Goal: Task Accomplishment & Management: Manage account settings

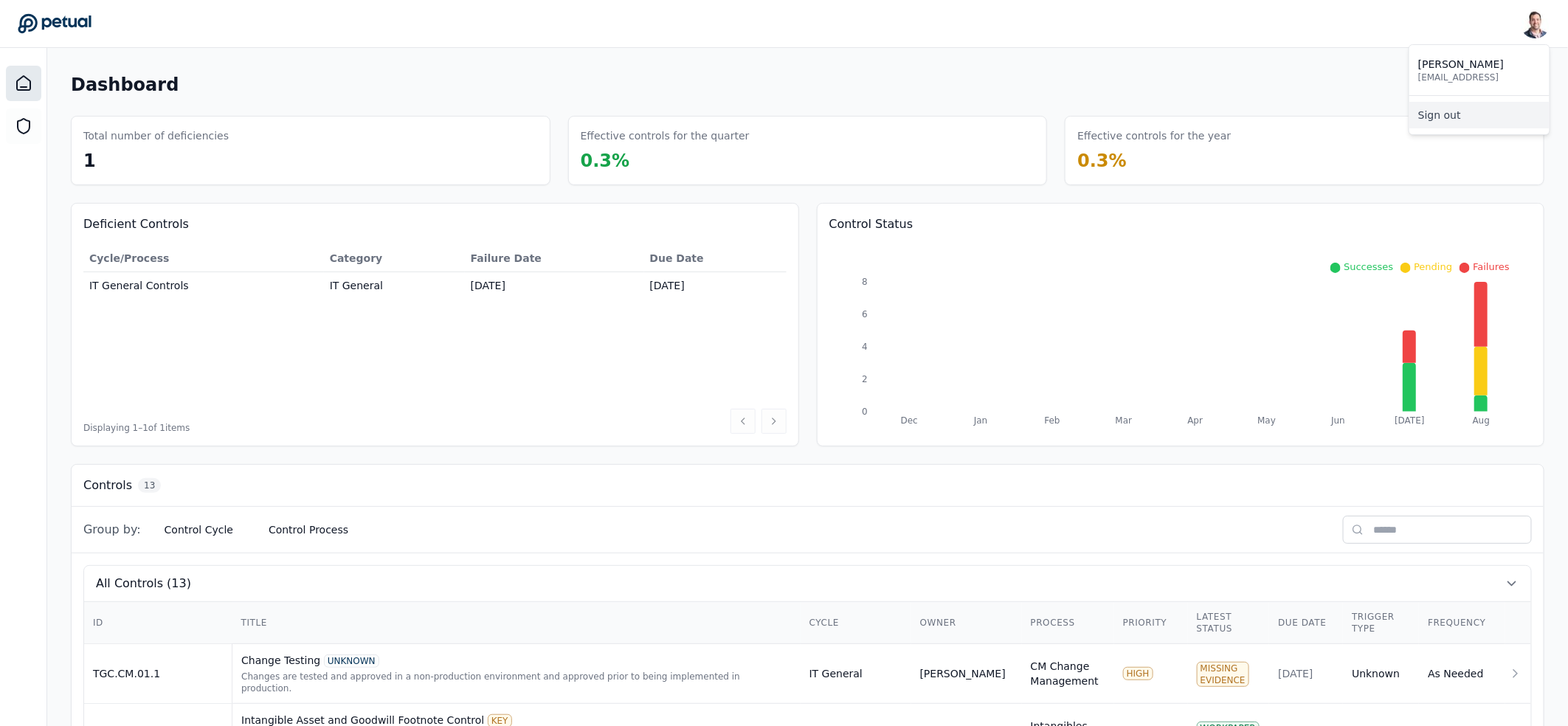
click at [1515, 119] on link "Sign out" at bounding box center [1479, 114] width 140 height 26
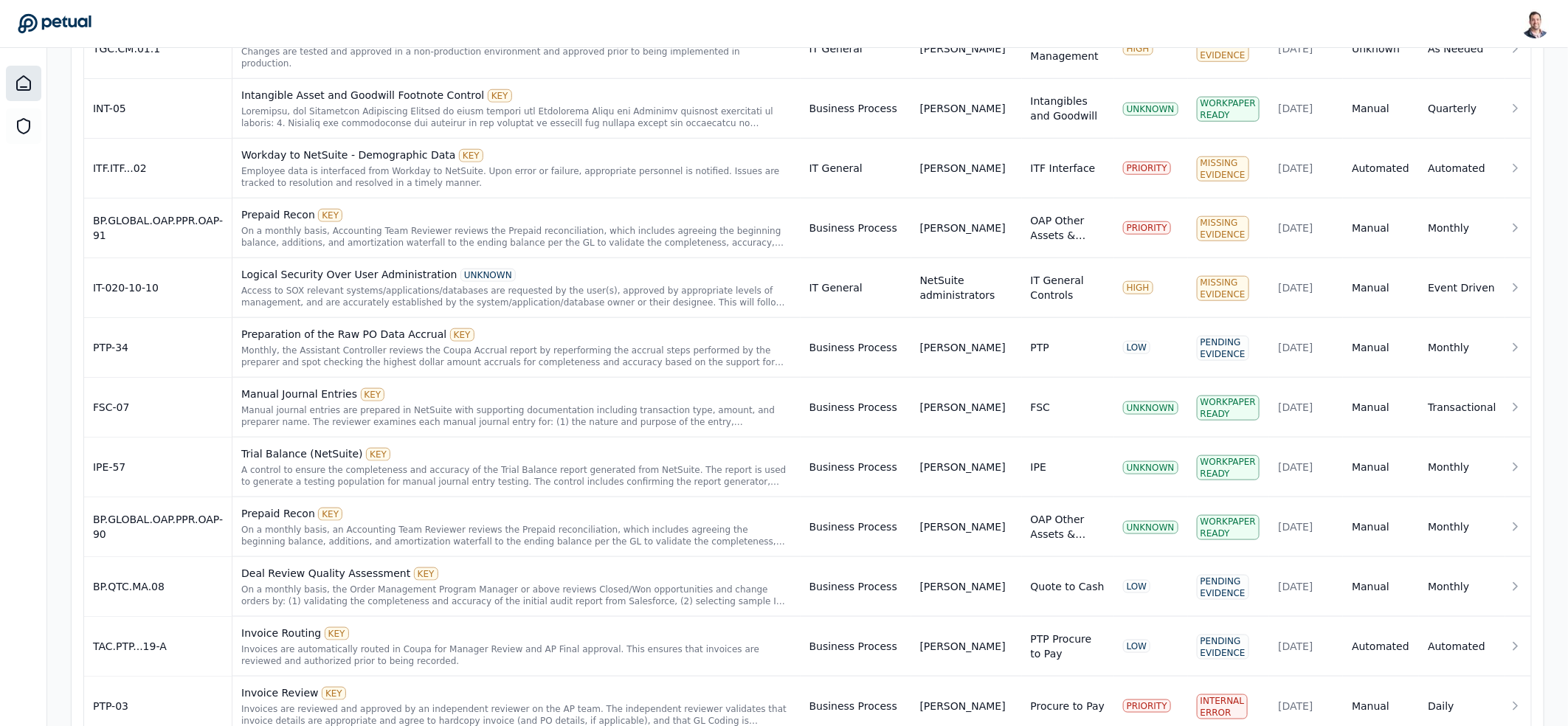
scroll to position [710, 0]
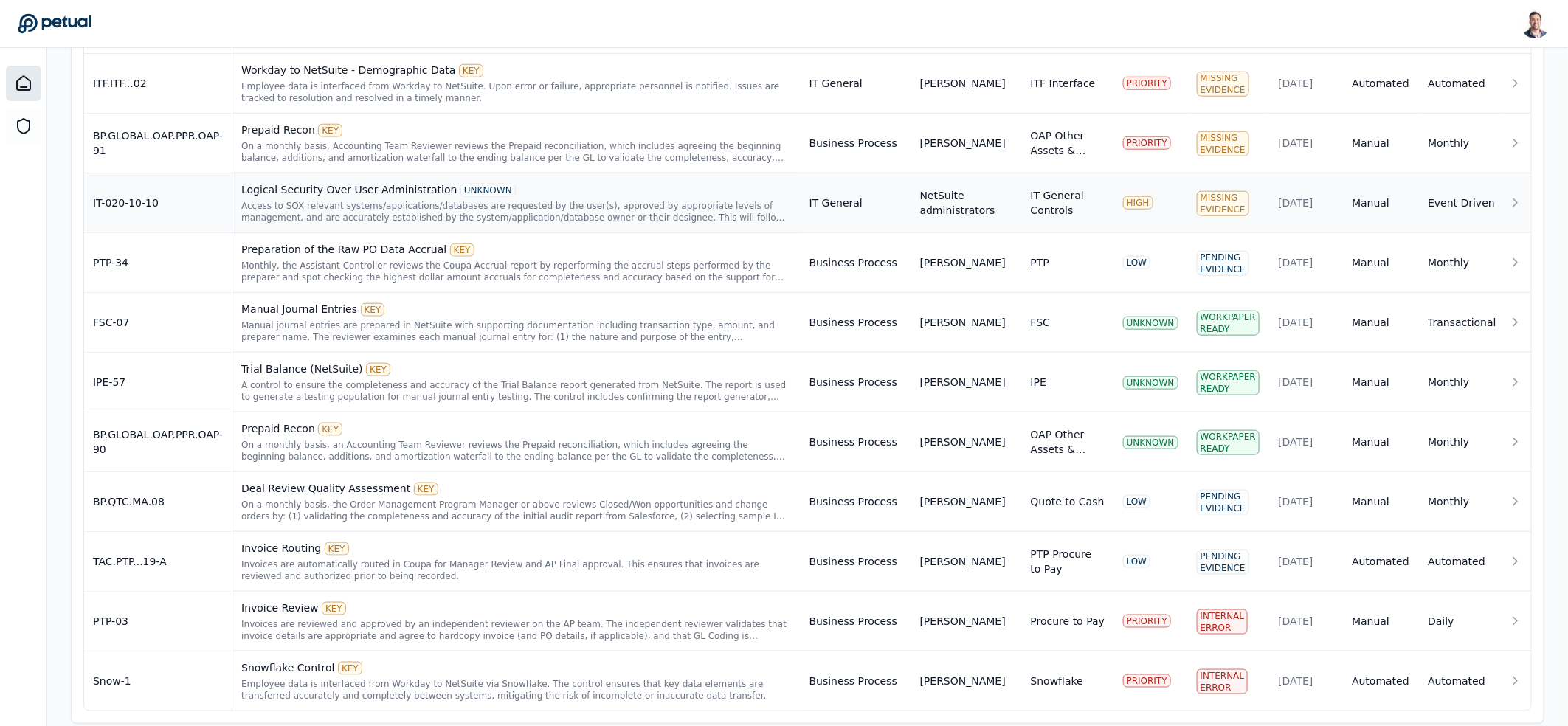
click at [527, 200] on div "Access to SOX relevant systems/applications/databases are requested by the user…" at bounding box center [516, 212] width 550 height 24
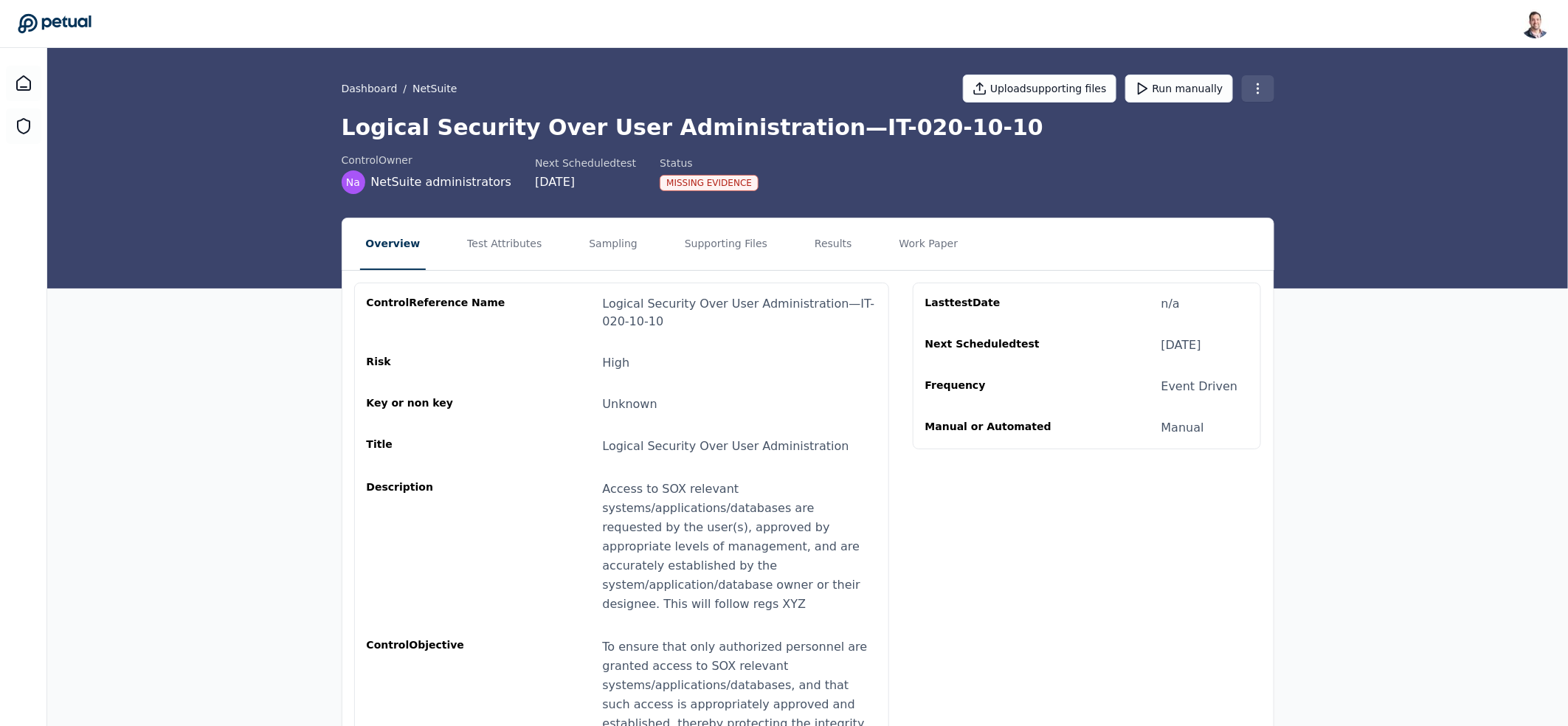
click at [1264, 95] on html "[PERSON_NAME] [EMAIL_ADDRESS] Sign out Dashboard / NetSuite Upload supporting f…" at bounding box center [784, 412] width 1568 height 825
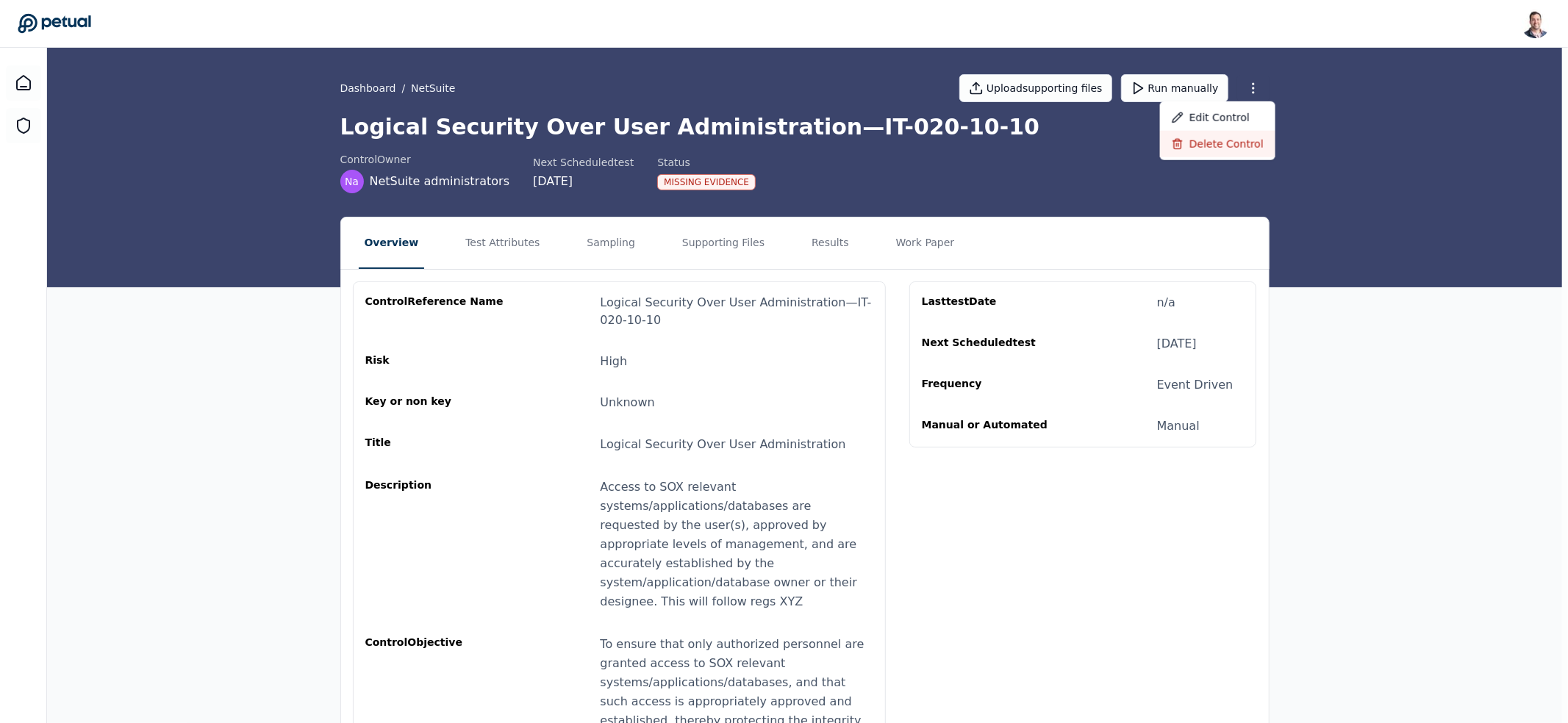
click at [1241, 137] on div "Delete control" at bounding box center [1217, 144] width 116 height 26
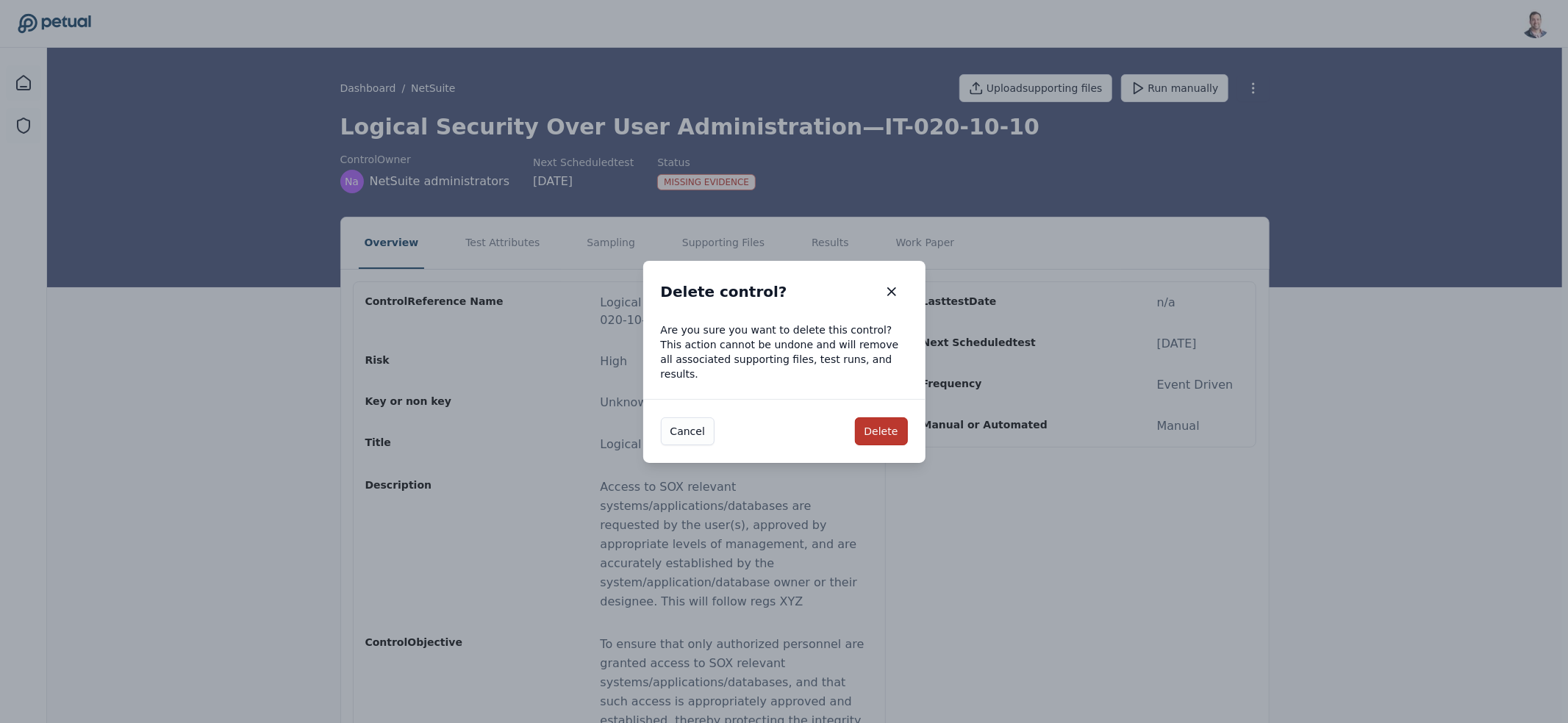
click at [868, 426] on button "Delete" at bounding box center [881, 431] width 53 height 28
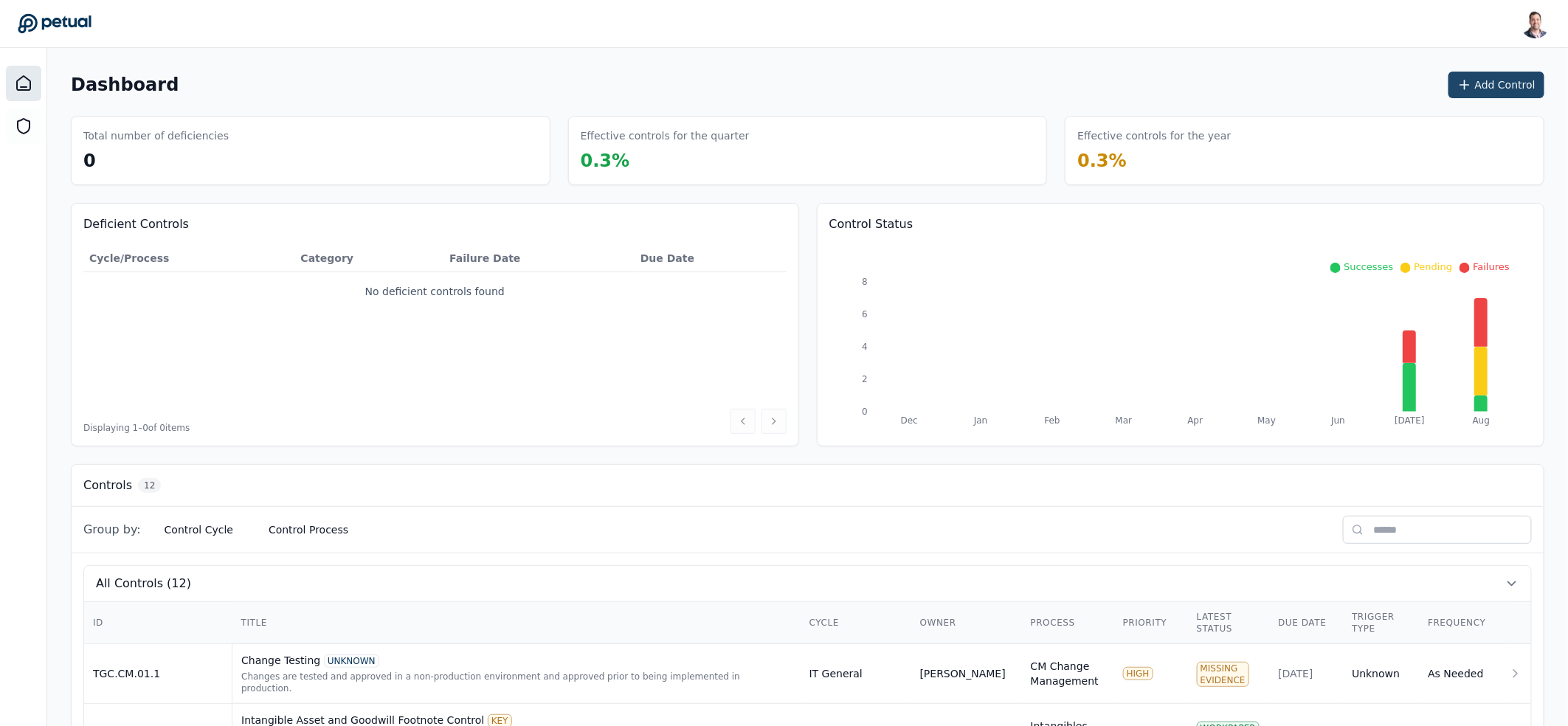
click at [1461, 84] on button "Add Control" at bounding box center [1496, 84] width 95 height 26
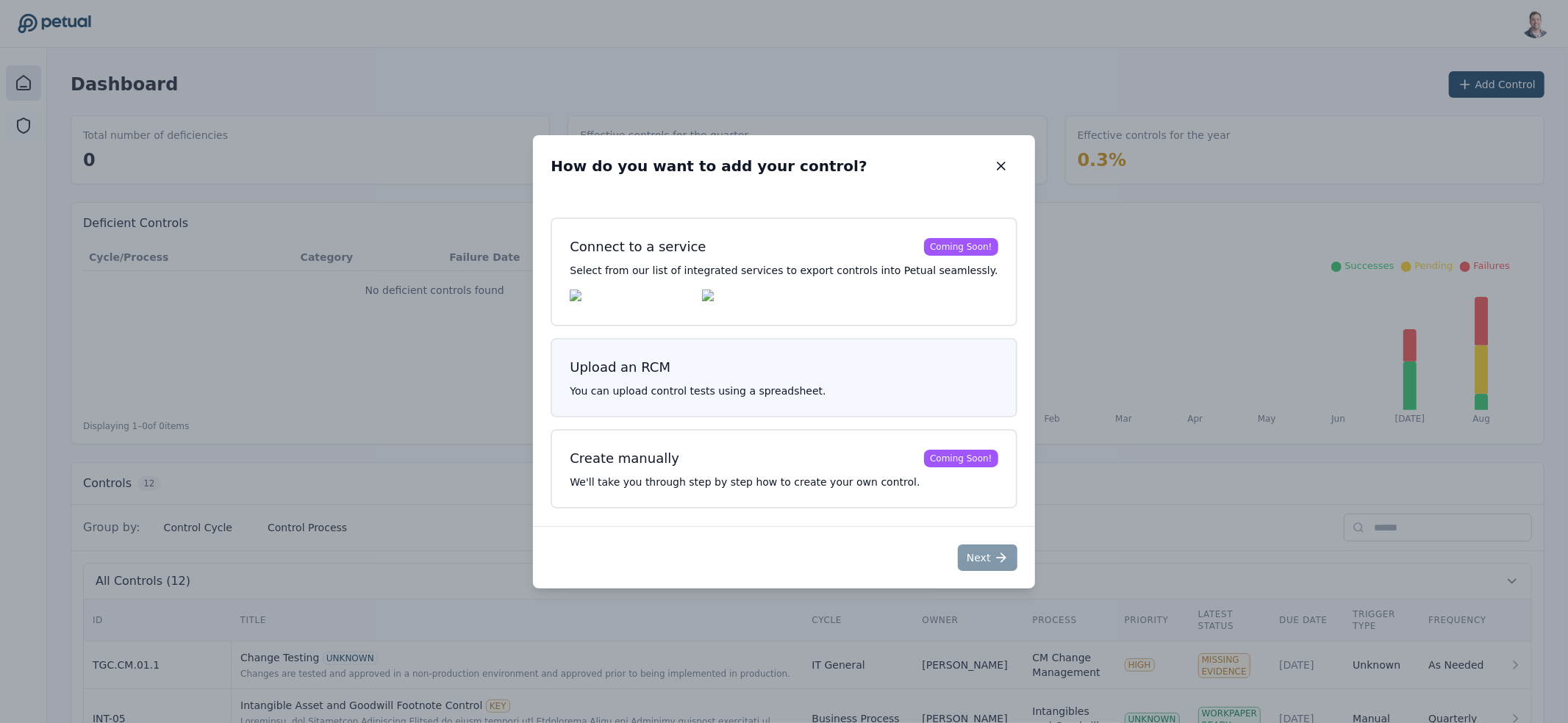
click at [823, 395] on p "You can upload control tests using a spreadsheet." at bounding box center [784, 391] width 428 height 14
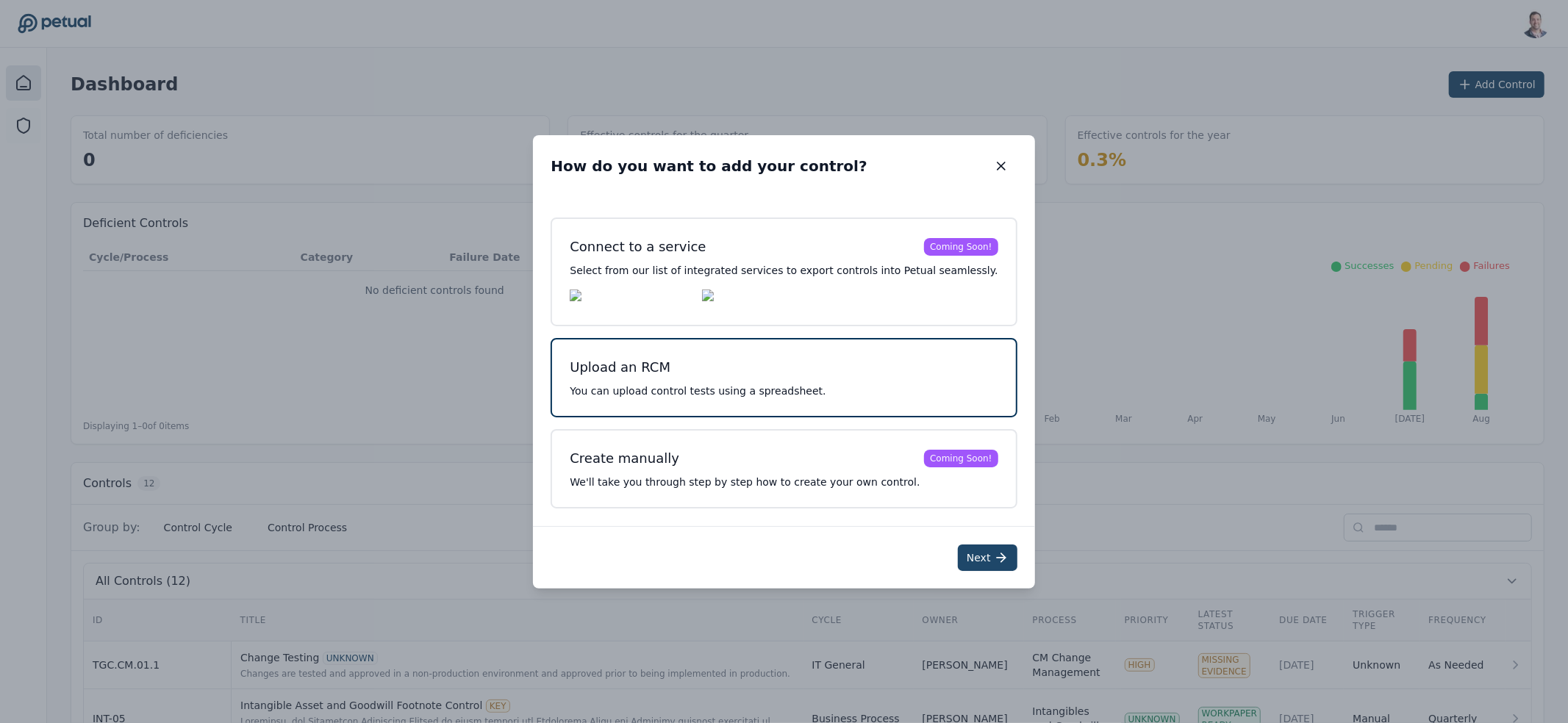
click at [973, 564] on button "Next" at bounding box center [987, 557] width 59 height 26
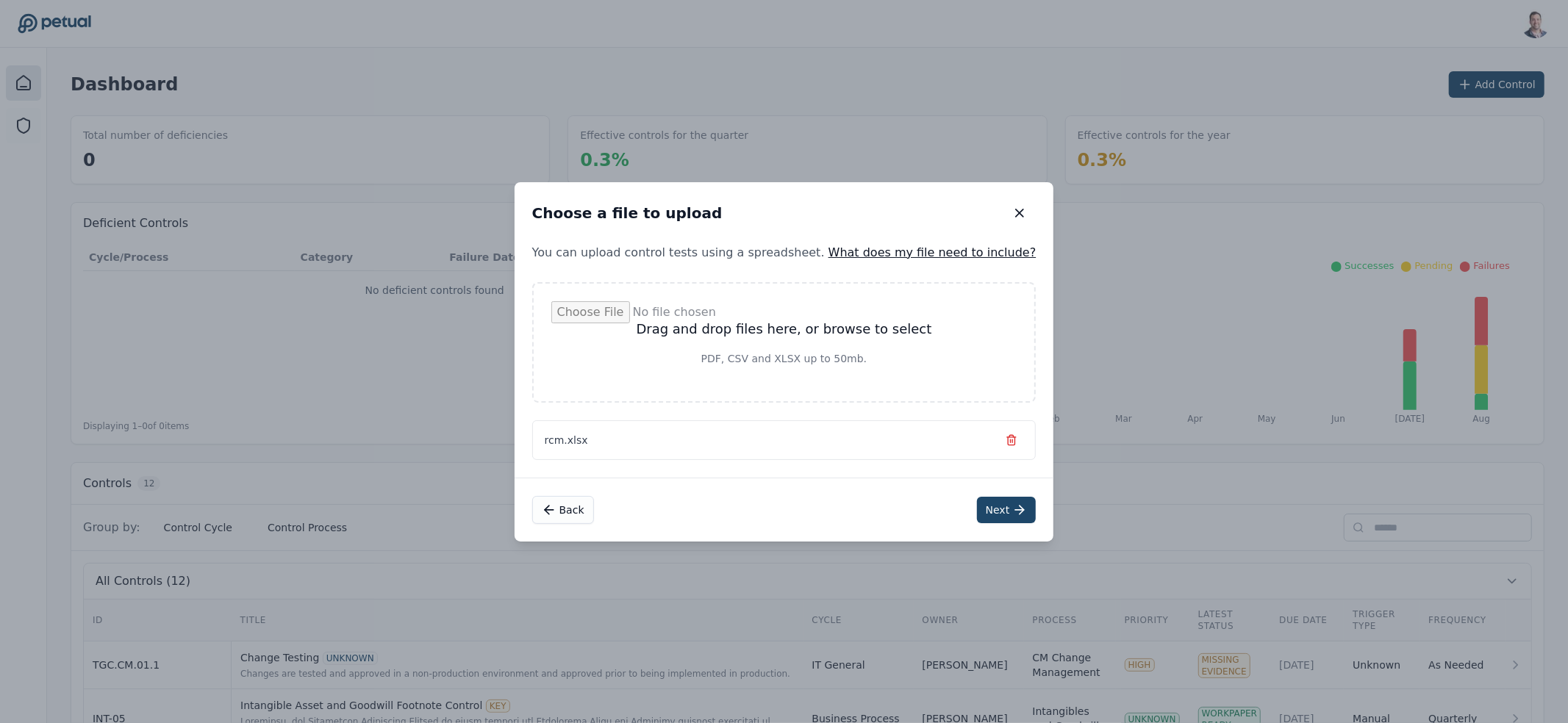
click at [983, 515] on button "Next" at bounding box center [1007, 510] width 59 height 26
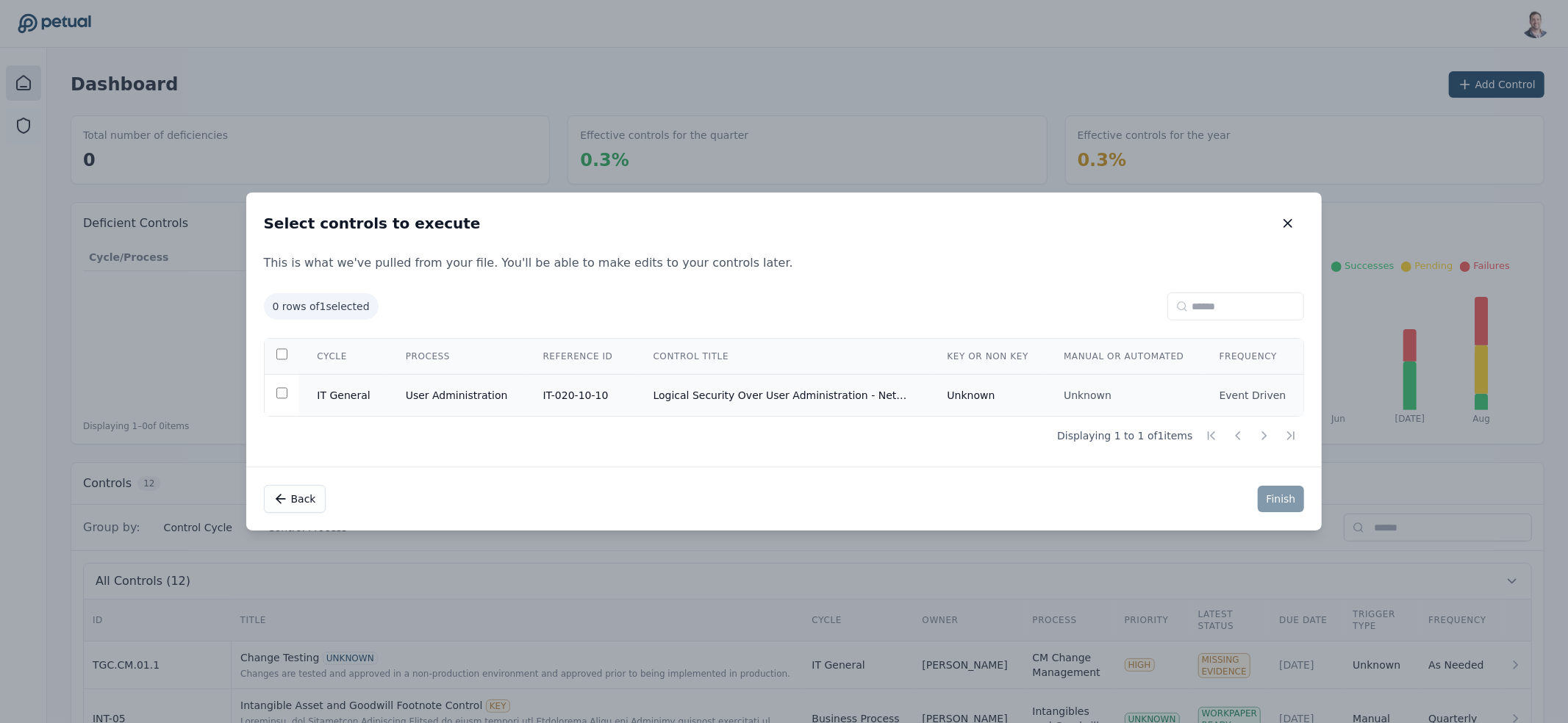
click at [352, 398] on td "IT General" at bounding box center [343, 395] width 88 height 42
click at [1261, 494] on button "Finish" at bounding box center [1280, 499] width 47 height 26
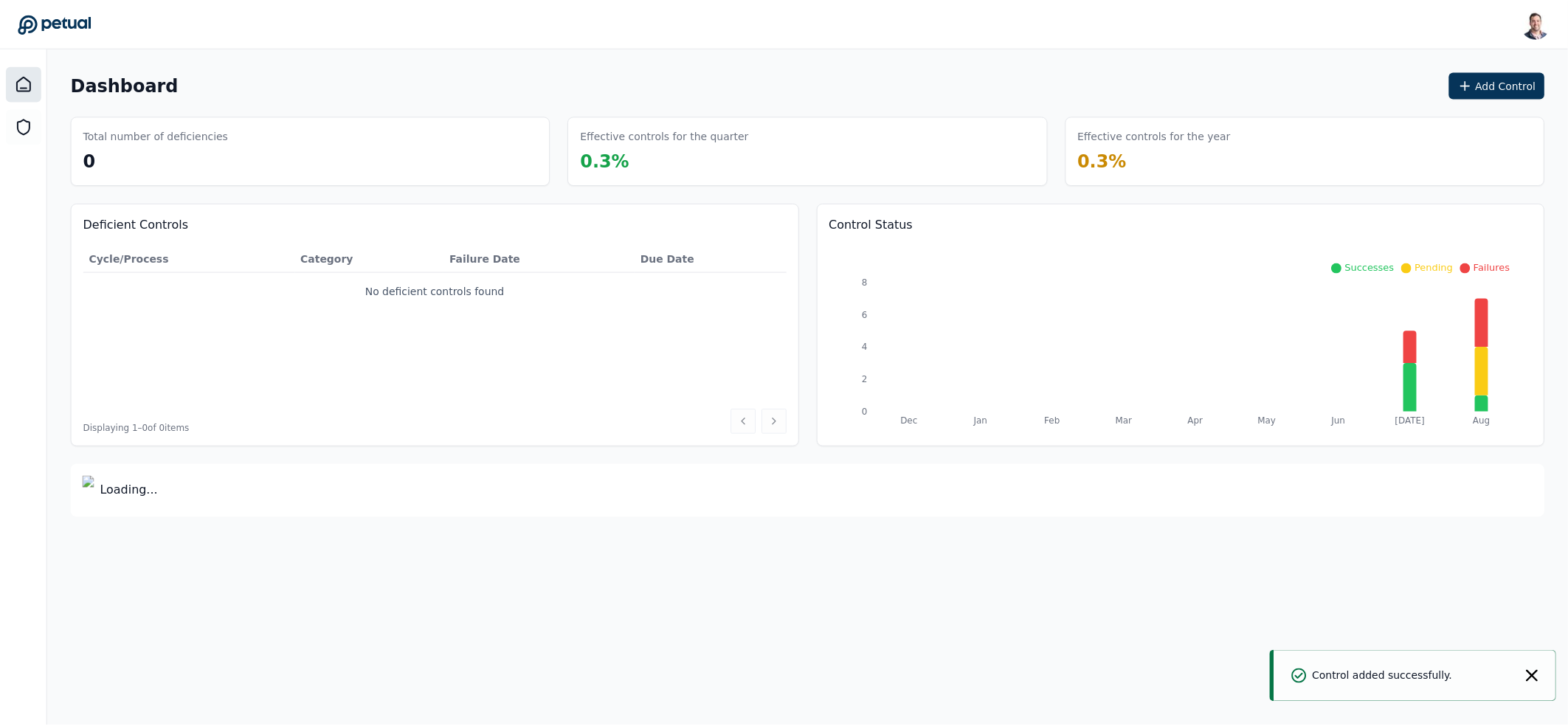
scroll to position [3, 0]
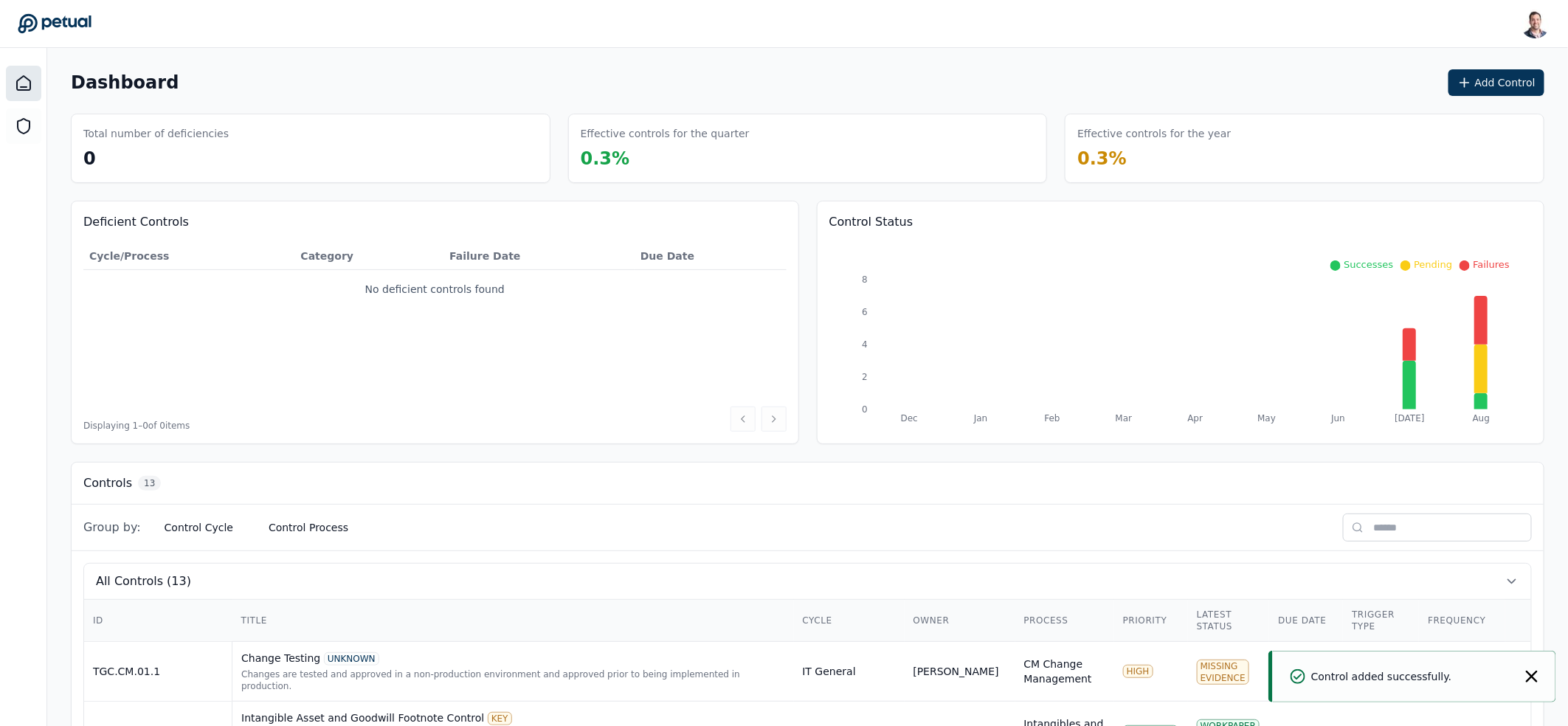
click at [1403, 532] on input "text" at bounding box center [1438, 527] width 189 height 28
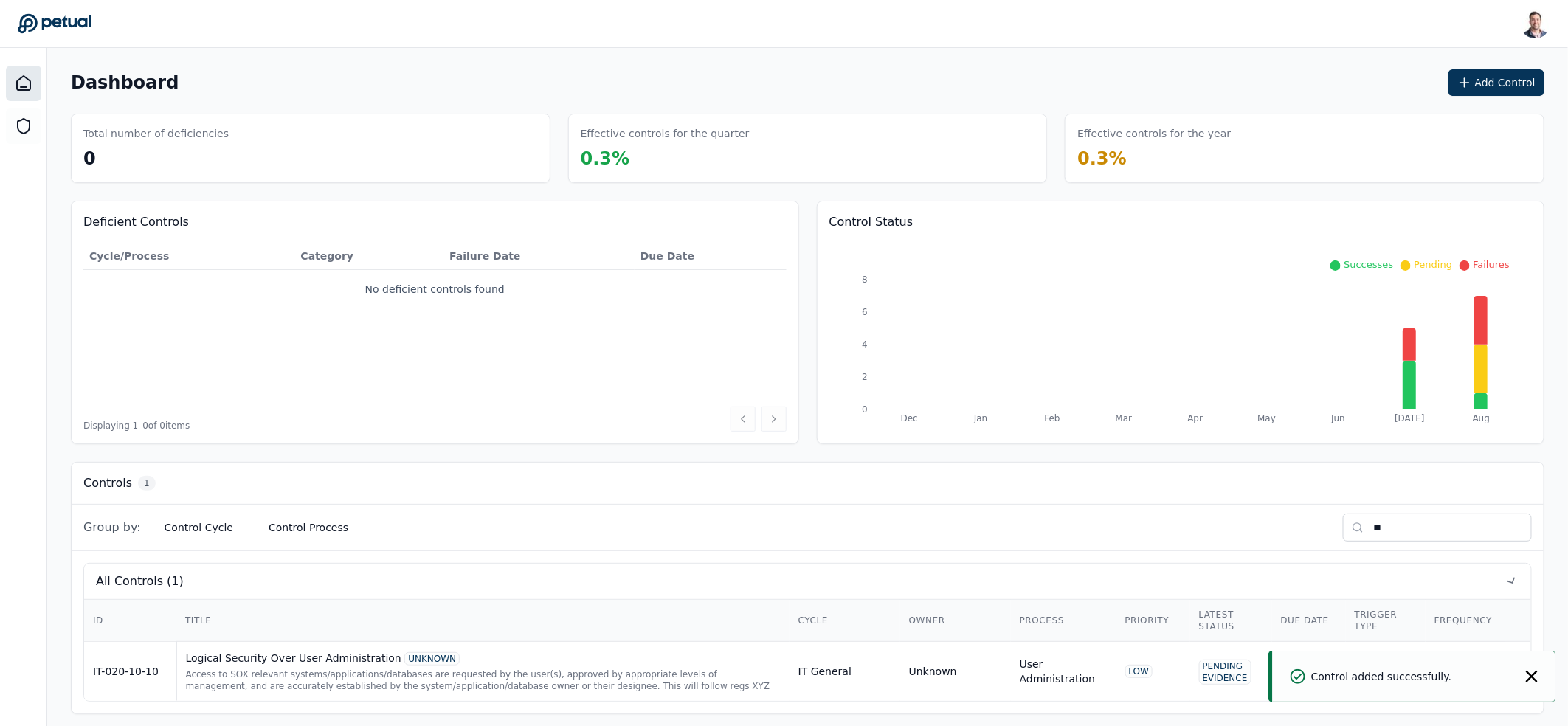
type input "**"
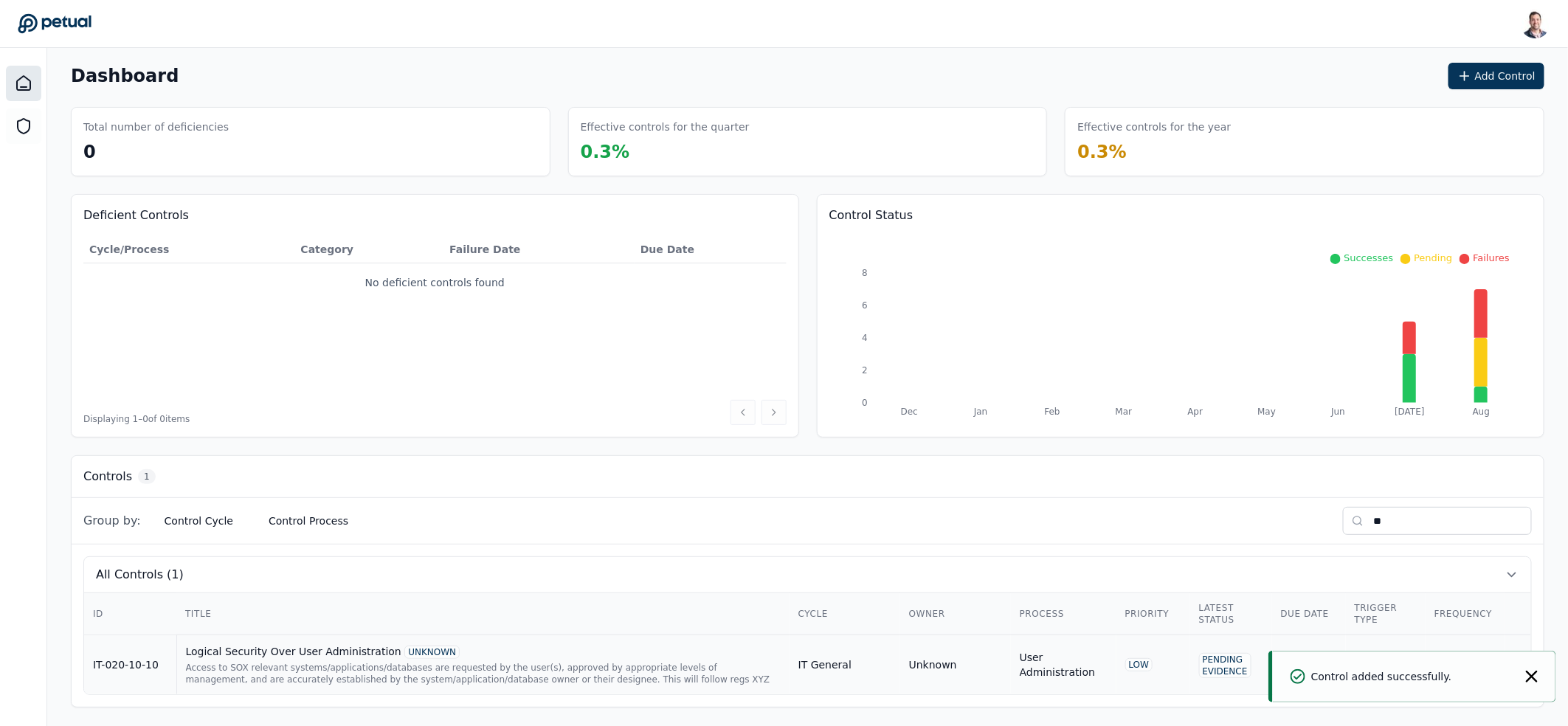
click at [490, 649] on div "Logical Security Over User Administration UNKNOWN" at bounding box center [483, 651] width 594 height 15
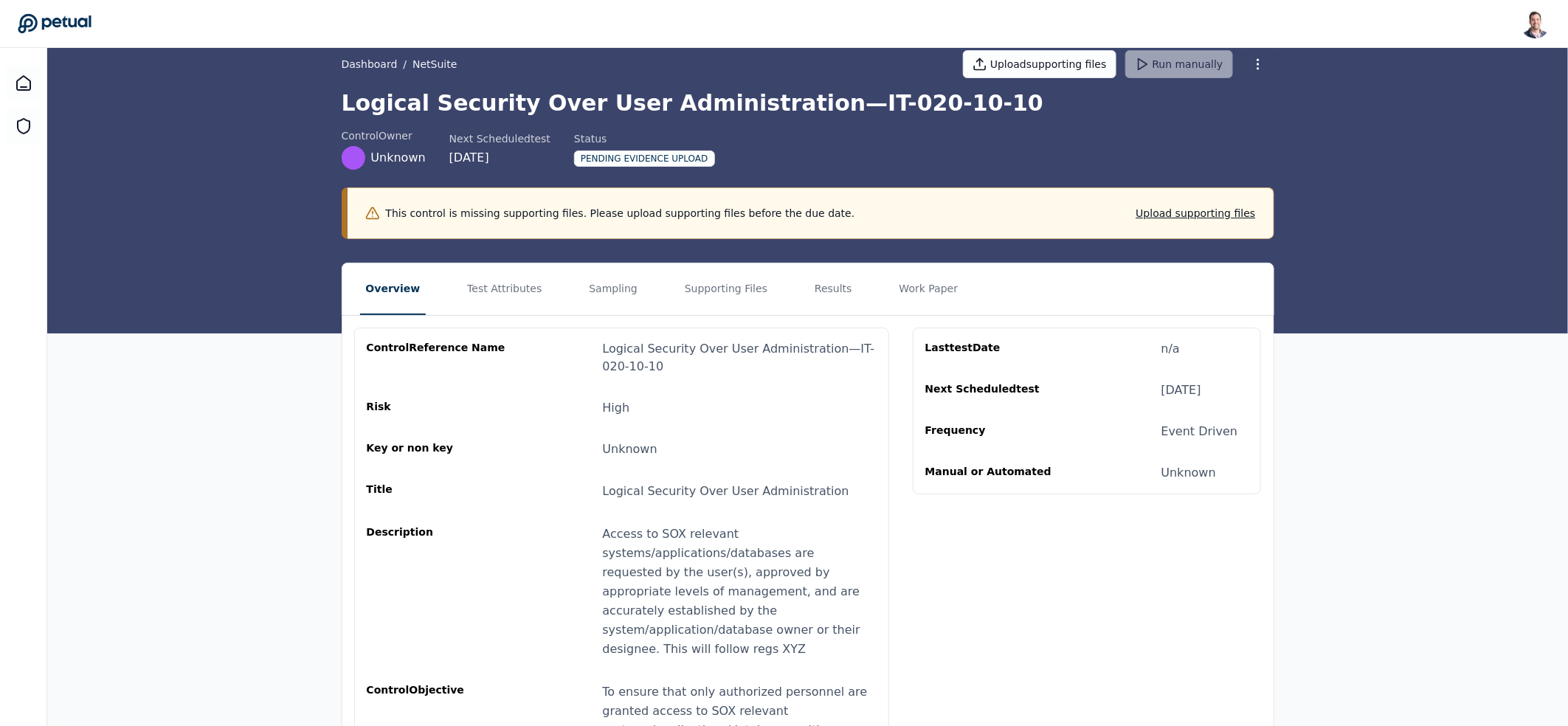
scroll to position [128, 0]
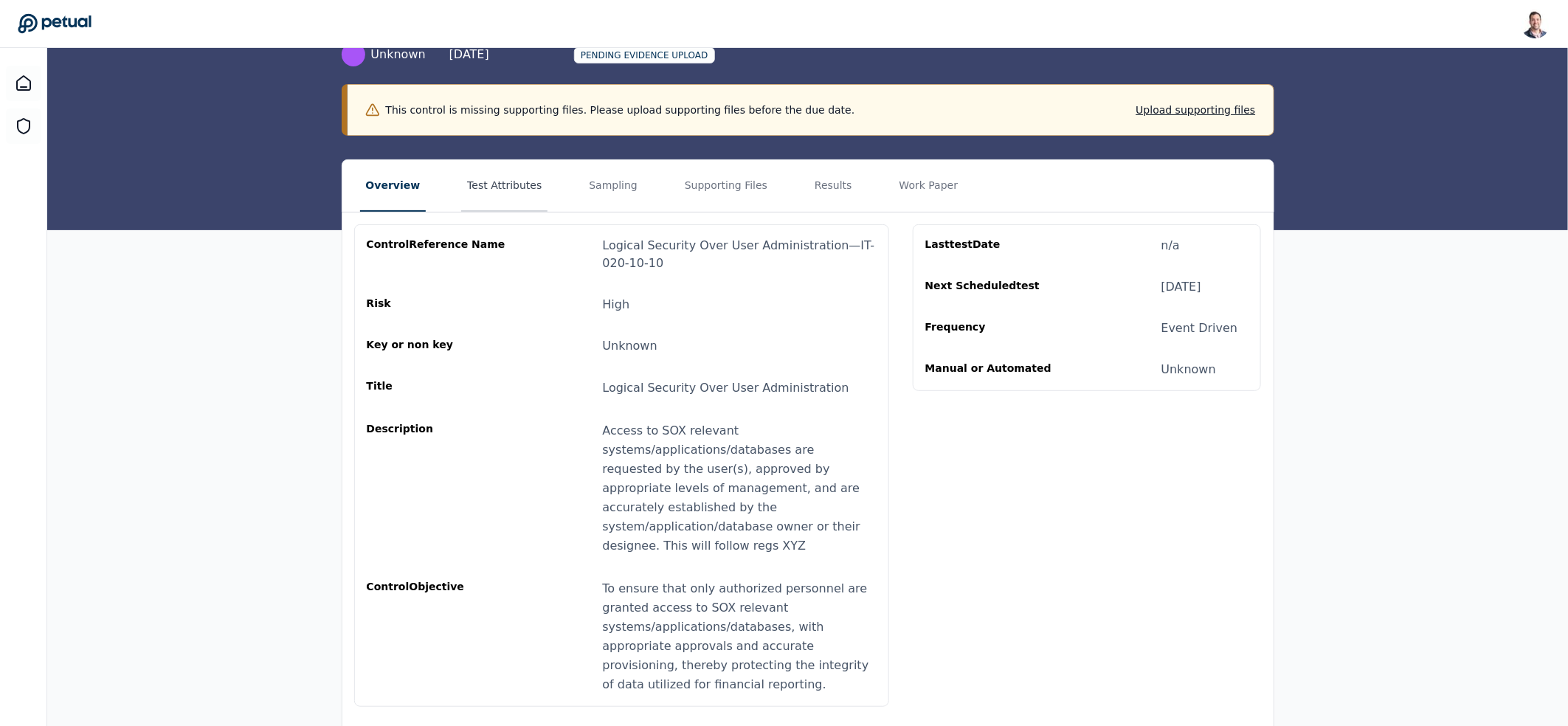
click at [500, 167] on button "Test Attributes" at bounding box center [504, 186] width 86 height 52
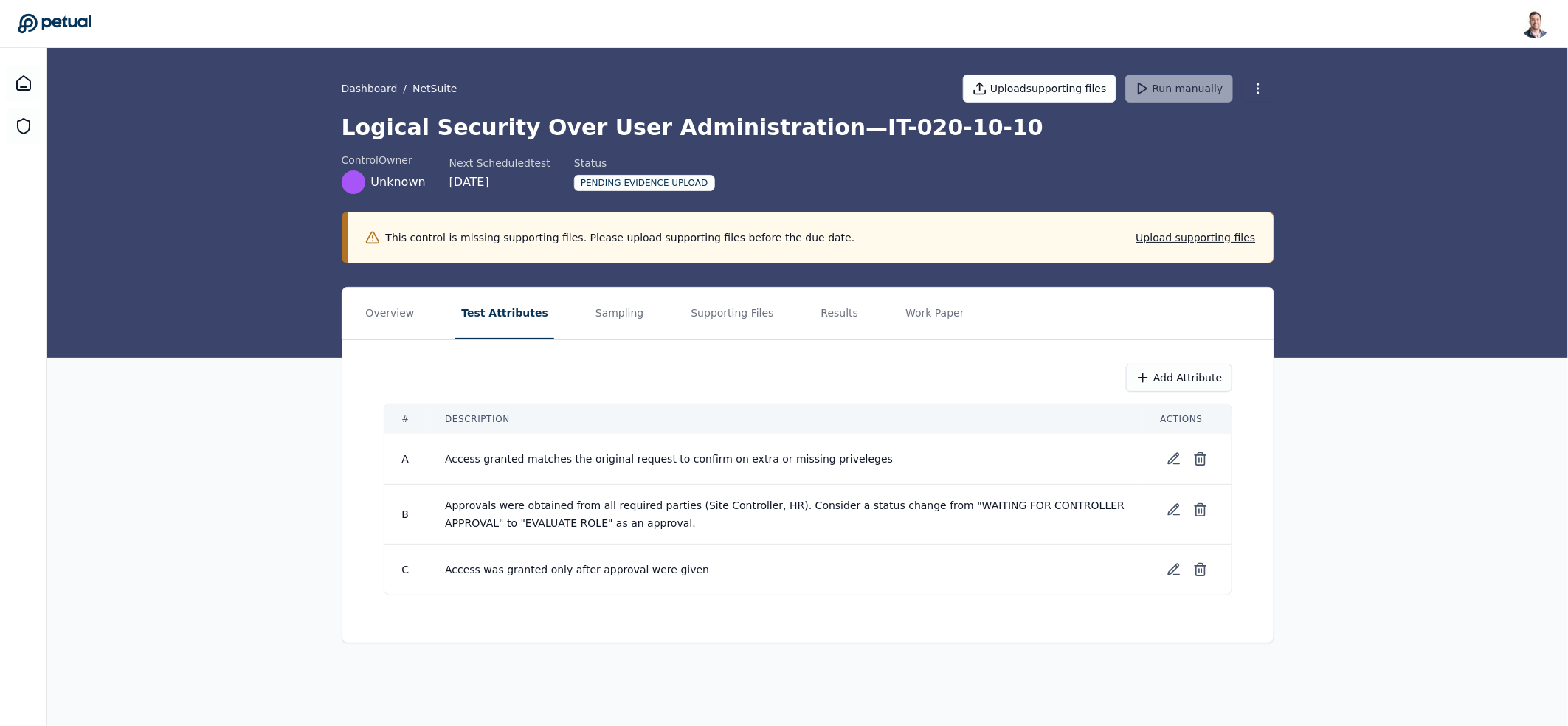
scroll to position [0, 0]
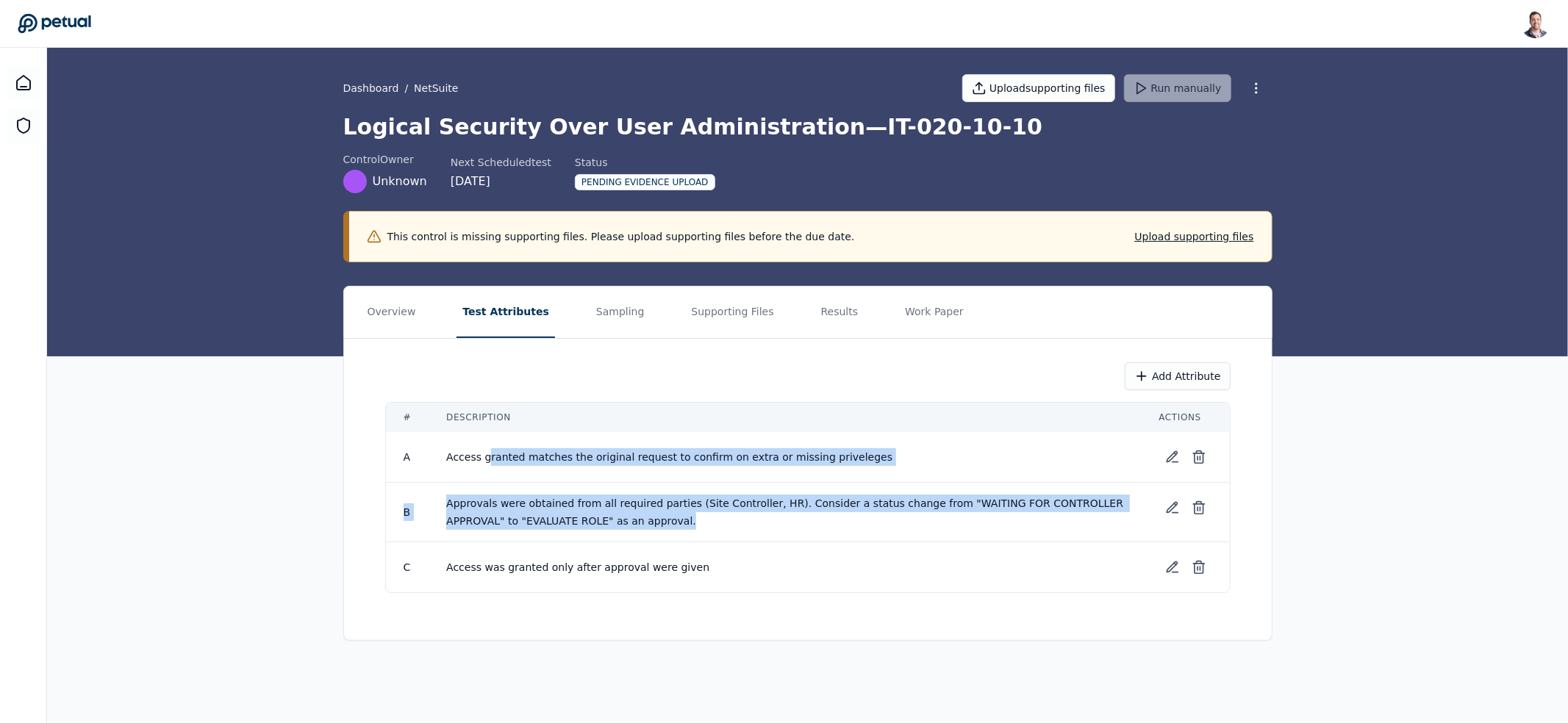
drag, startPoint x: 488, startPoint y: 450, endPoint x: 719, endPoint y: 528, distance: 243.8
click at [719, 528] on tbody "A Access granted matches the original request to confirm on extra or missing pr…" at bounding box center [807, 512] width 843 height 161
click at [719, 528] on td "Approvals were obtained from all required parties (Site Controller, HR). Consid…" at bounding box center [784, 512] width 712 height 59
drag, startPoint x: 719, startPoint y: 528, endPoint x: 678, endPoint y: 483, distance: 60.9
click at [678, 483] on td "Approvals were obtained from all required parties (Site Controller, HR). Consid…" at bounding box center [784, 512] width 712 height 59
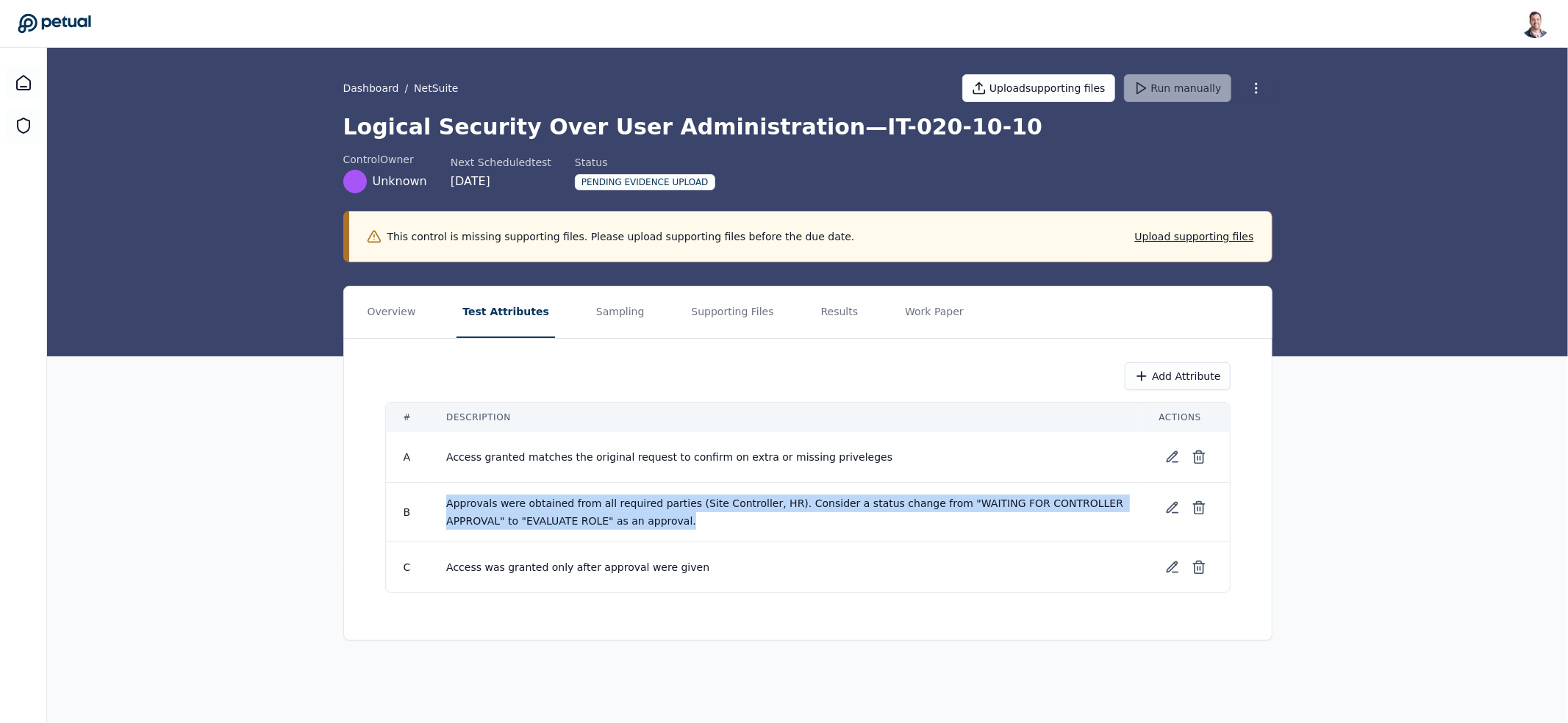
click at [678, 483] on td "Approvals were obtained from all required parties (Site Controller, HR). Consid…" at bounding box center [784, 512] width 712 height 59
drag, startPoint x: 691, startPoint y: 457, endPoint x: 701, endPoint y: 518, distance: 61.8
click at [701, 518] on tbody "A Access granted matches the original request to confirm on extra or missing pr…" at bounding box center [807, 512] width 843 height 161
click at [701, 518] on td "Approvals were obtained from all required parties (Site Controller, HR). Consid…" at bounding box center [784, 512] width 712 height 59
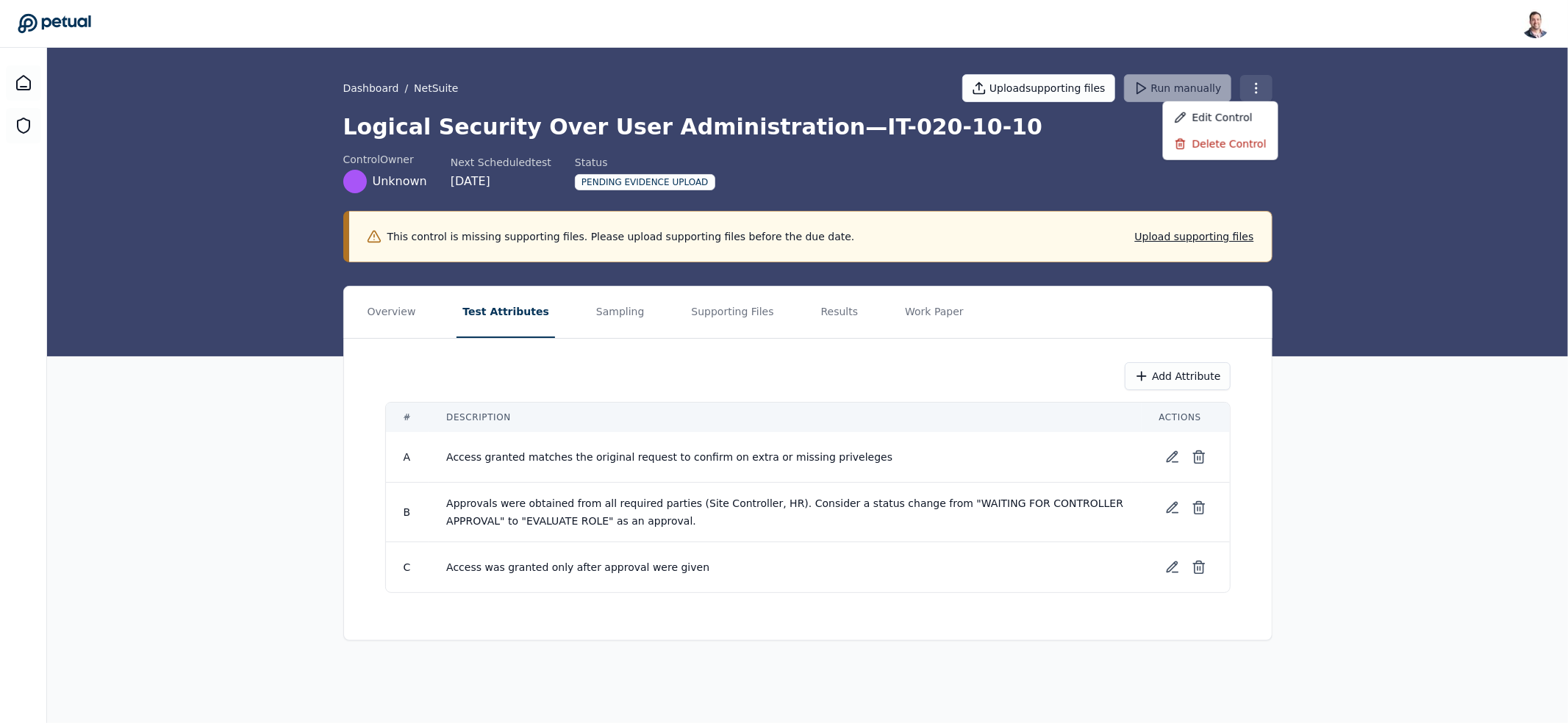
click at [1253, 85] on html "[PERSON_NAME] [EMAIL_ADDRESS] Sign out Dashboard / NetSuite Upload supporting f…" at bounding box center [784, 361] width 1568 height 723
click at [1232, 143] on div "Delete control" at bounding box center [1221, 144] width 116 height 26
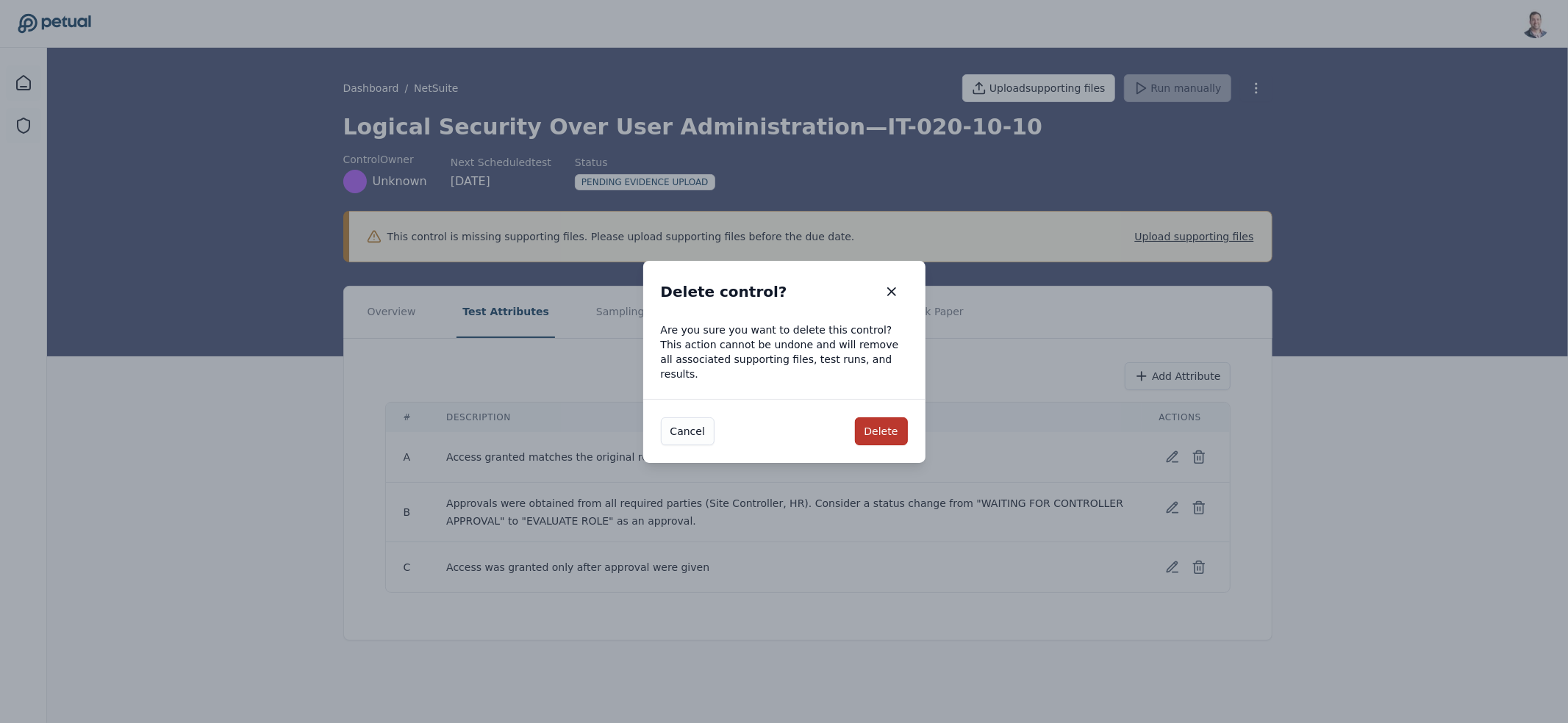
click at [868, 421] on button "Delete" at bounding box center [881, 431] width 53 height 28
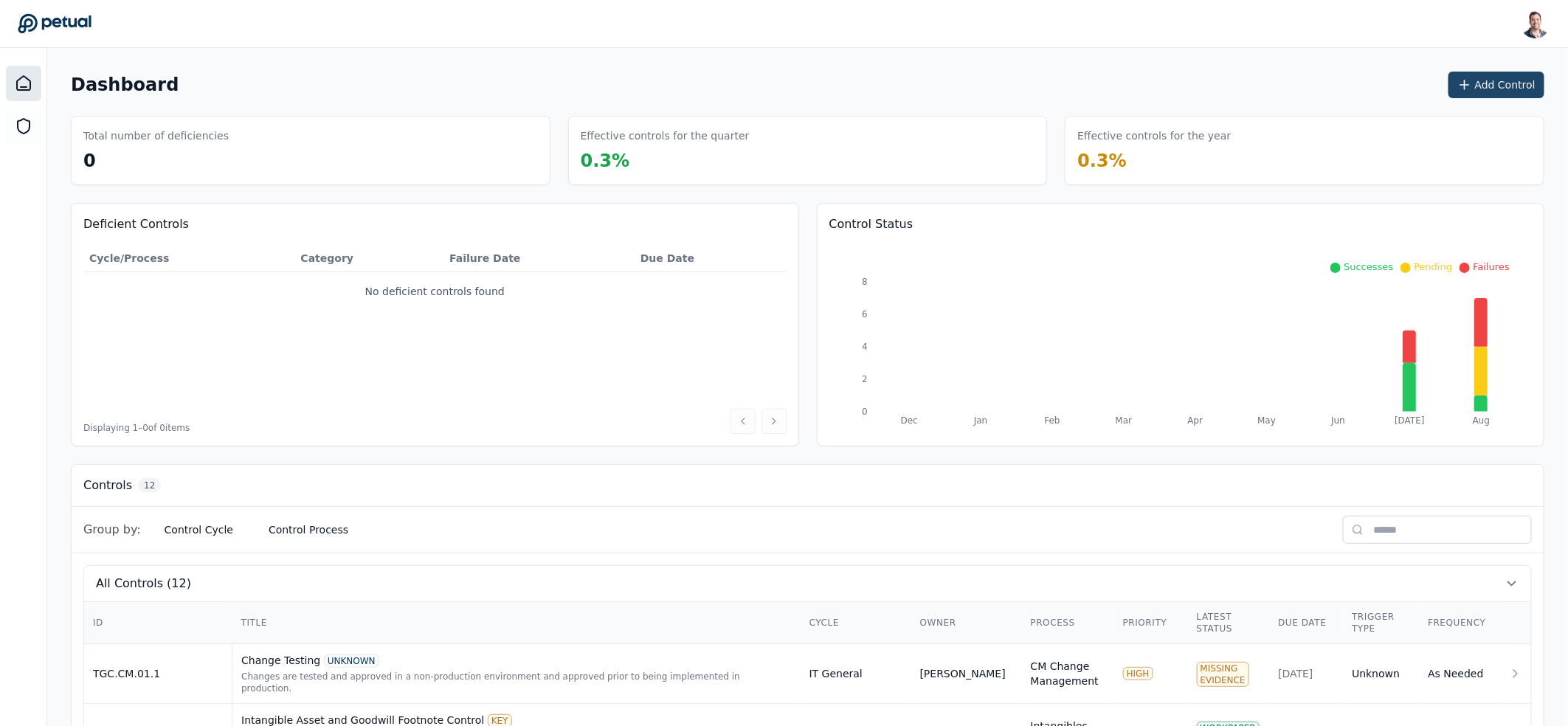
click at [1466, 86] on icon at bounding box center [1464, 84] width 14 height 15
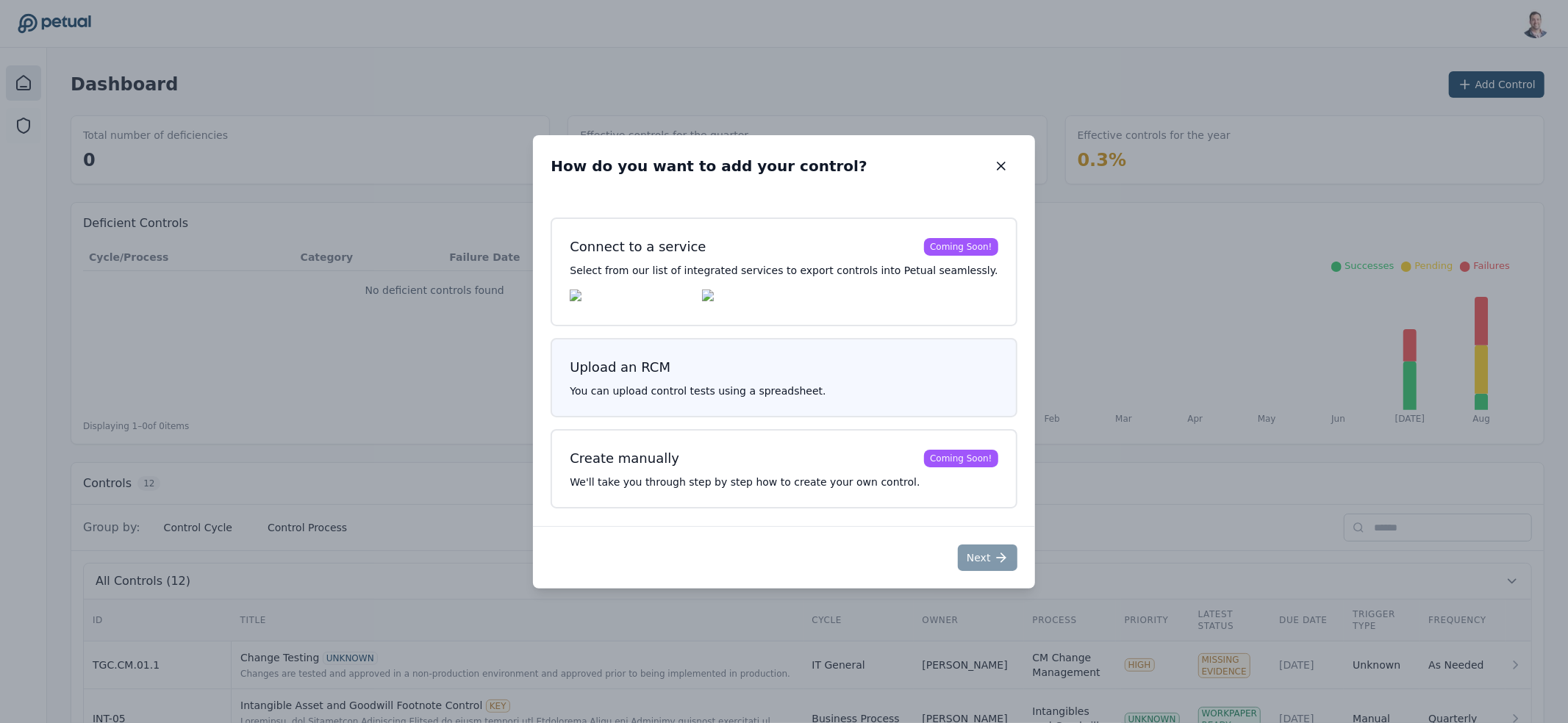
click at [778, 353] on div "Upload an RCM You can upload control tests using a spreadsheet." at bounding box center [783, 377] width 466 height 79
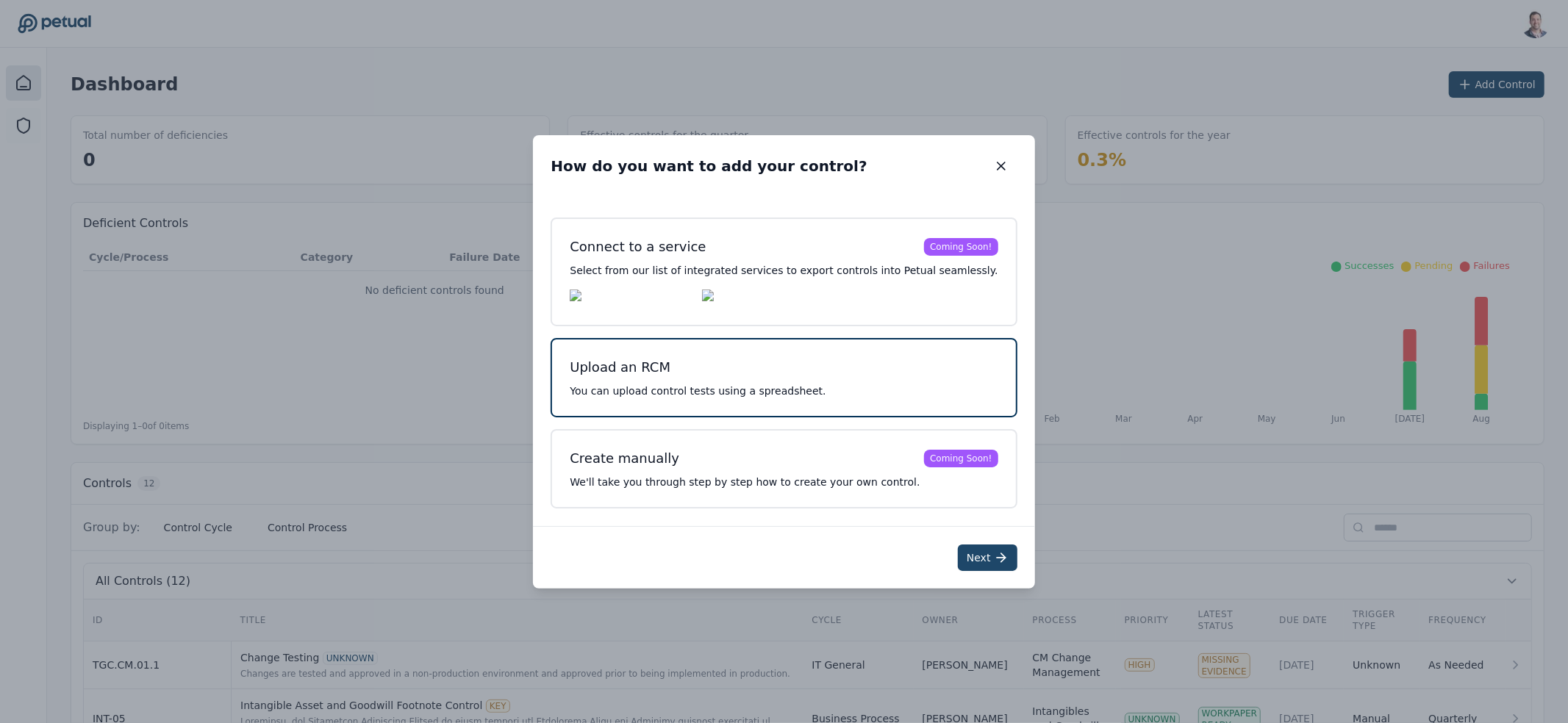
click at [960, 548] on button "Next" at bounding box center [987, 557] width 59 height 26
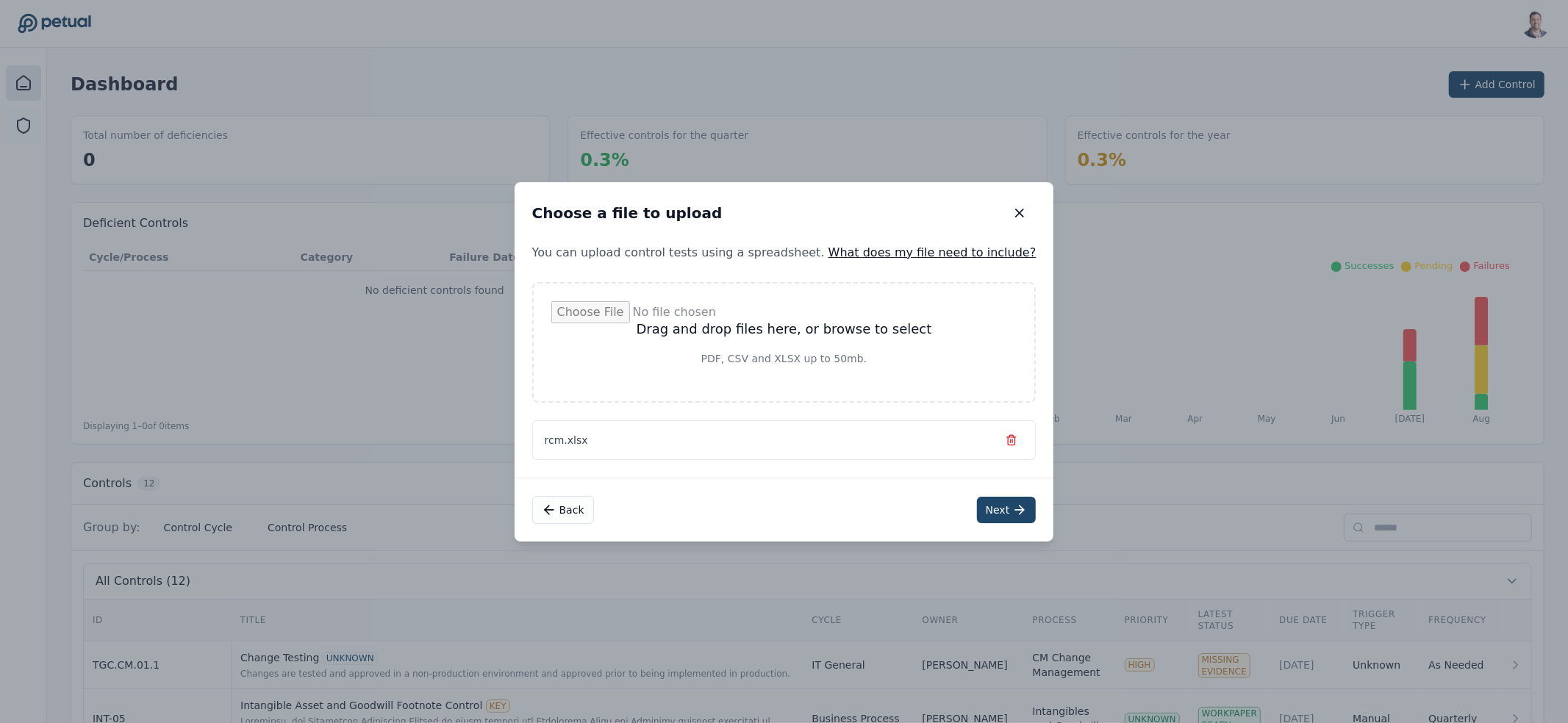
click at [1012, 506] on icon at bounding box center [1018, 510] width 14 height 14
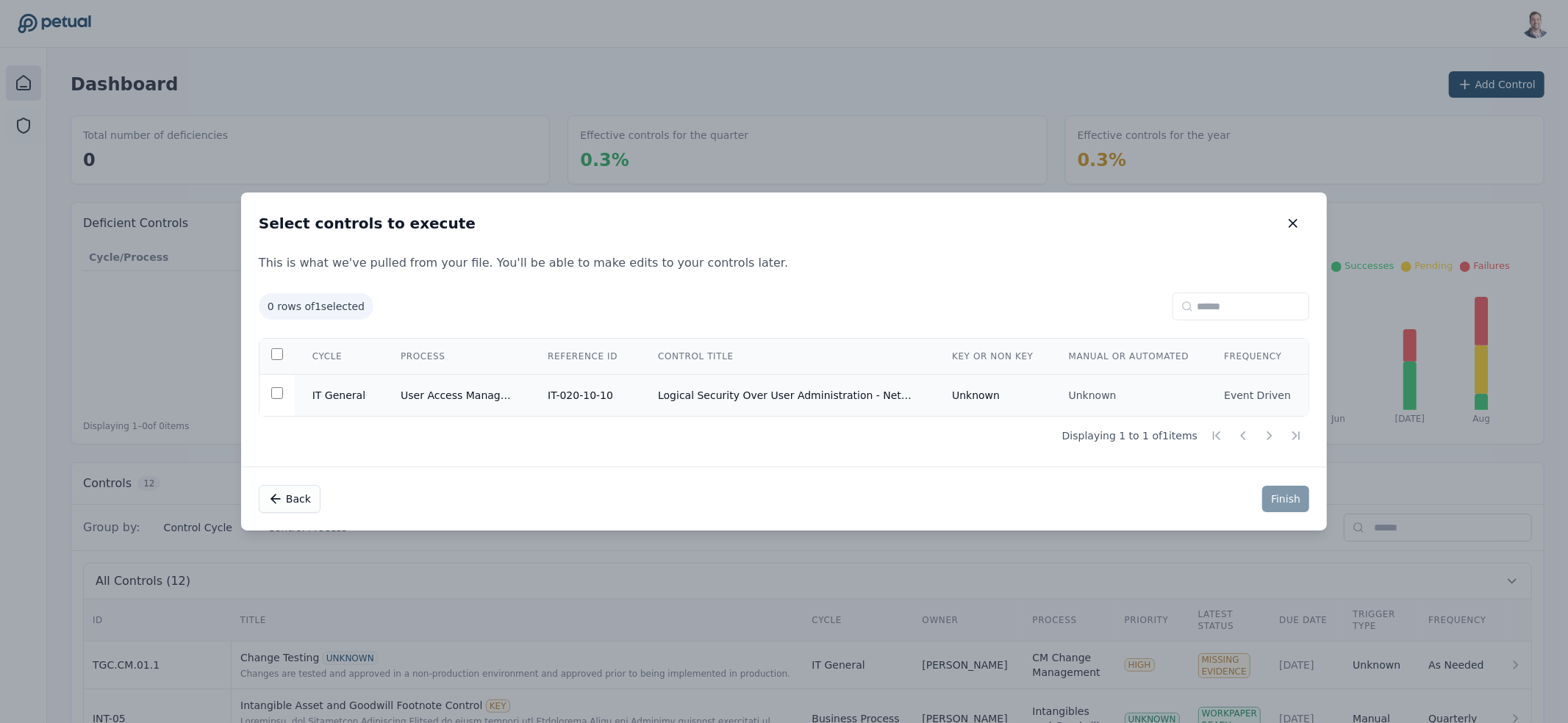
click at [744, 409] on td "Logical Security Over User Administration - NetSuite" at bounding box center [787, 395] width 294 height 42
click at [1279, 499] on button "Finish" at bounding box center [1285, 499] width 47 height 26
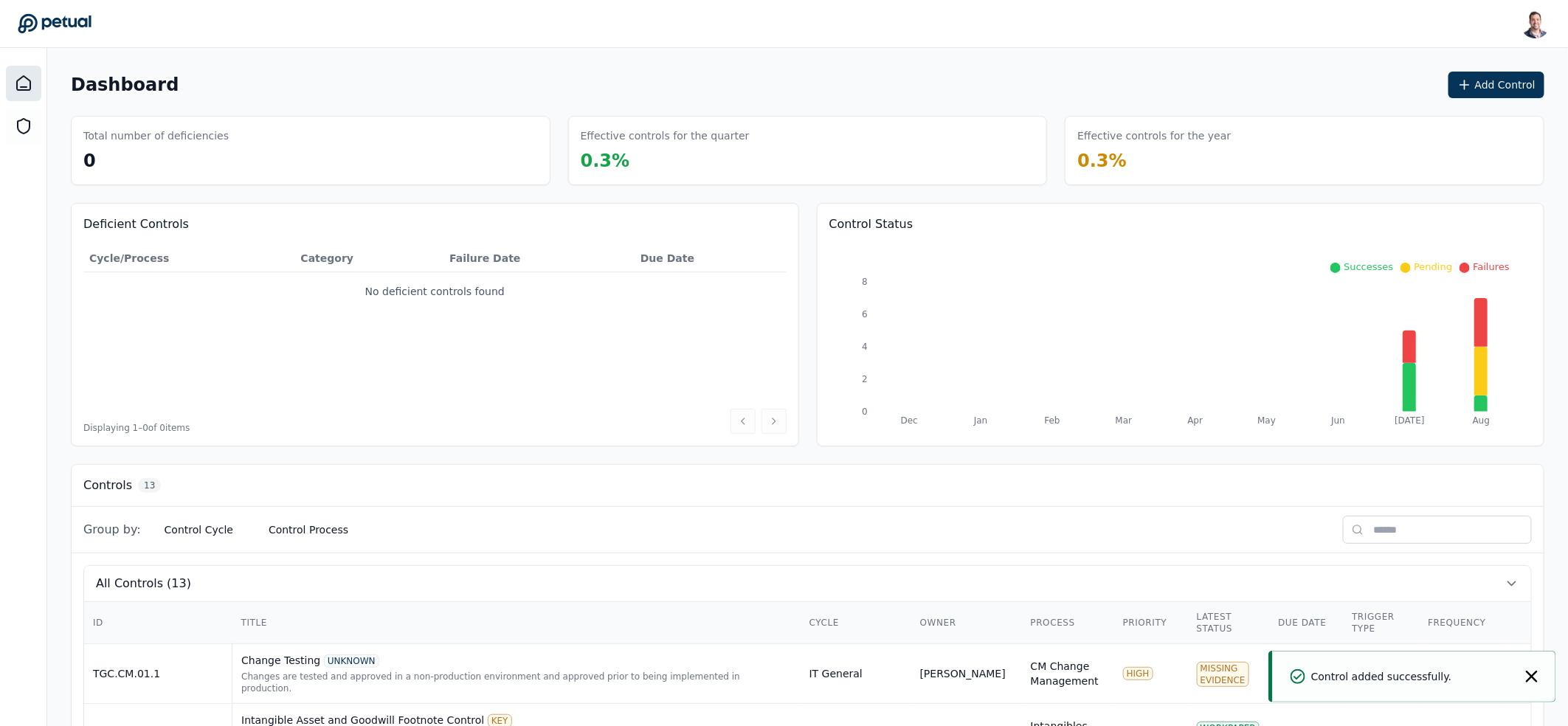
click at [1387, 534] on input "text" at bounding box center [1438, 530] width 189 height 28
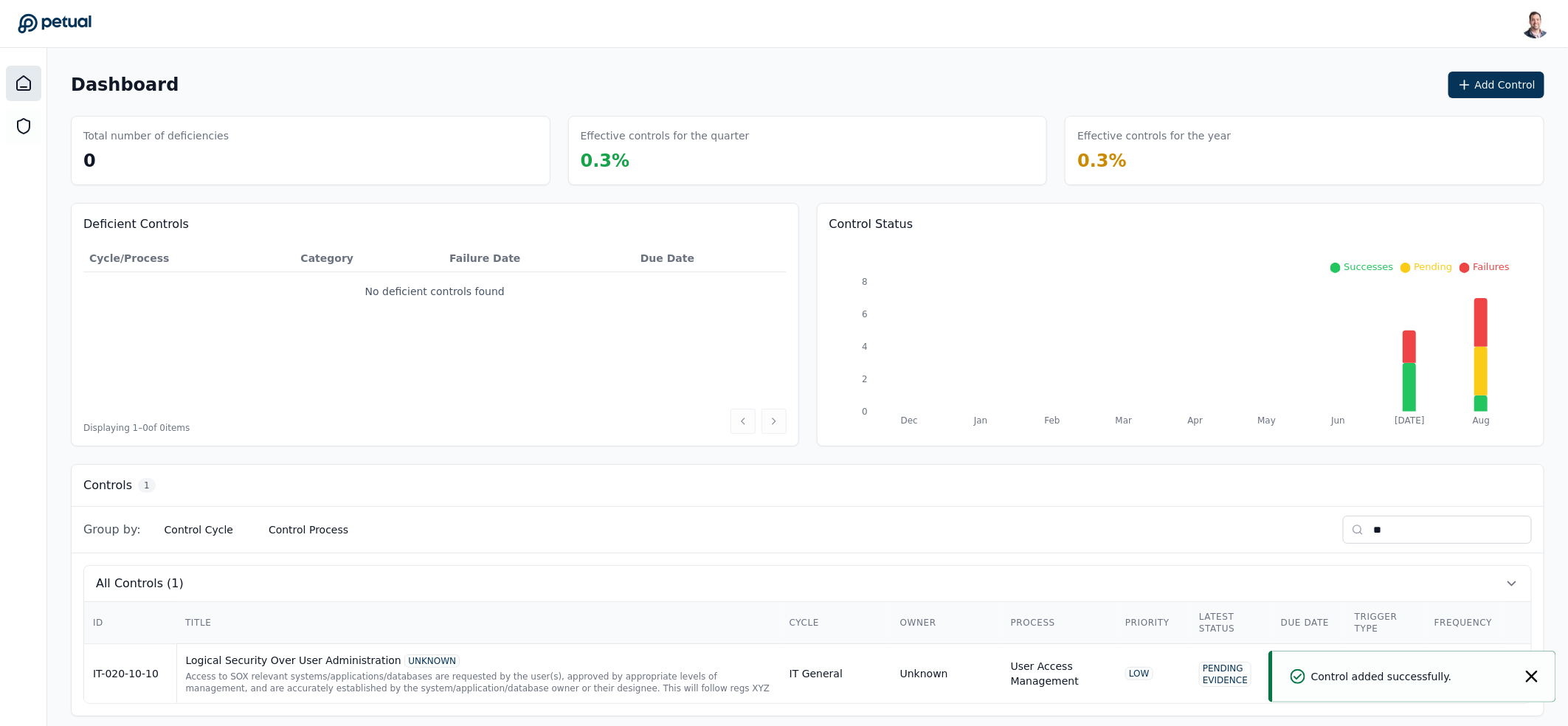
scroll to position [9, 0]
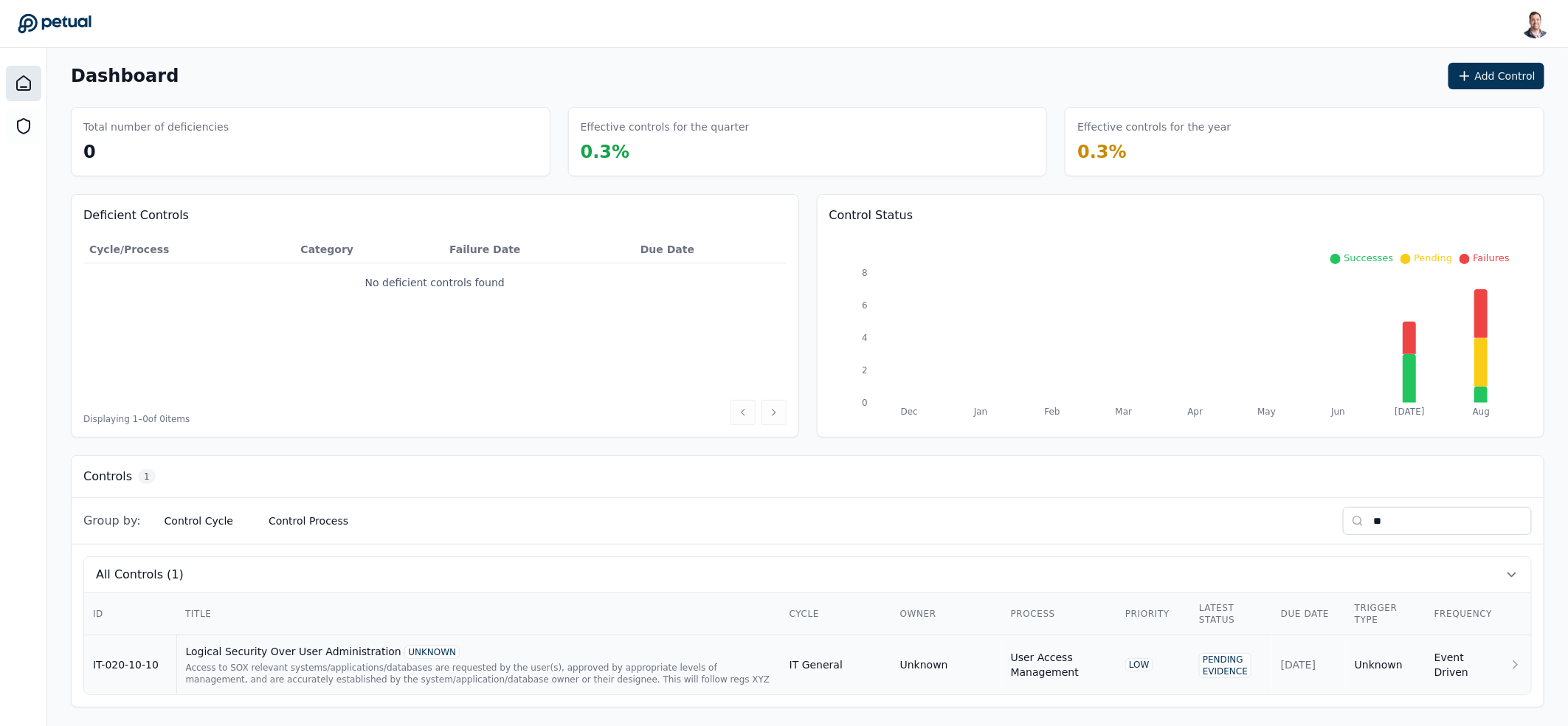
type input "**"
click at [328, 664] on div "Access to SOX relevant systems/applications/databases are requested by the user…" at bounding box center [478, 674] width 586 height 24
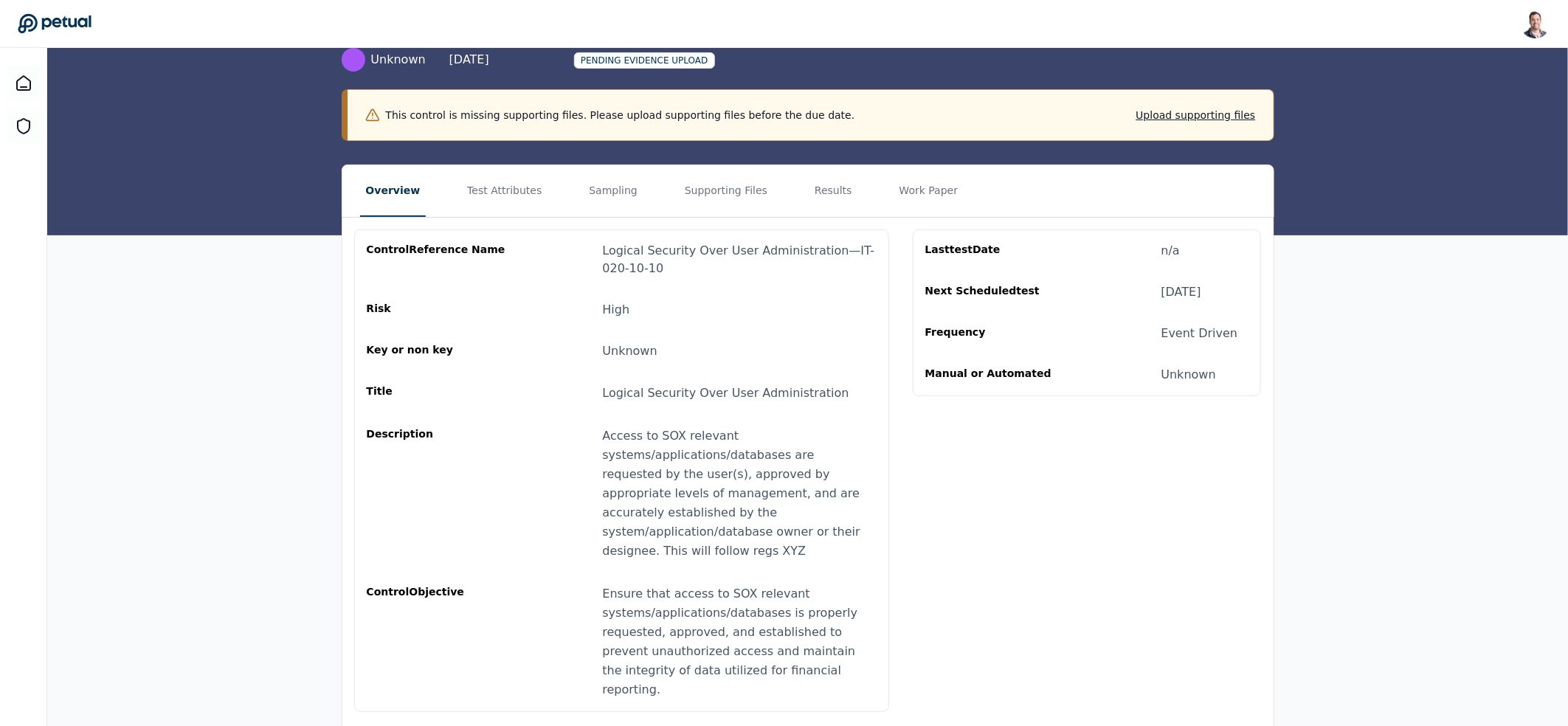
scroll to position [126, 0]
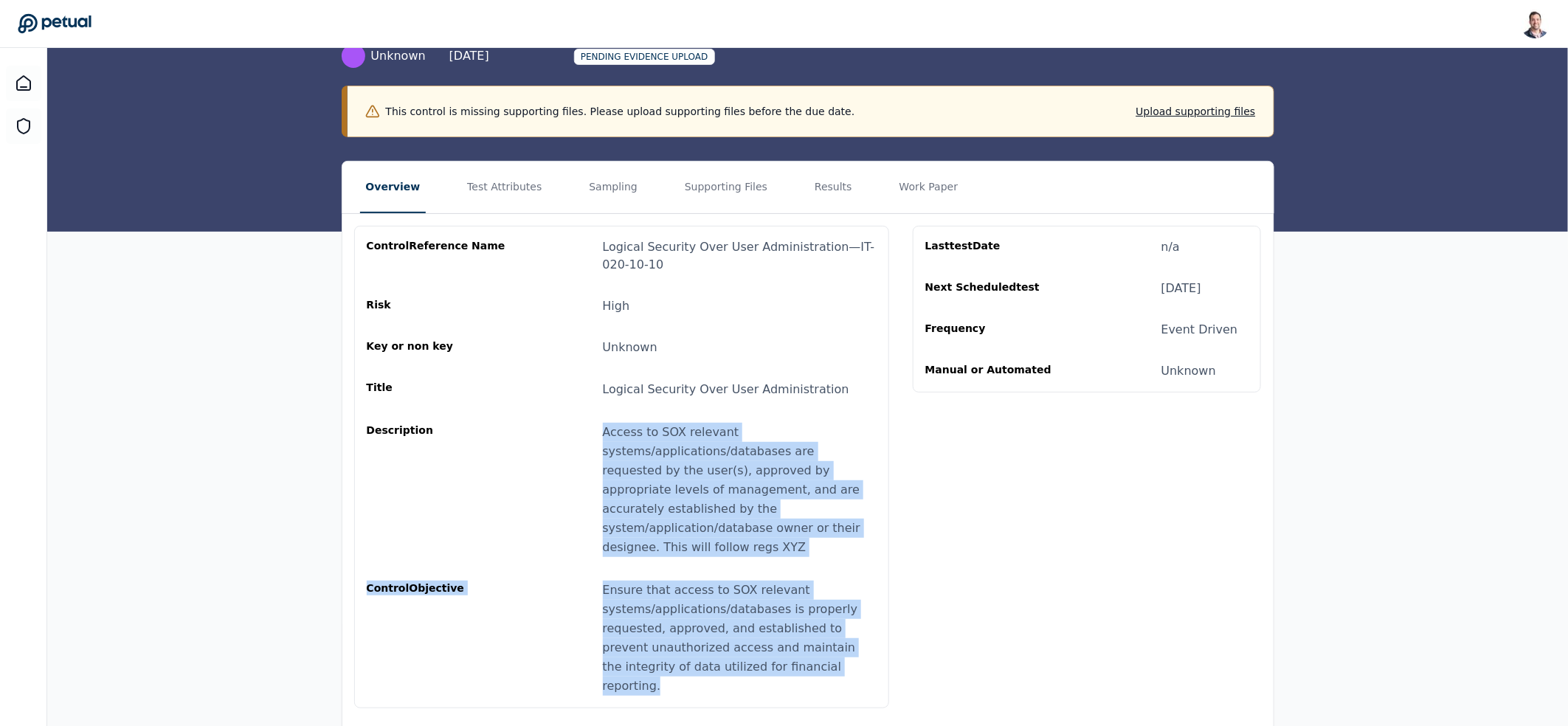
drag, startPoint x: 595, startPoint y: 426, endPoint x: 801, endPoint y: 654, distance: 307.3
click at [801, 654] on div "control Reference Name Logical Security Over User Administration — IT-020-10-10…" at bounding box center [622, 467] width 510 height 457
click at [801, 654] on div "Ensure that access to SOX relevant systems/applications/databases is properly r…" at bounding box center [739, 638] width 274 height 115
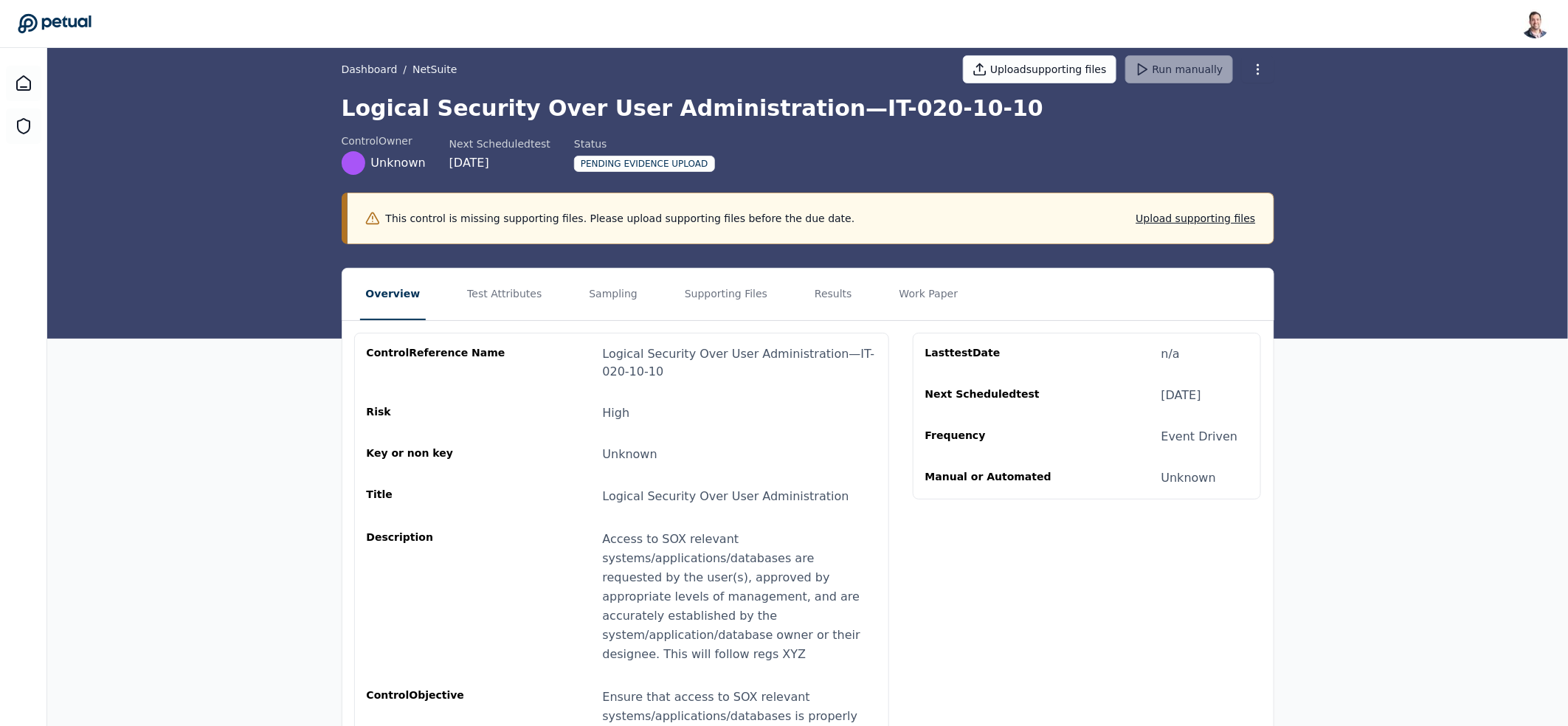
scroll to position [0, 0]
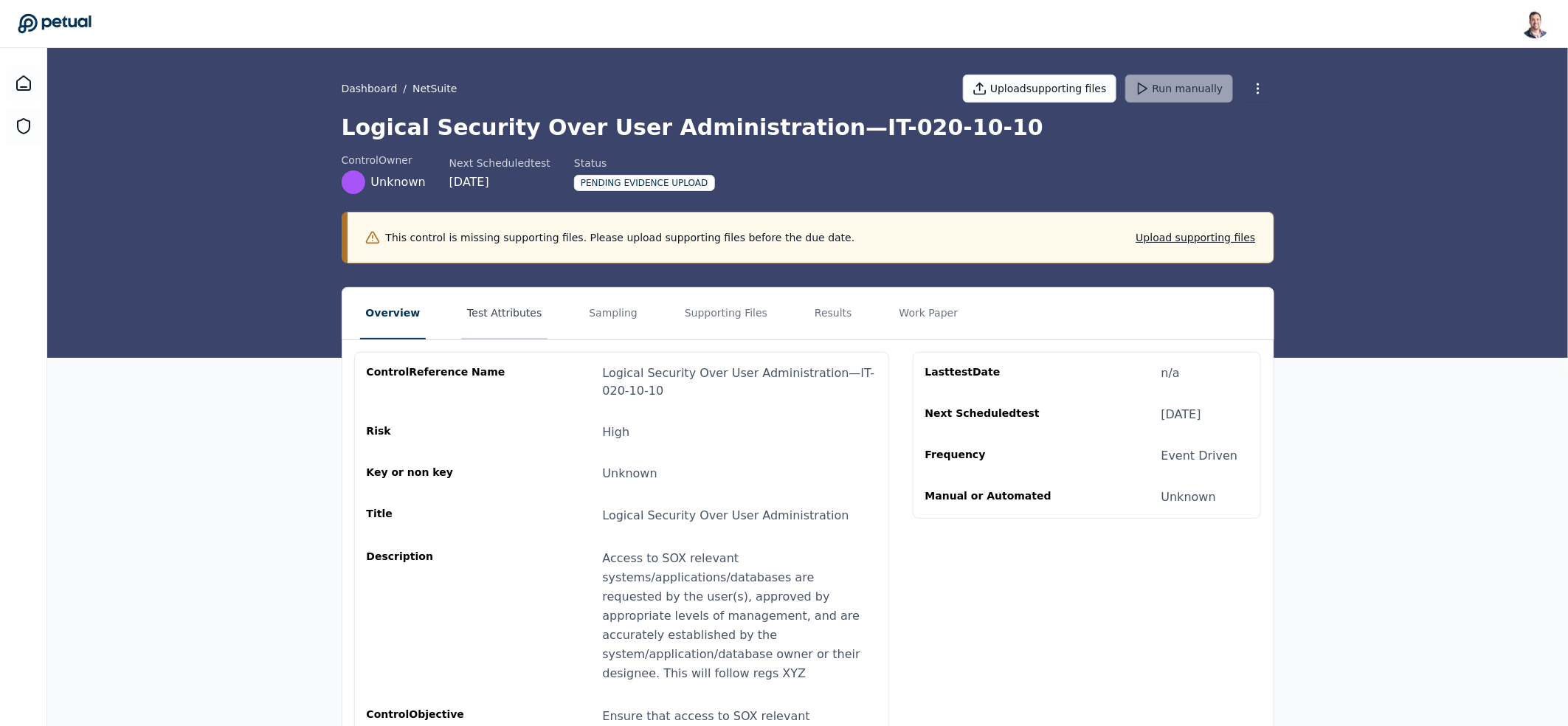
click at [469, 309] on button "Test Attributes" at bounding box center [504, 313] width 86 height 52
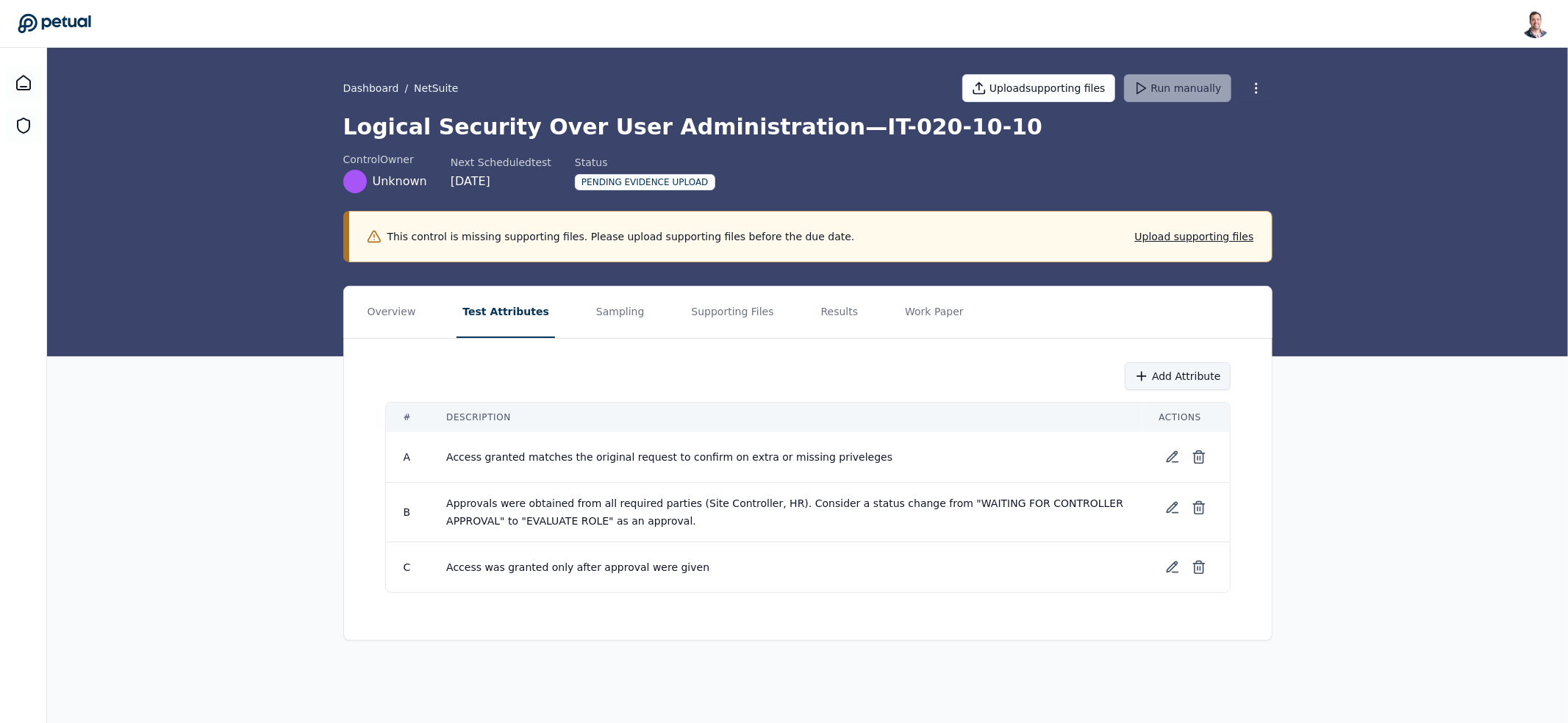
click at [1174, 375] on button "Add Attribute" at bounding box center [1177, 376] width 105 height 28
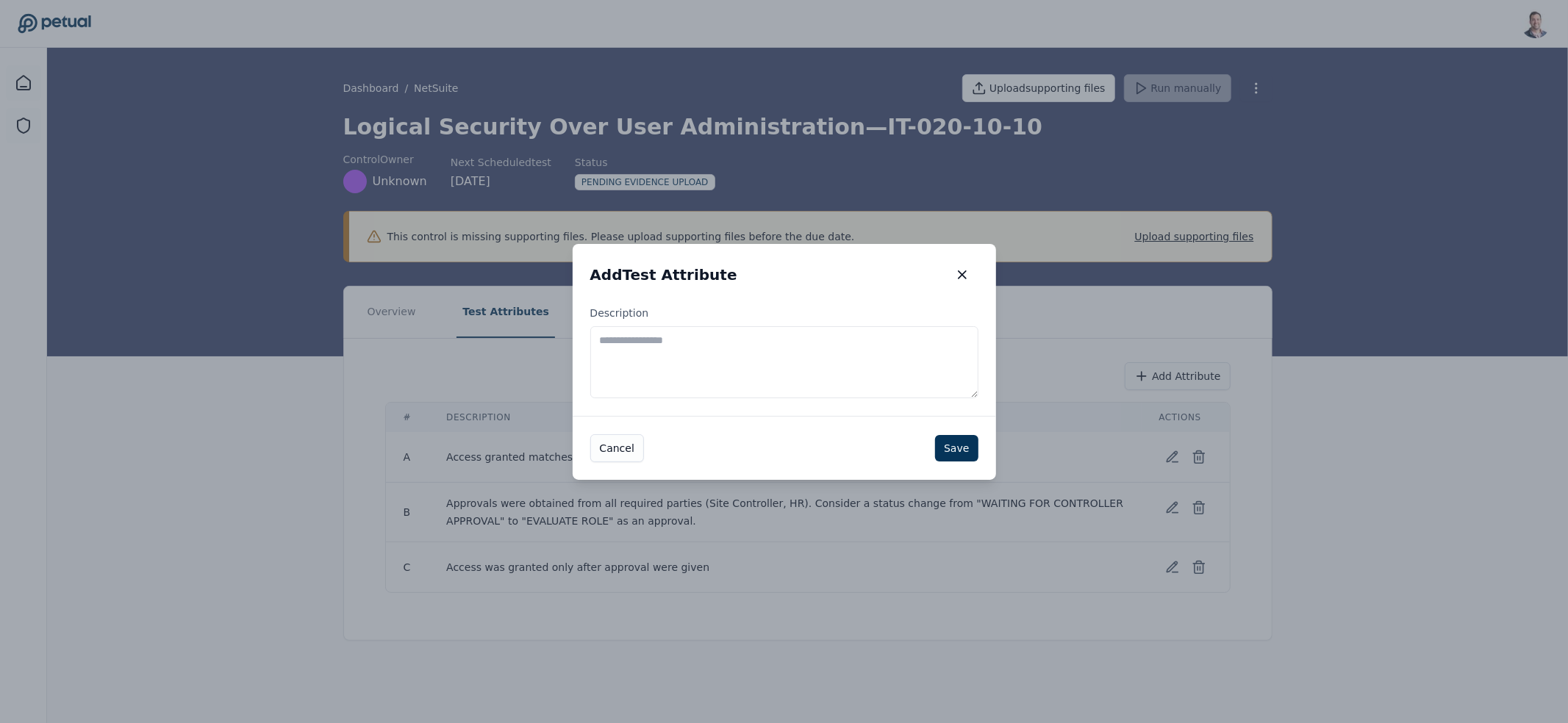
click at [843, 366] on textarea "Description" at bounding box center [784, 362] width 388 height 72
type textarea "**********"
click at [946, 447] on button "Save" at bounding box center [956, 447] width 42 height 26
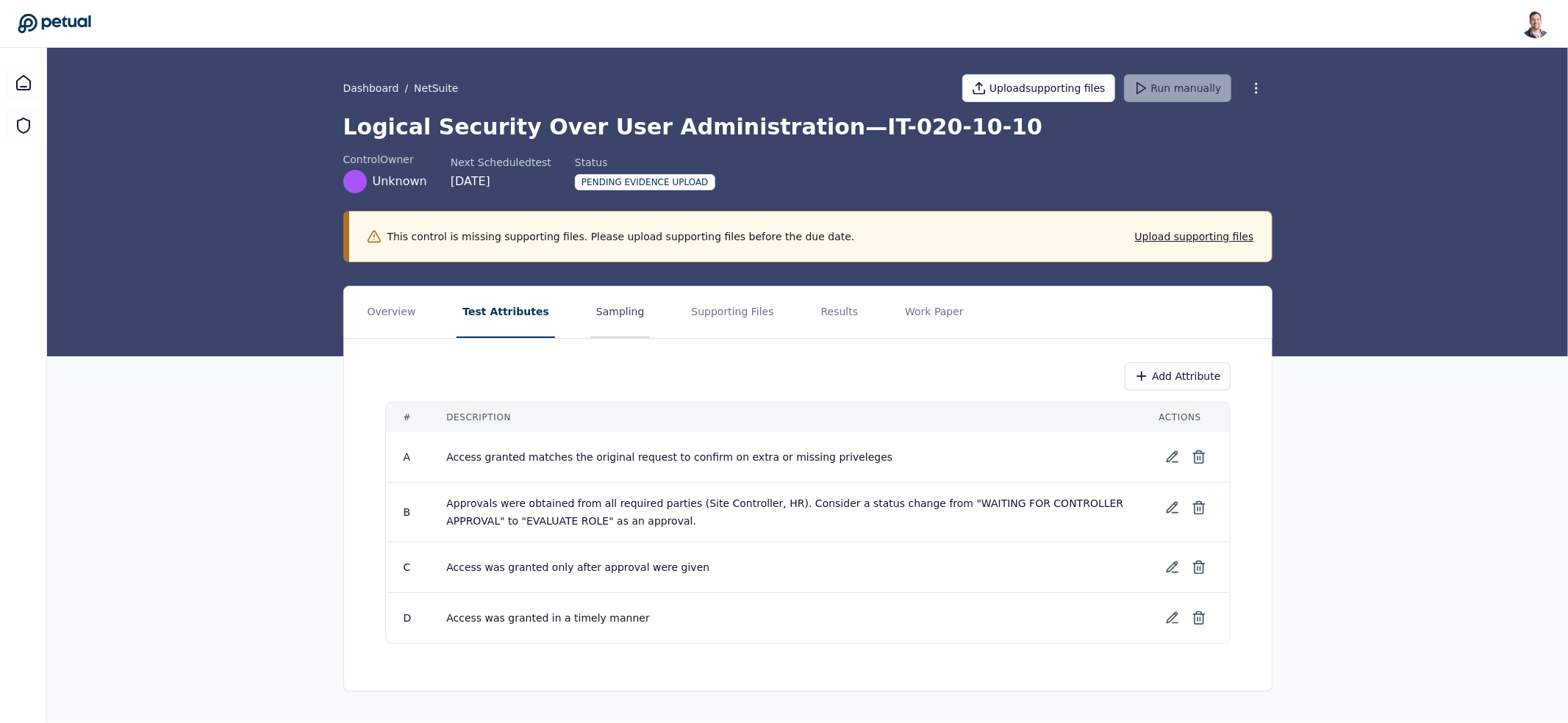
click at [606, 308] on button "Sampling" at bounding box center [620, 312] width 60 height 52
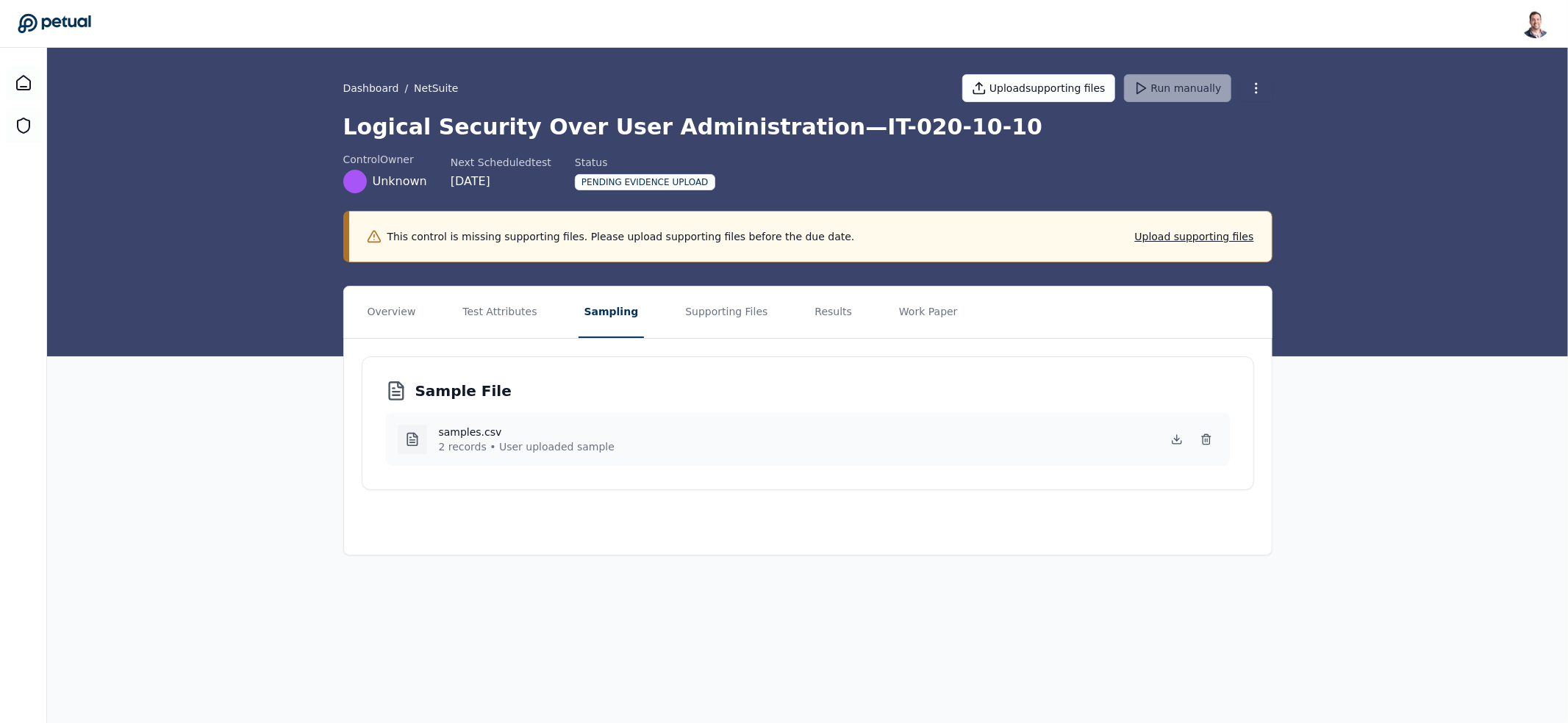
click at [719, 284] on div "Dashboard / NetSuite Upload supporting files Run manually Logical Security Over…" at bounding box center [807, 201] width 1520 height 308
click at [712, 297] on button "Supporting Files" at bounding box center [725, 312] width 94 height 52
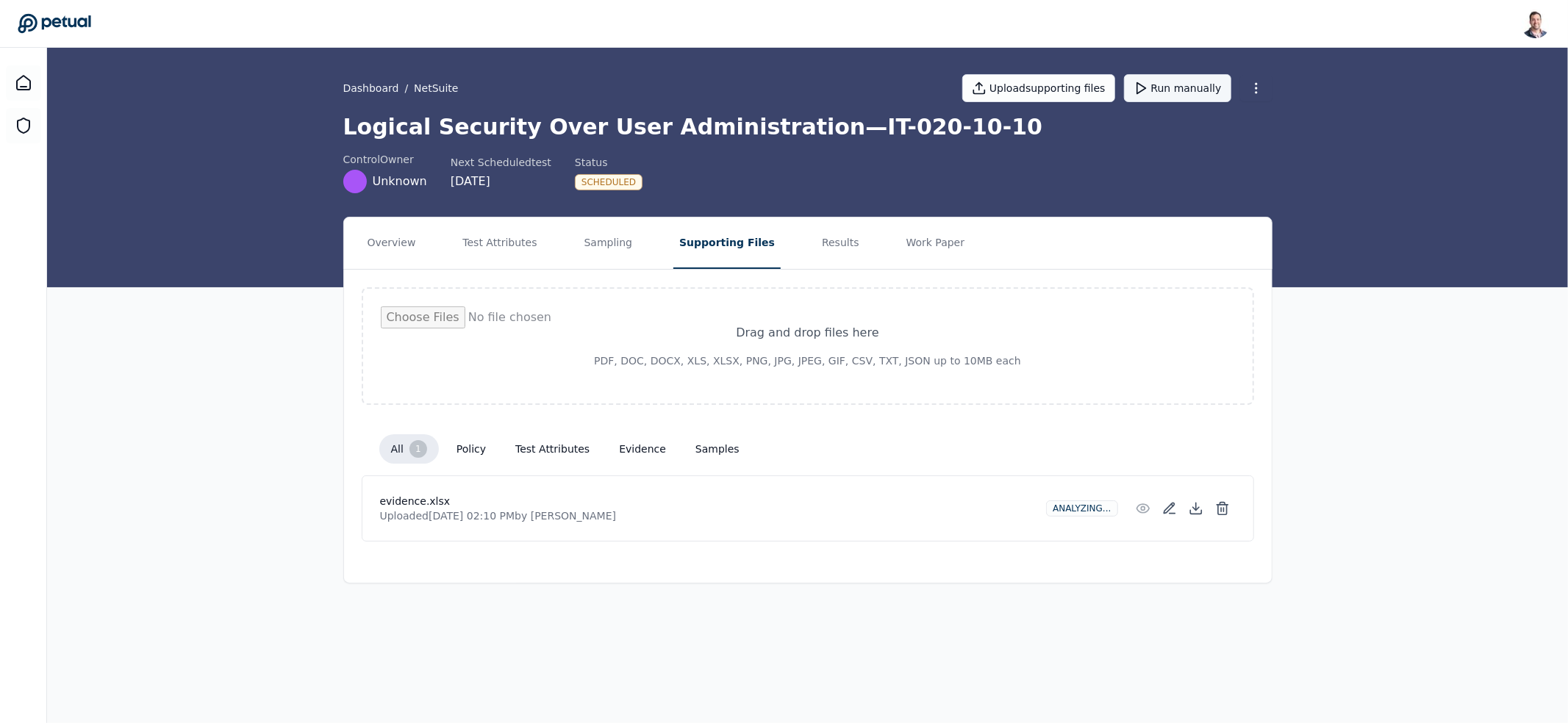
click at [1187, 96] on button "Run manually" at bounding box center [1177, 88] width 107 height 28
click at [826, 254] on button "Results" at bounding box center [840, 243] width 49 height 52
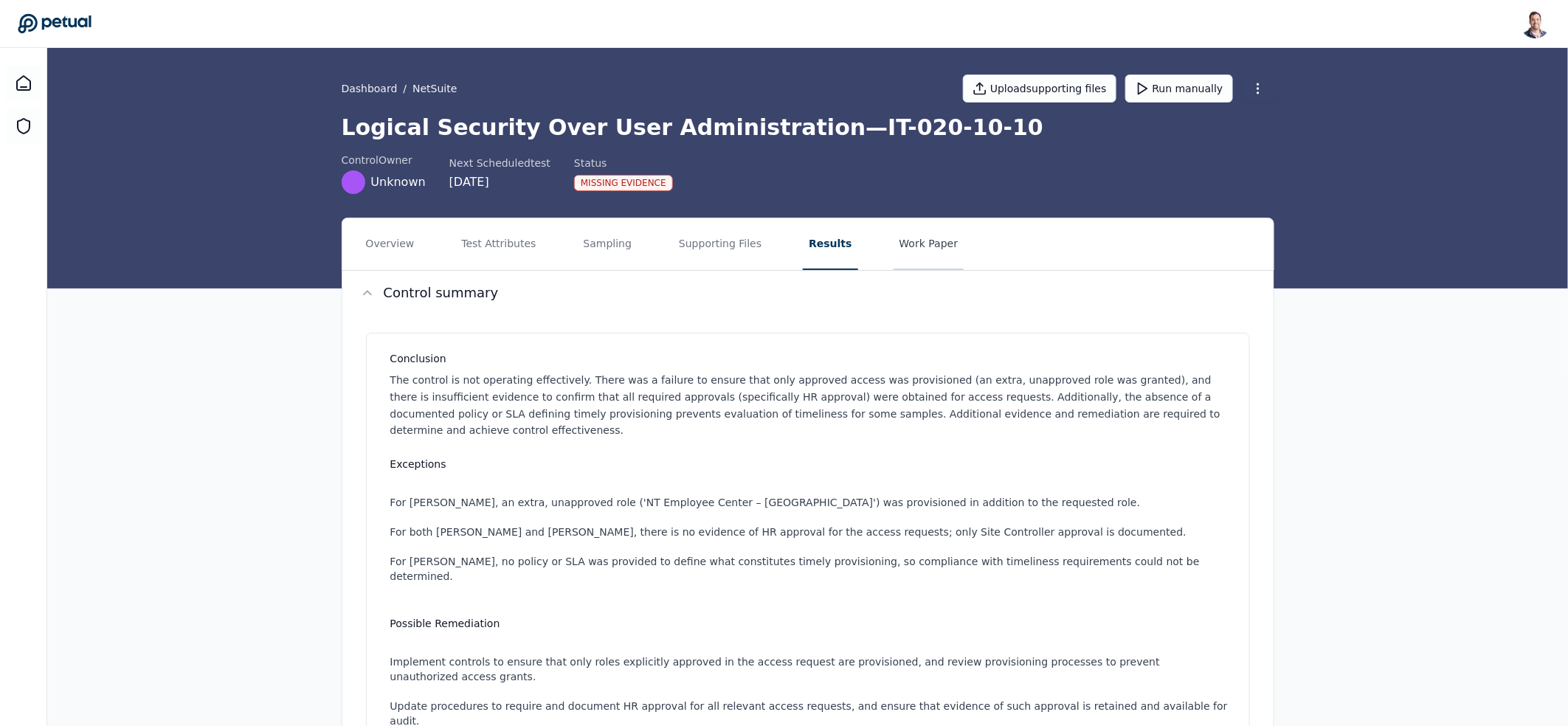
click at [911, 261] on button "Work Paper" at bounding box center [929, 244] width 71 height 52
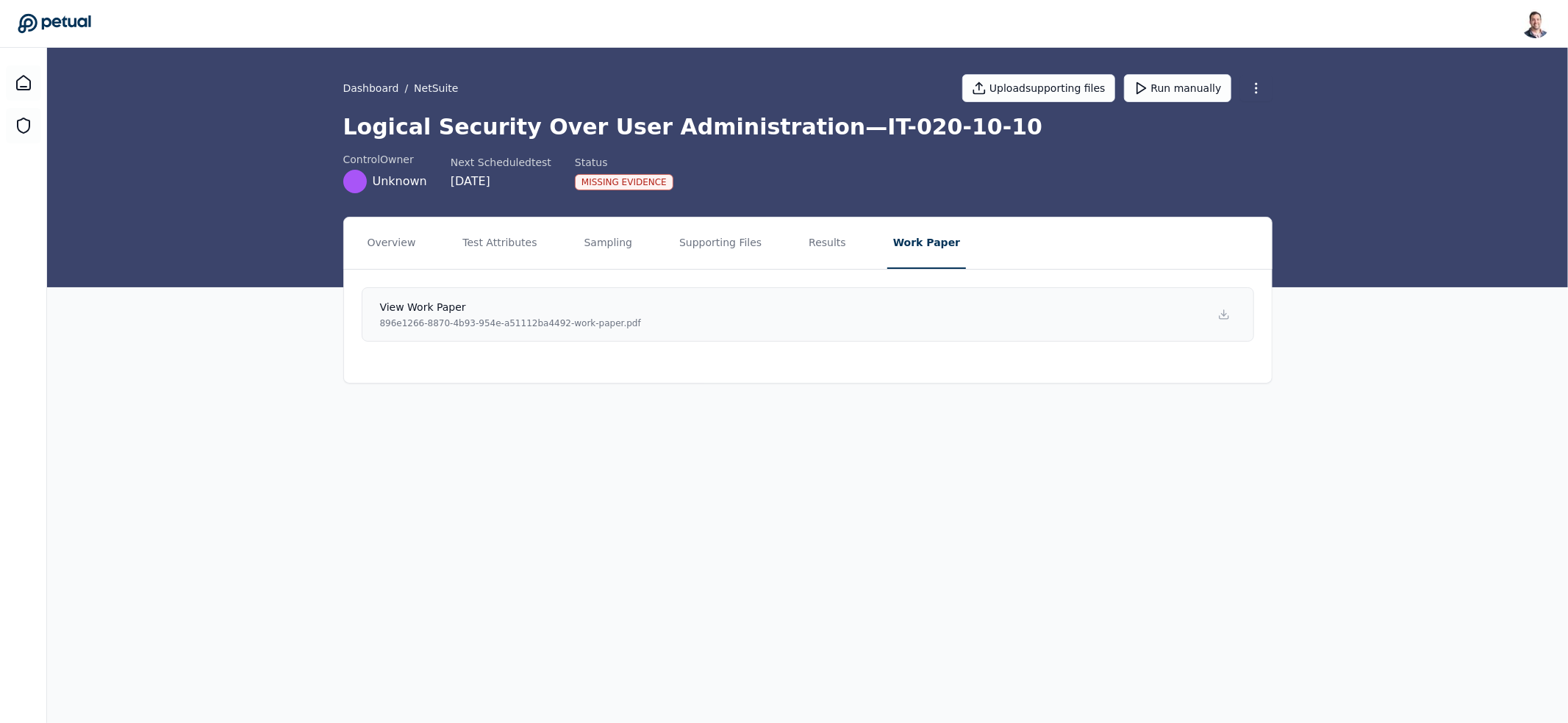
click at [677, 322] on link "View work paper 896e1266-8870-4b93-954e-a51112ba4492-work-paper.pdf" at bounding box center [808, 314] width 892 height 54
click at [832, 230] on button "Results" at bounding box center [827, 243] width 49 height 52
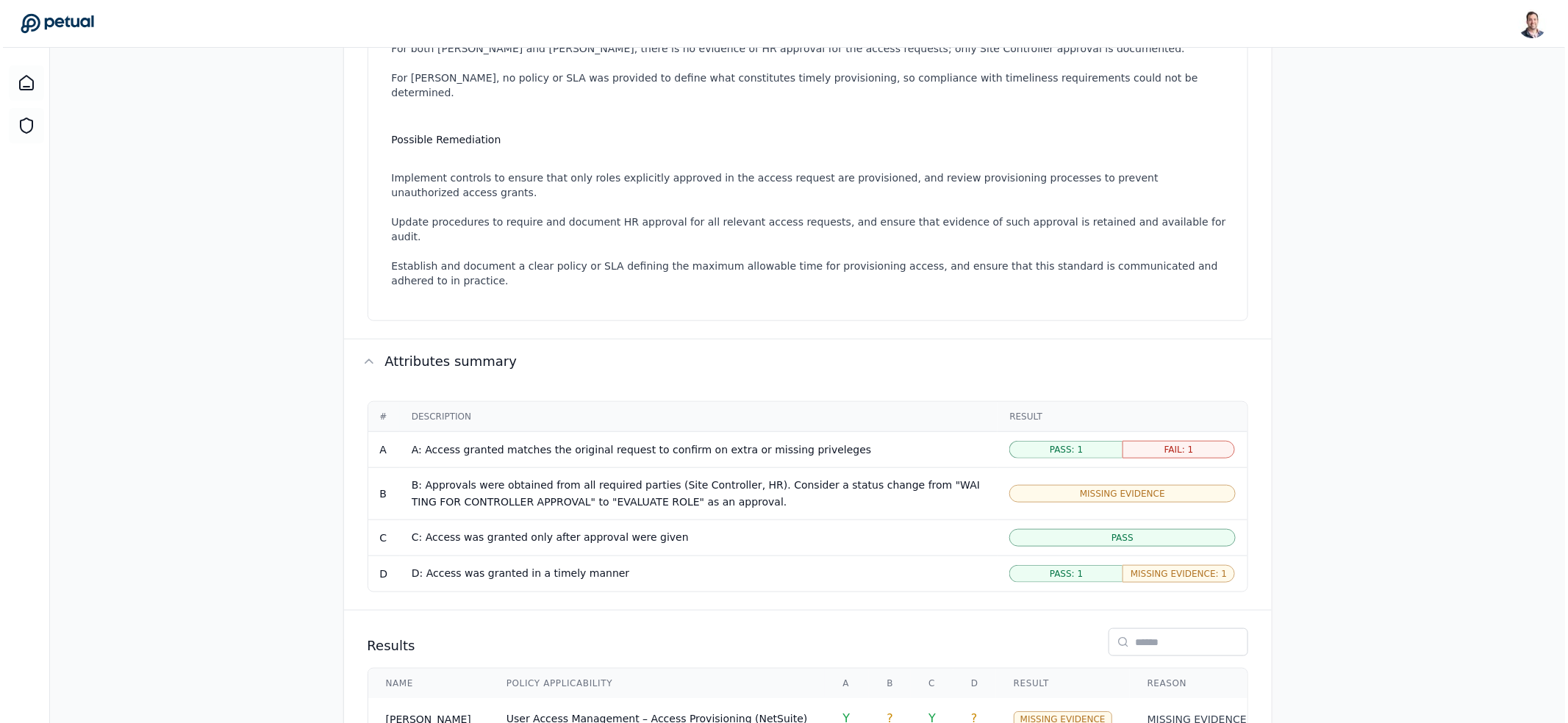
scroll to position [559, 0]
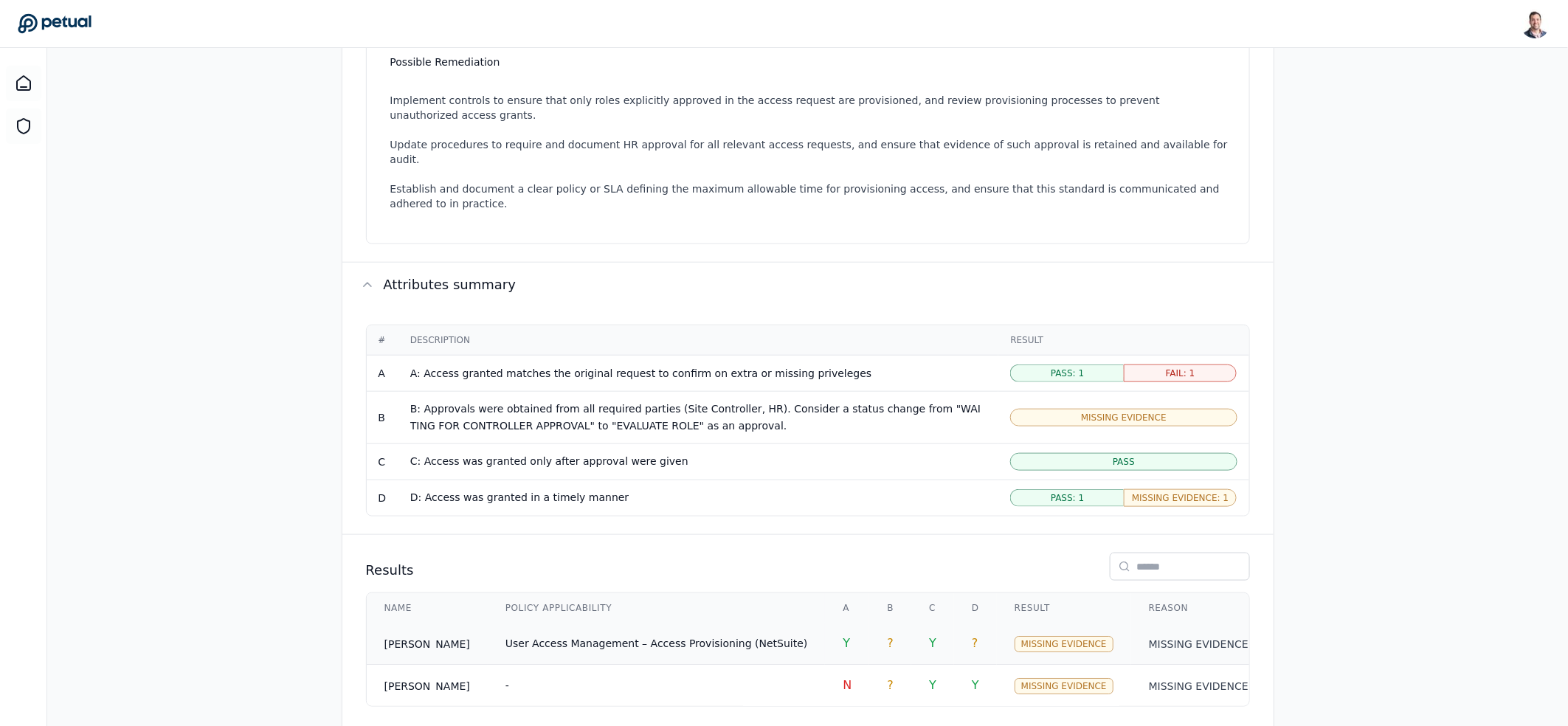
click at [728, 638] on span "User Access Management – Access Provisioning (NetSuite)" at bounding box center [657, 644] width 303 height 12
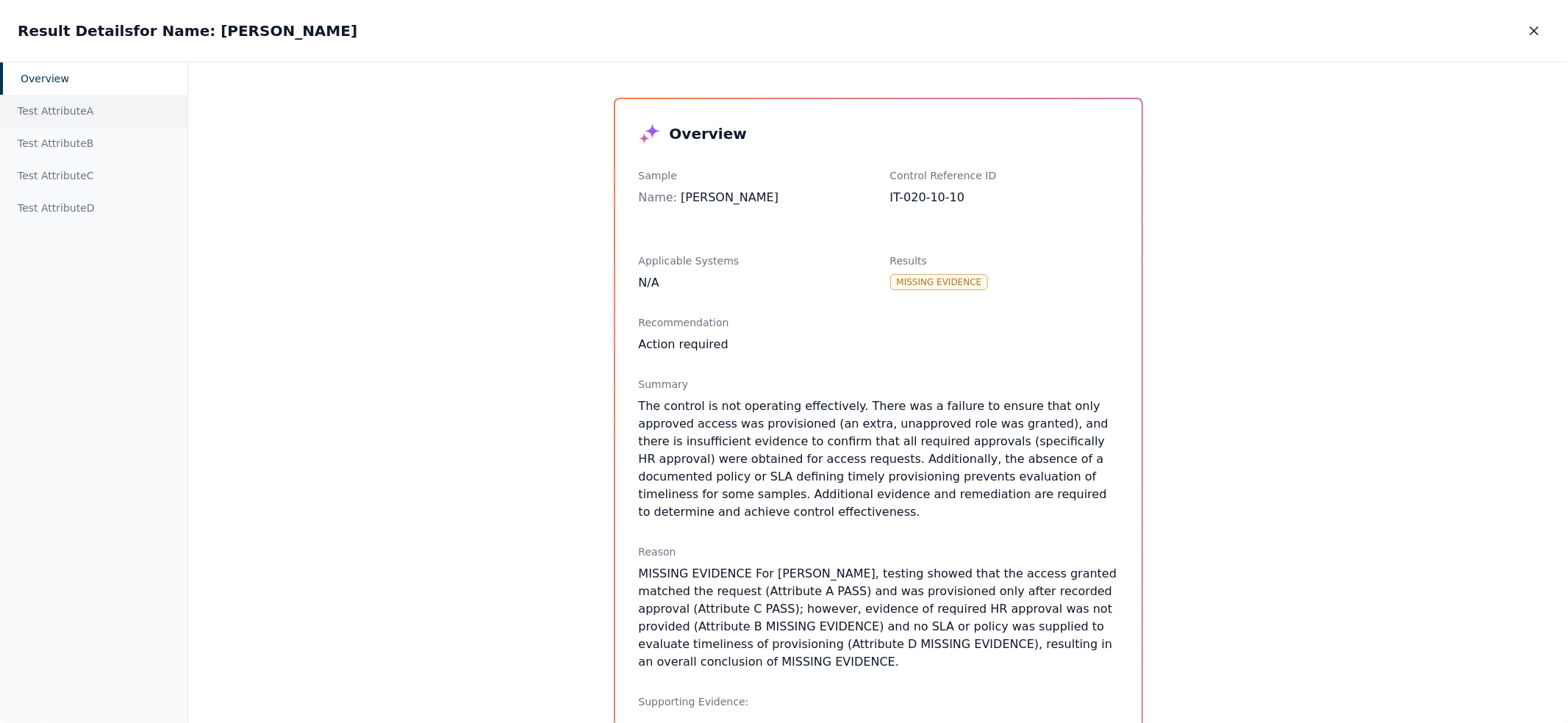
click at [107, 116] on div "Test Attribute A" at bounding box center [93, 111] width 188 height 32
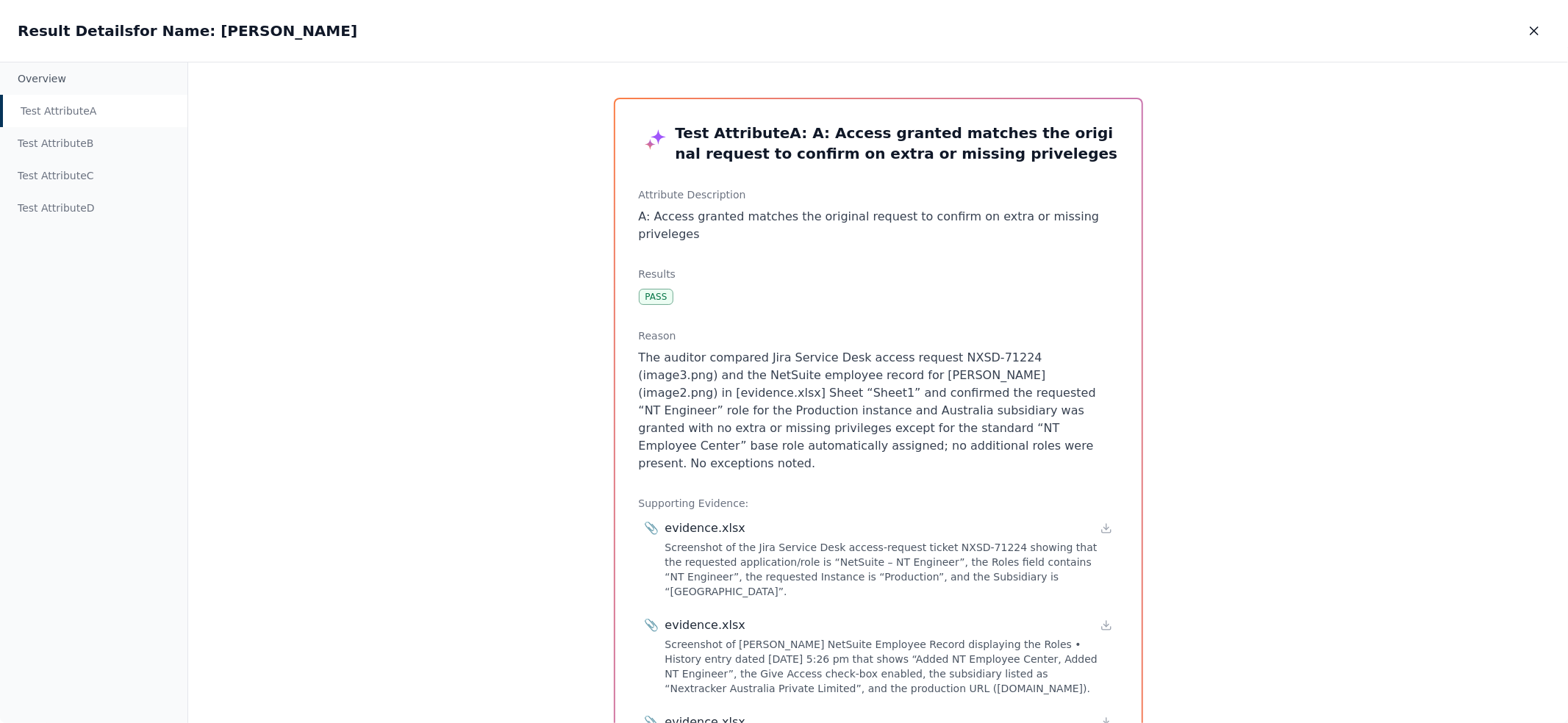
scroll to position [96, 0]
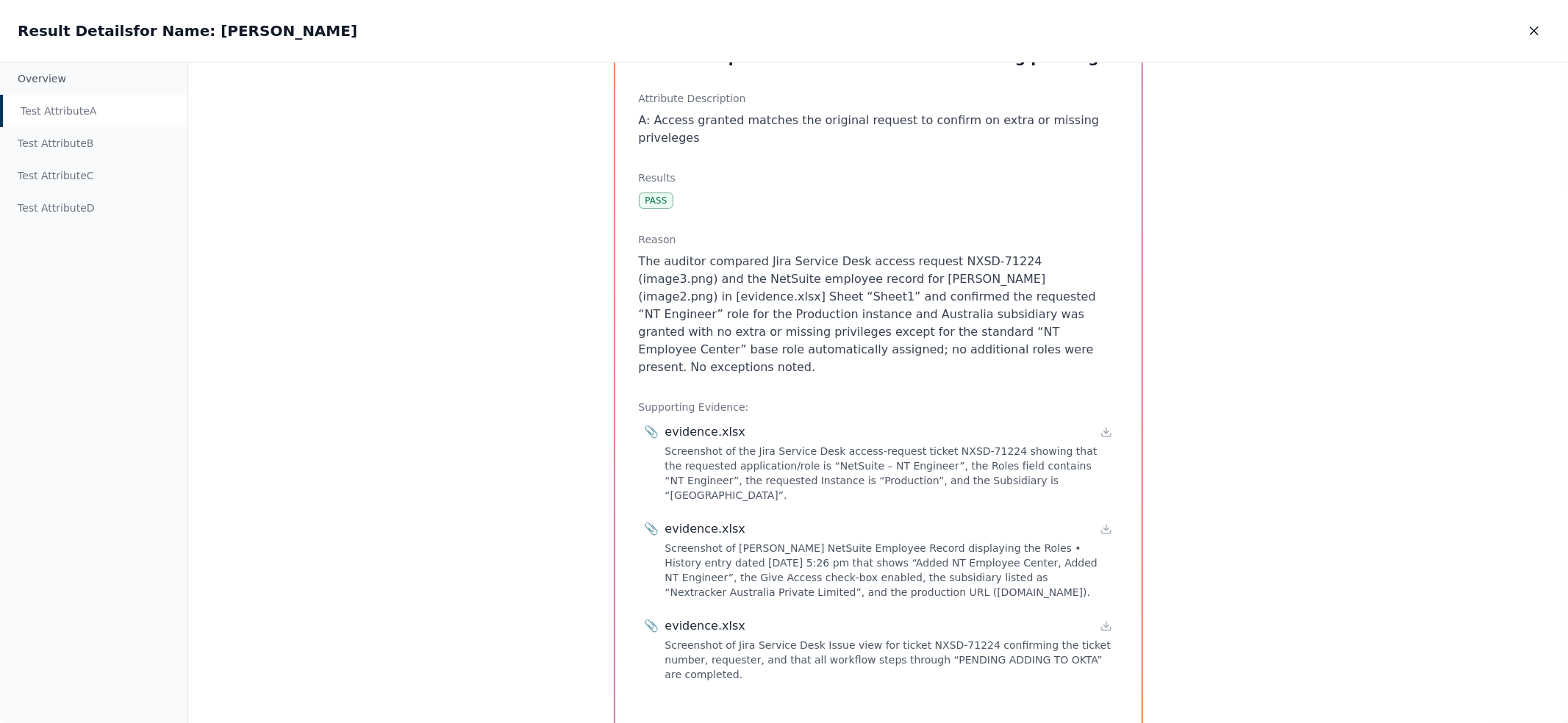
click at [784, 444] on div "Screenshot of the Jira Service Desk access-request ticket NXSD-71224 showing th…" at bounding box center [888, 473] width 447 height 59
click at [701, 423] on div "evidence.xlsx" at bounding box center [705, 432] width 80 height 18
click at [1100, 426] on icon at bounding box center [1106, 432] width 12 height 12
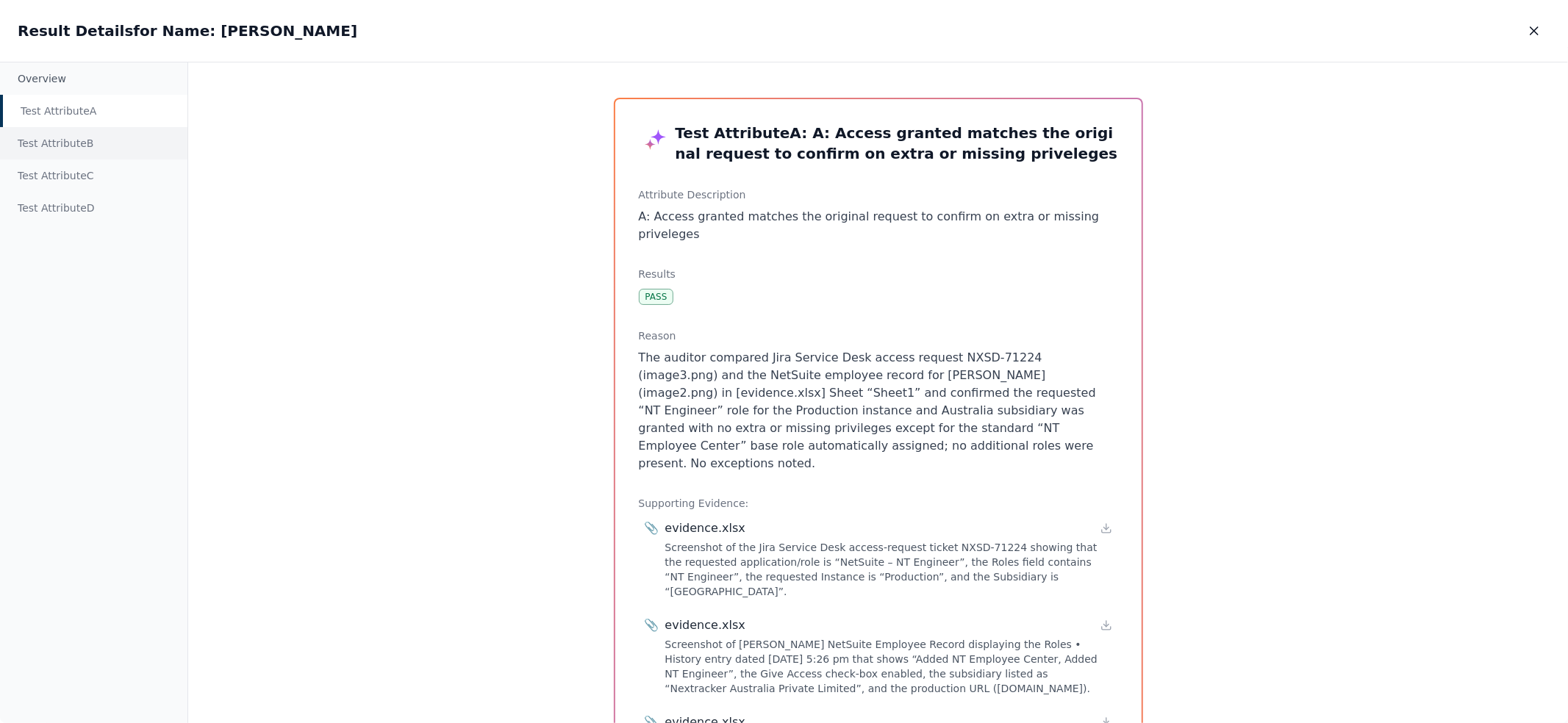
click at [42, 151] on div "Test Attribute B" at bounding box center [93, 144] width 188 height 32
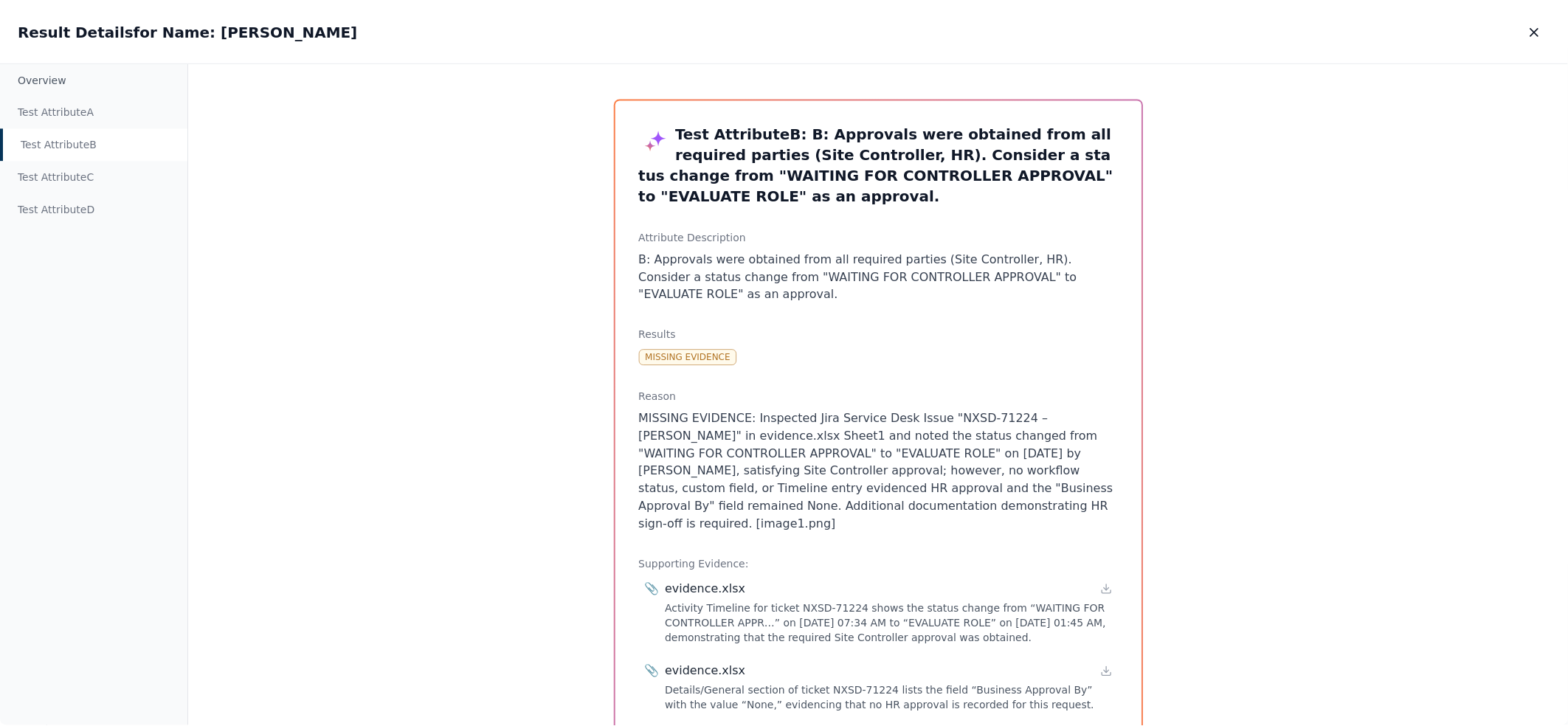
scroll to position [41, 0]
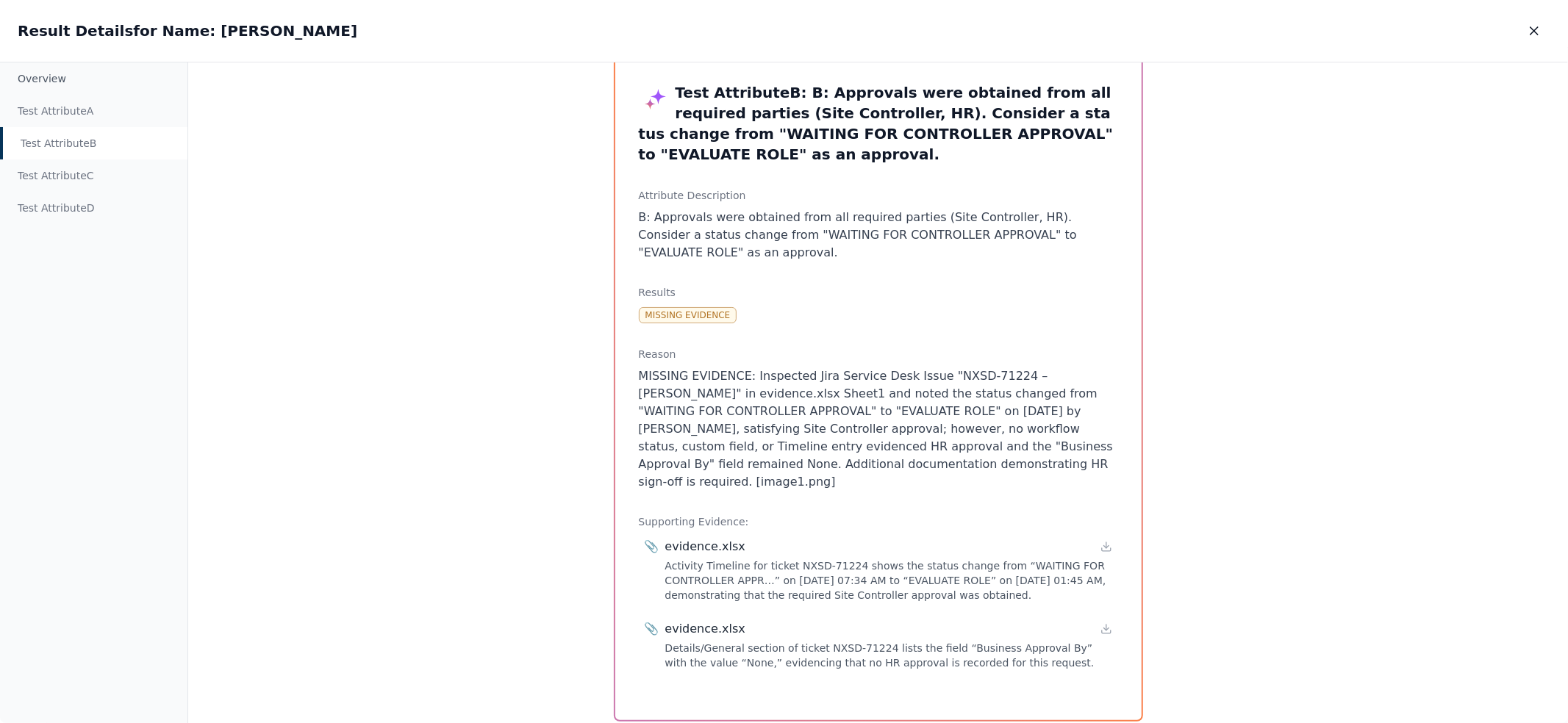
drag, startPoint x: 1050, startPoint y: 445, endPoint x: 914, endPoint y: 346, distance: 168.2
click at [914, 347] on div "Reason MISSING EVIDENCE: Inspected Jira Service Desk Issue "NXSD-71224 – [PERSO…" at bounding box center [878, 419] width 479 height 144
click at [1069, 447] on p "MISSING EVIDENCE: Inspected Jira Service Desk Issue "NXSD-71224 – [PERSON_NAME]…" at bounding box center [878, 429] width 479 height 123
drag, startPoint x: 804, startPoint y: 428, endPoint x: 1018, endPoint y: 428, distance: 214.0
click at [1018, 428] on p "MISSING EVIDENCE: Inspected Jira Service Desk Issue "NXSD-71224 – [PERSON_NAME]…" at bounding box center [878, 429] width 479 height 123
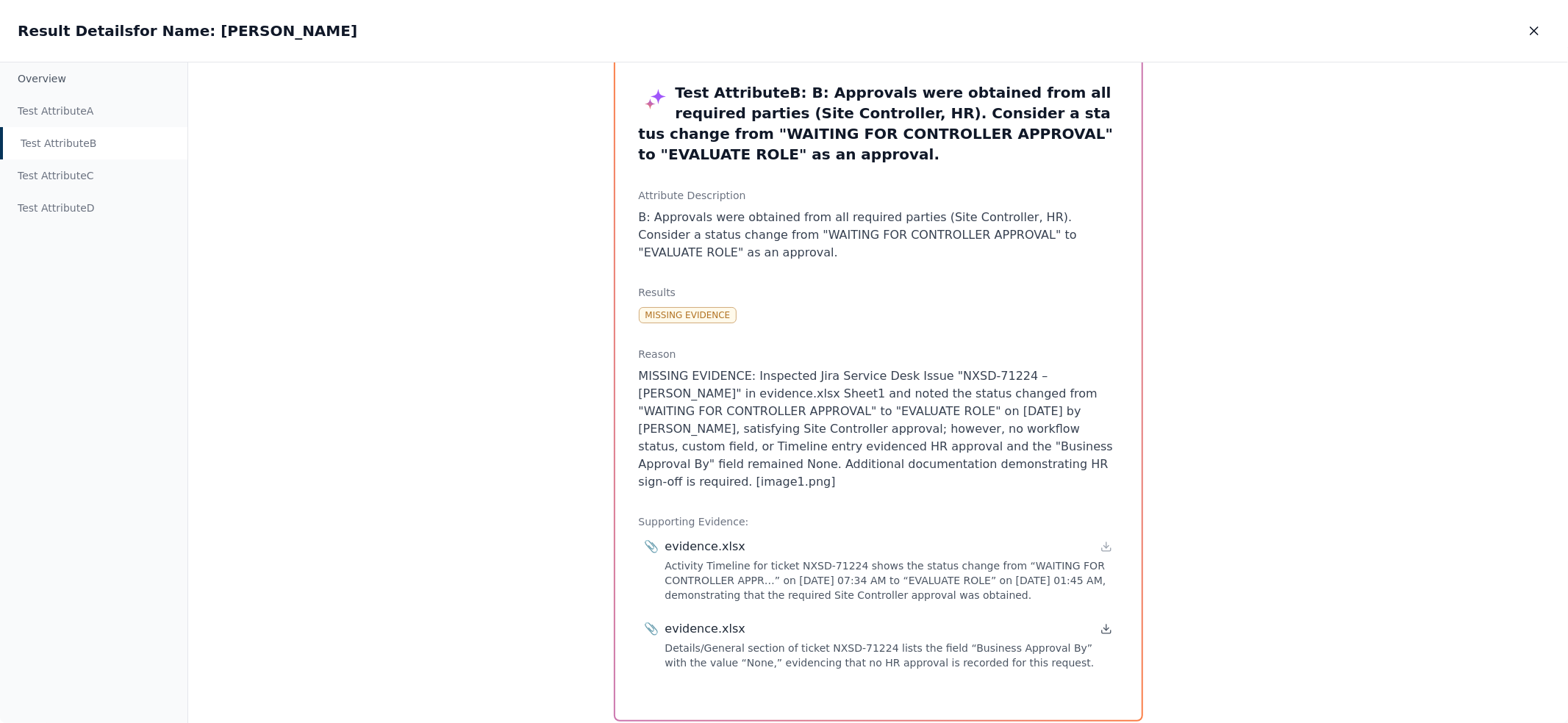
click at [1106, 624] on icon at bounding box center [1106, 627] width 0 height 6
click at [1541, 30] on icon "button" at bounding box center [1533, 31] width 14 height 14
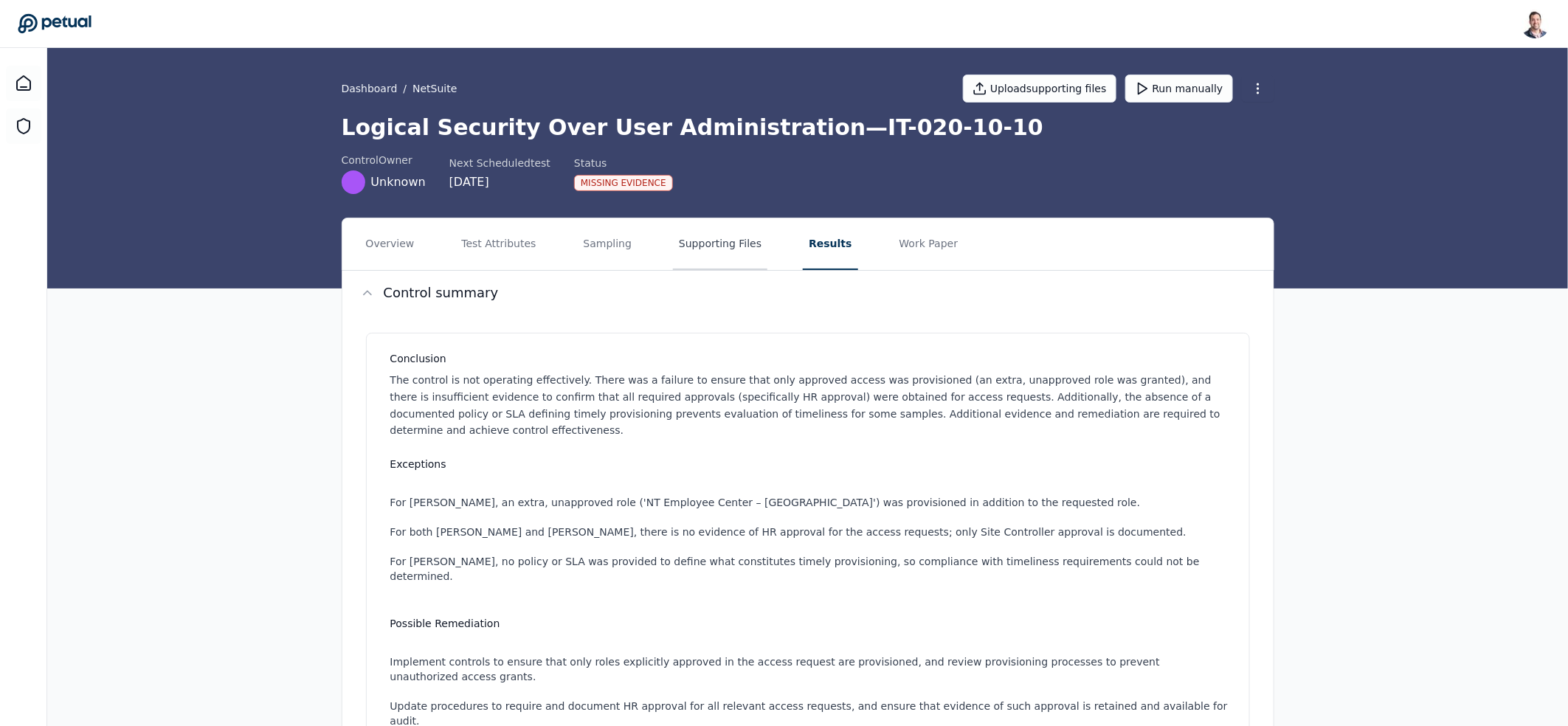
click at [690, 249] on button "Supporting Files" at bounding box center [720, 244] width 95 height 52
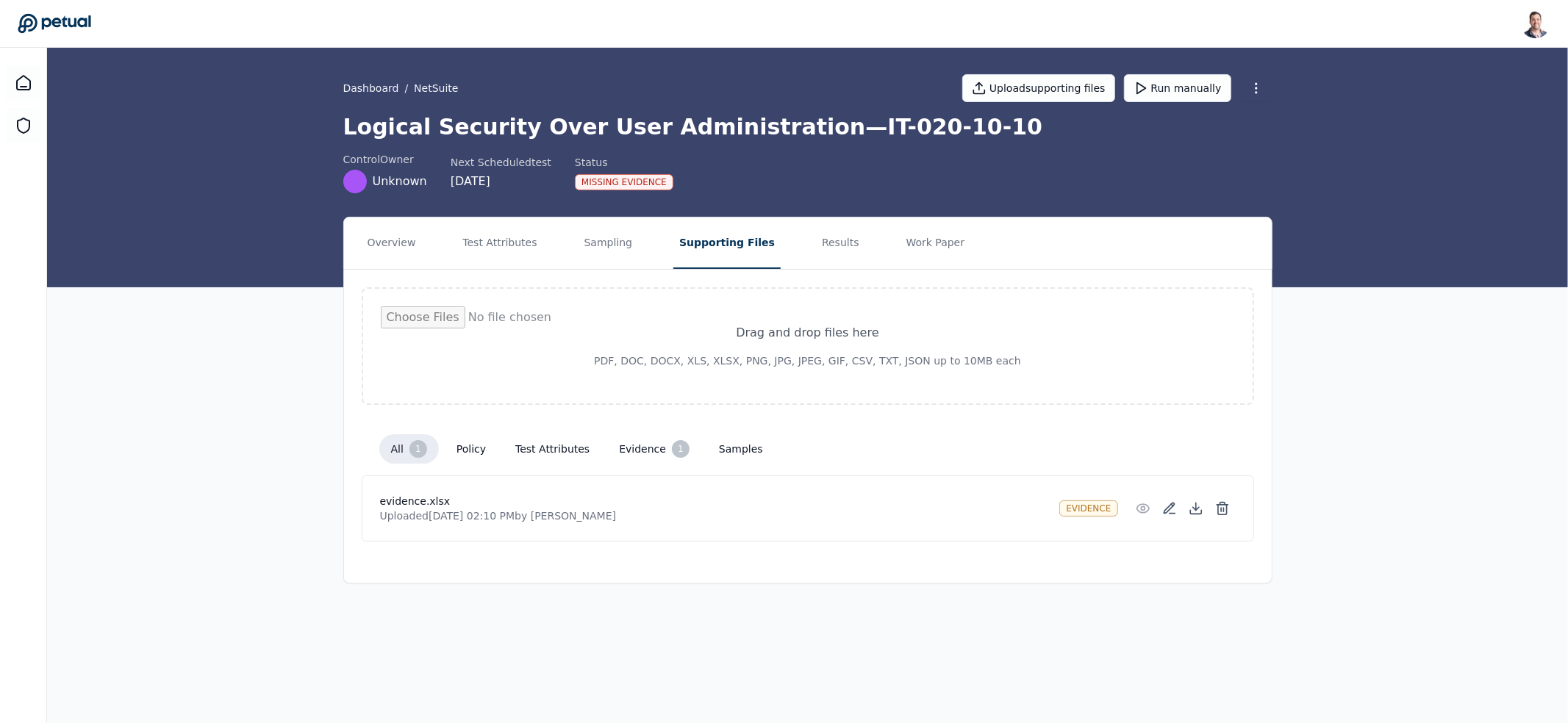
click at [790, 235] on nav "Overview Test Attributes Sampling Supporting Files Results Work Paper" at bounding box center [808, 243] width 928 height 52
click at [1172, 514] on icon at bounding box center [1172, 514] width 6 height 0
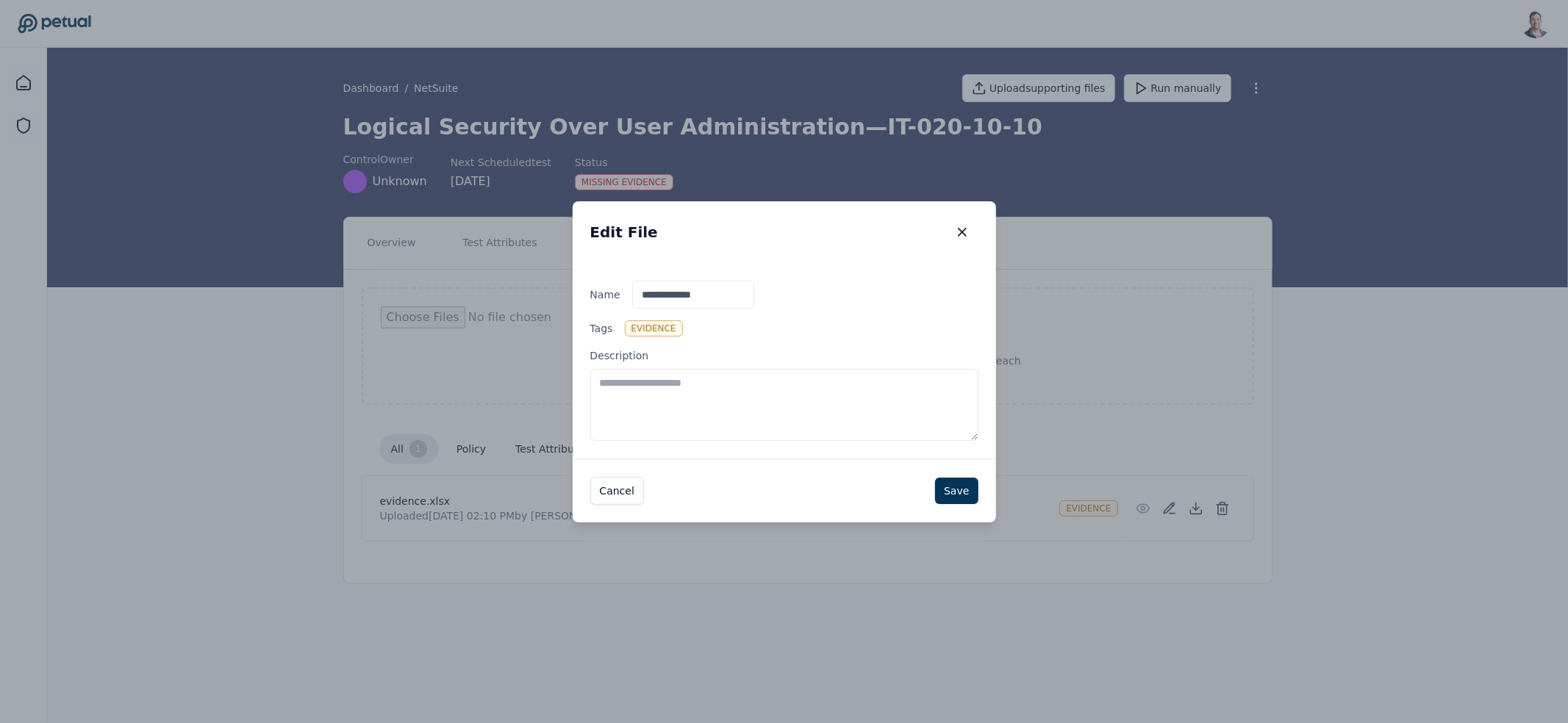
click at [755, 400] on textarea "Description" at bounding box center [784, 404] width 388 height 72
type textarea "**********"
click at [952, 494] on button "Save" at bounding box center [956, 490] width 42 height 26
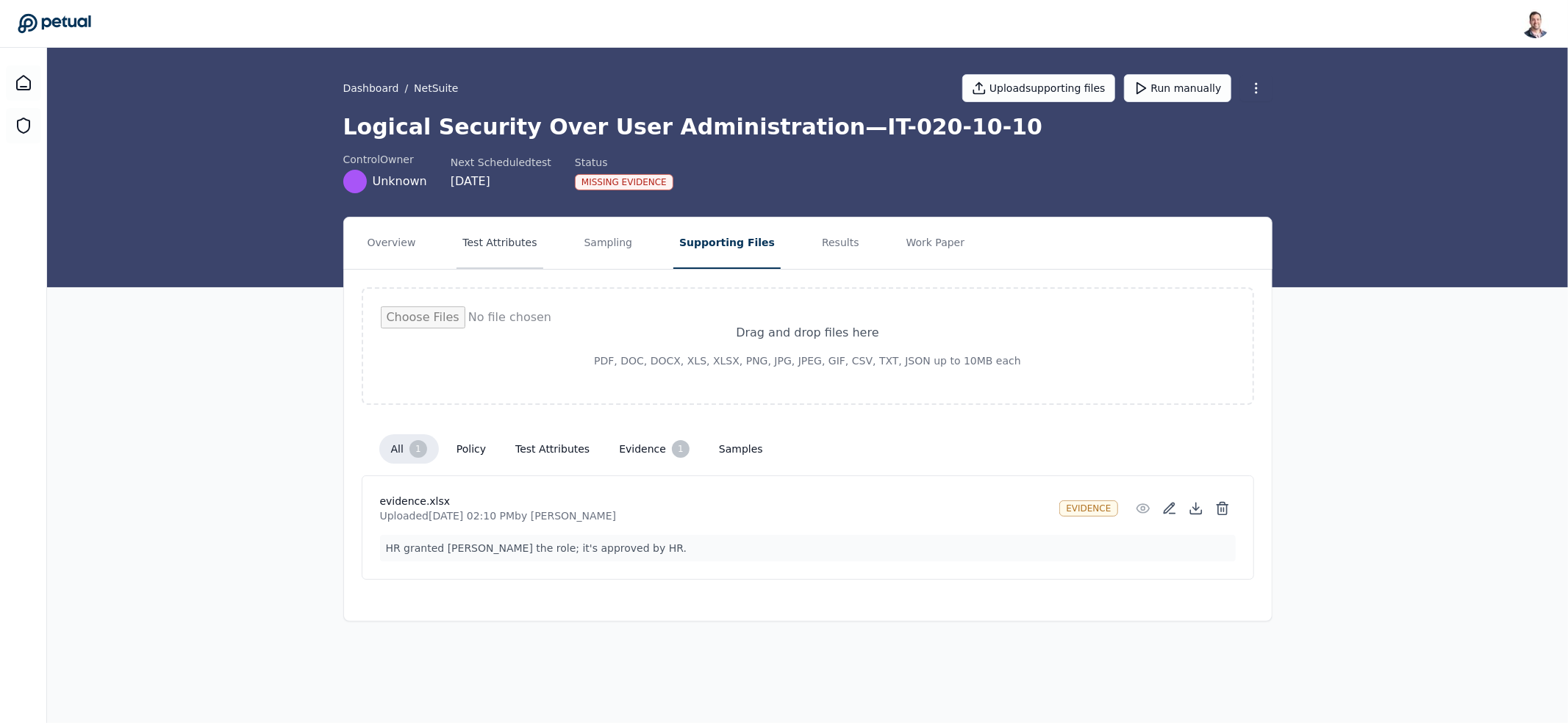
click at [479, 248] on button "Test Attributes" at bounding box center [499, 243] width 86 height 52
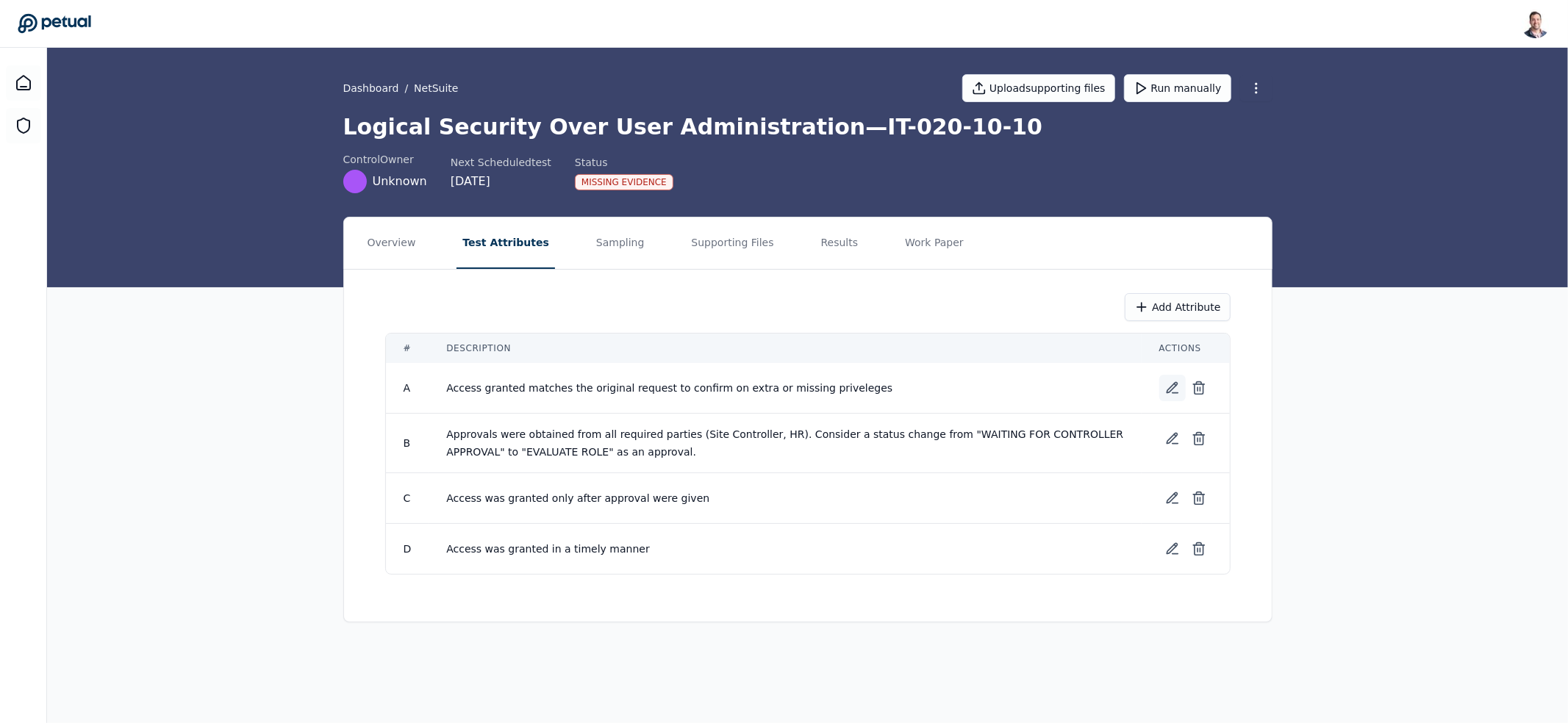
click at [1176, 387] on icon at bounding box center [1171, 387] width 14 height 14
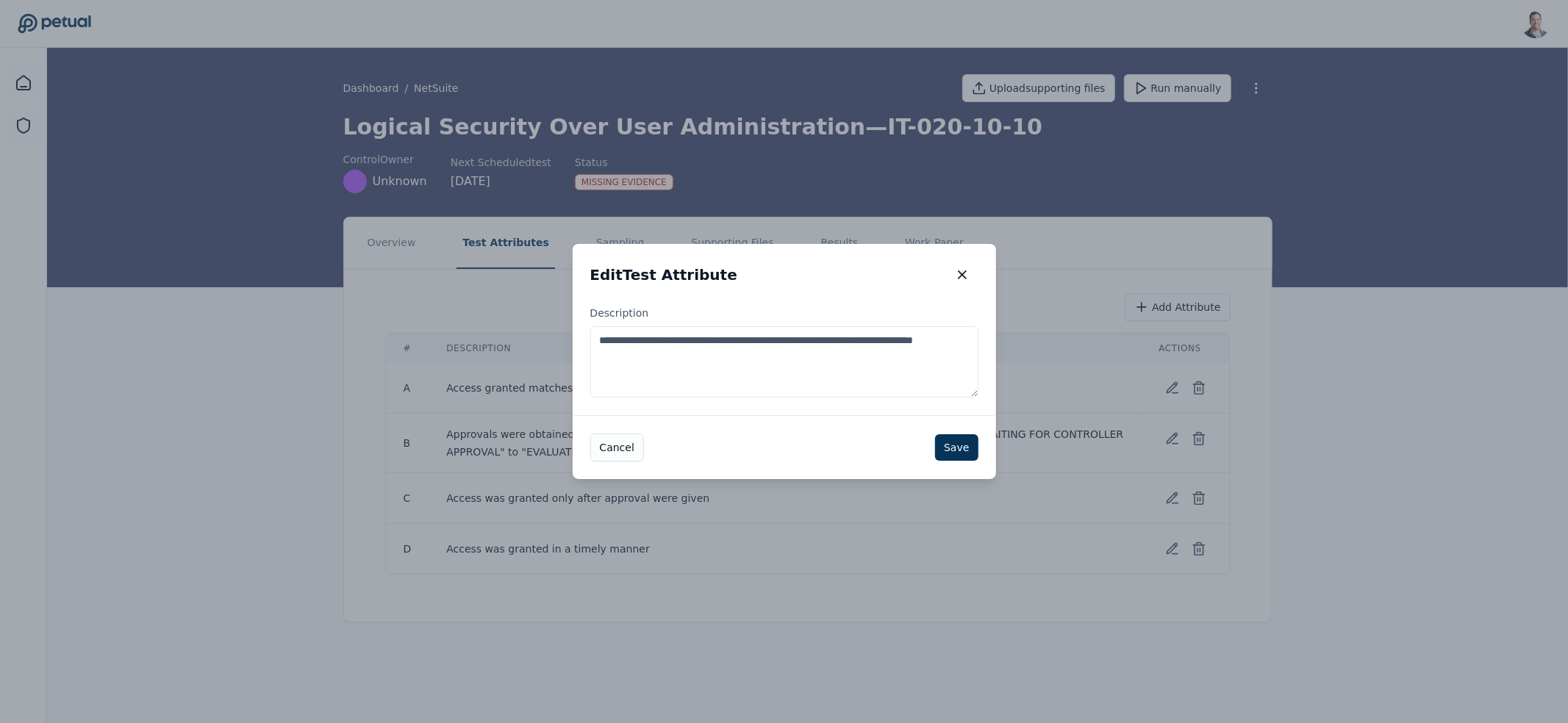
click at [798, 369] on textarea "**********" at bounding box center [784, 362] width 388 height 71
type textarea "**********"
click at [940, 442] on button "Save" at bounding box center [956, 447] width 42 height 26
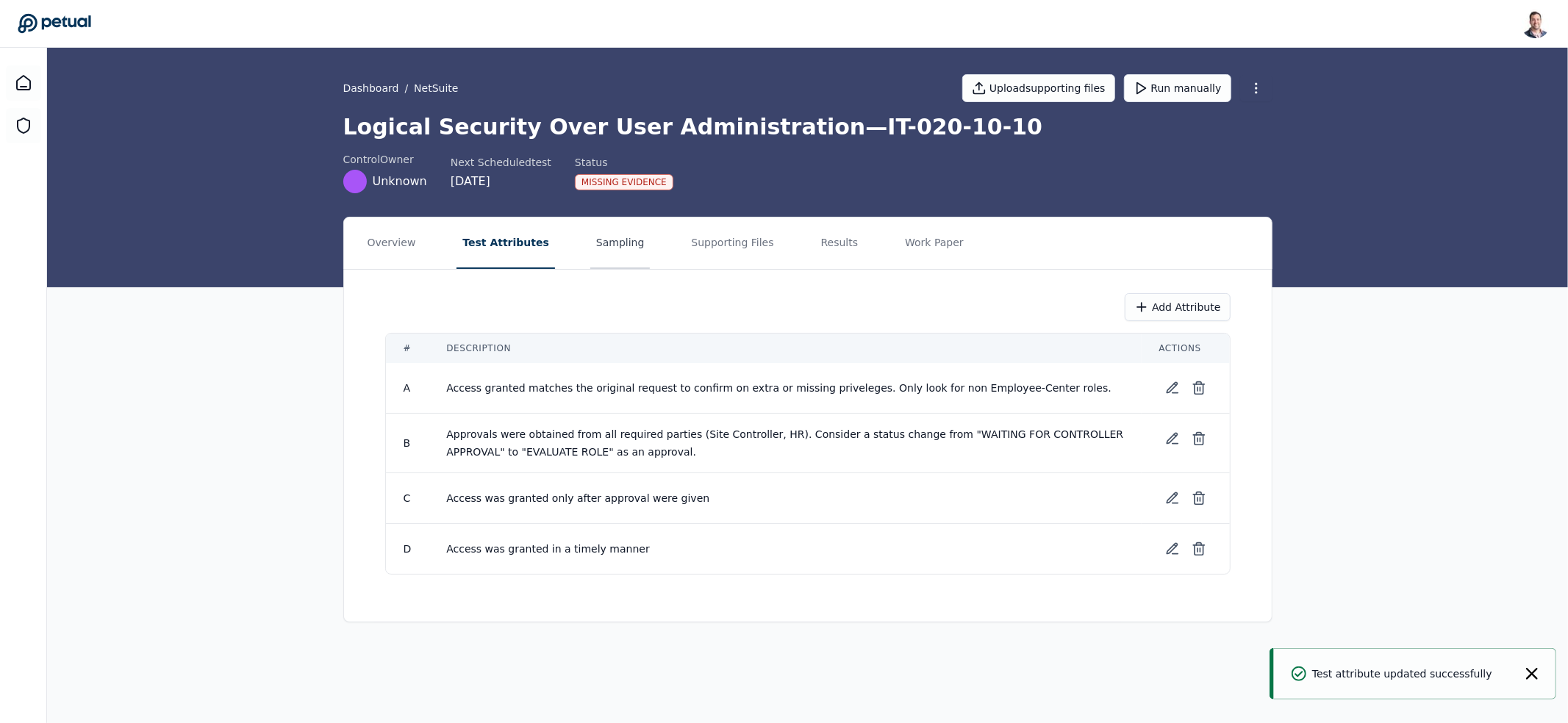
click at [606, 243] on button "Sampling" at bounding box center [620, 243] width 60 height 52
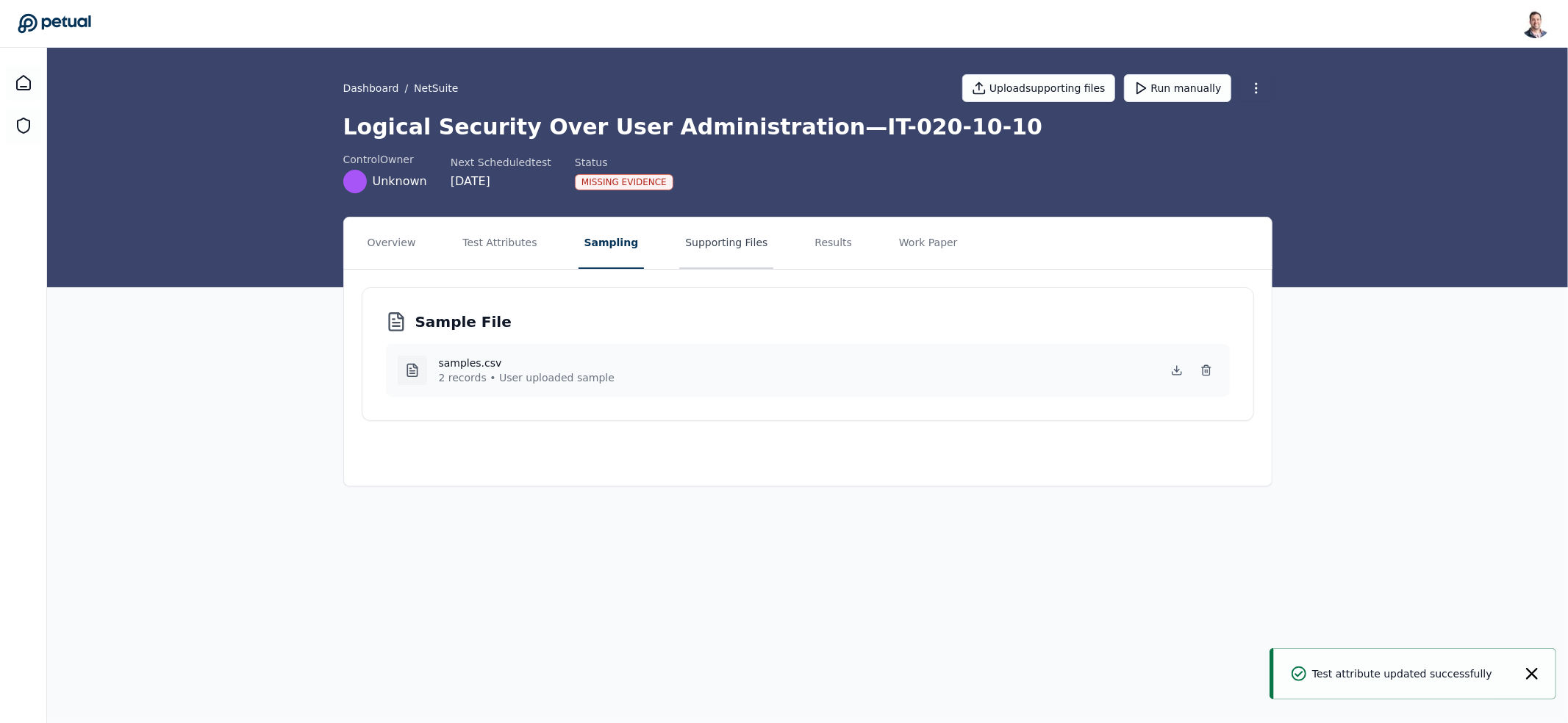
click at [712, 217] on button "Supporting Files" at bounding box center [725, 243] width 94 height 52
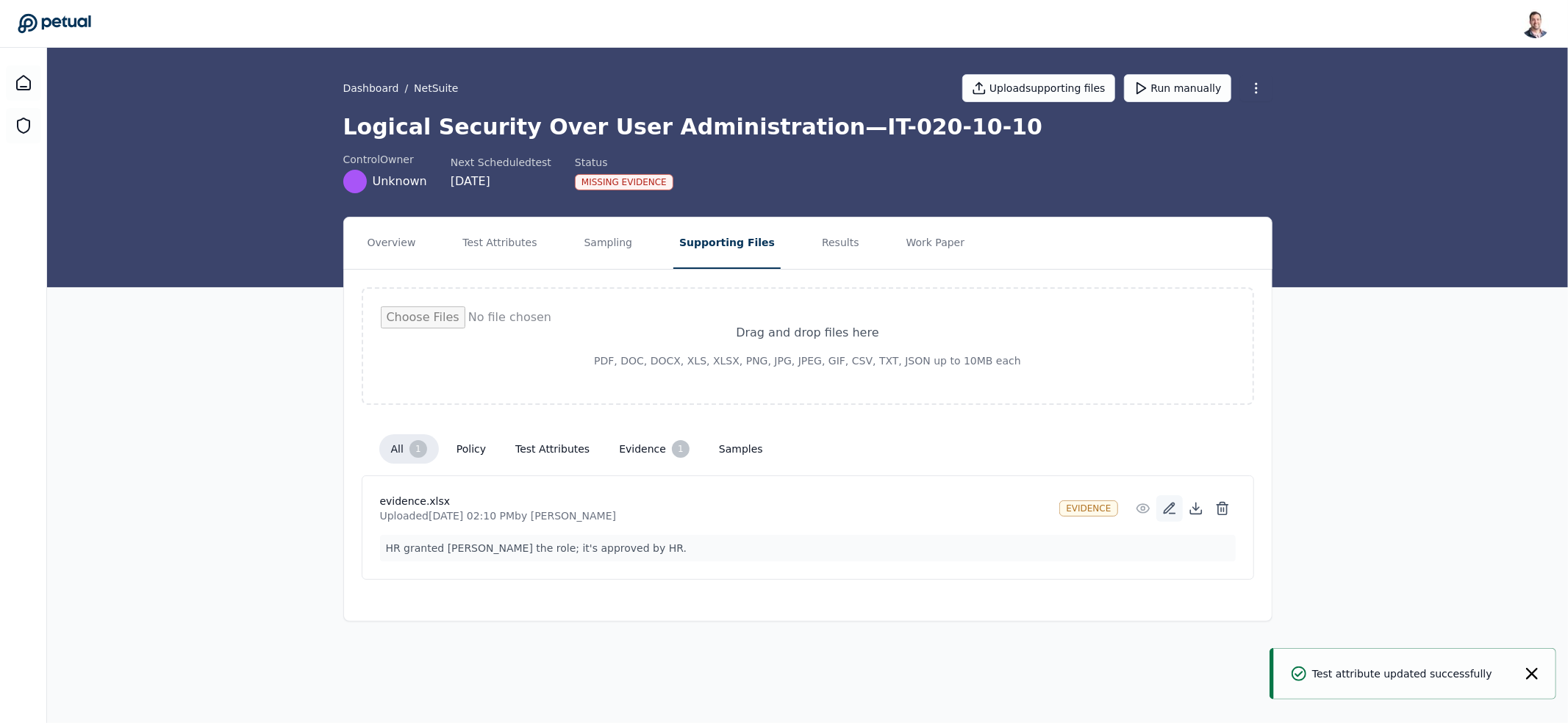
click at [1176, 505] on icon at bounding box center [1169, 508] width 14 height 14
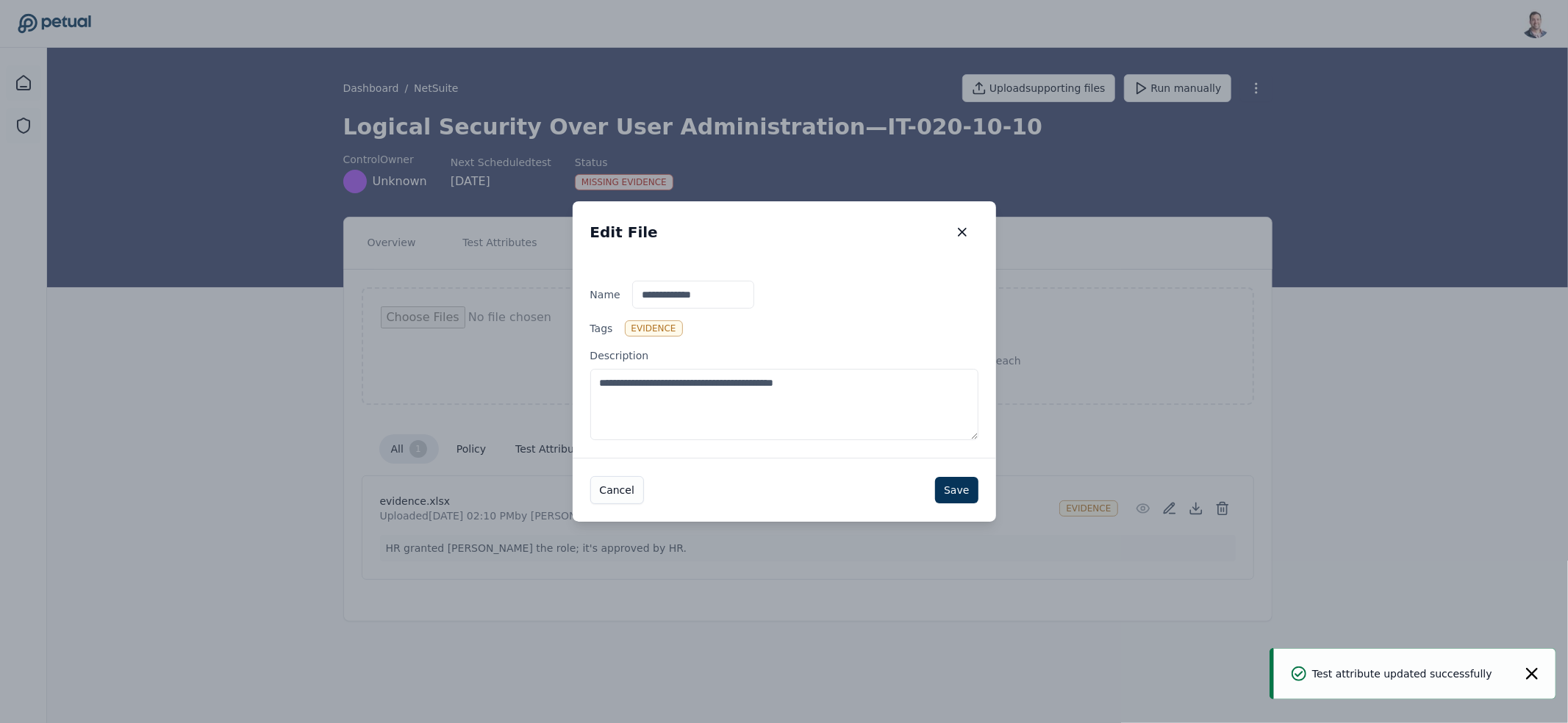
click at [854, 416] on textarea "**********" at bounding box center [784, 404] width 388 height 71
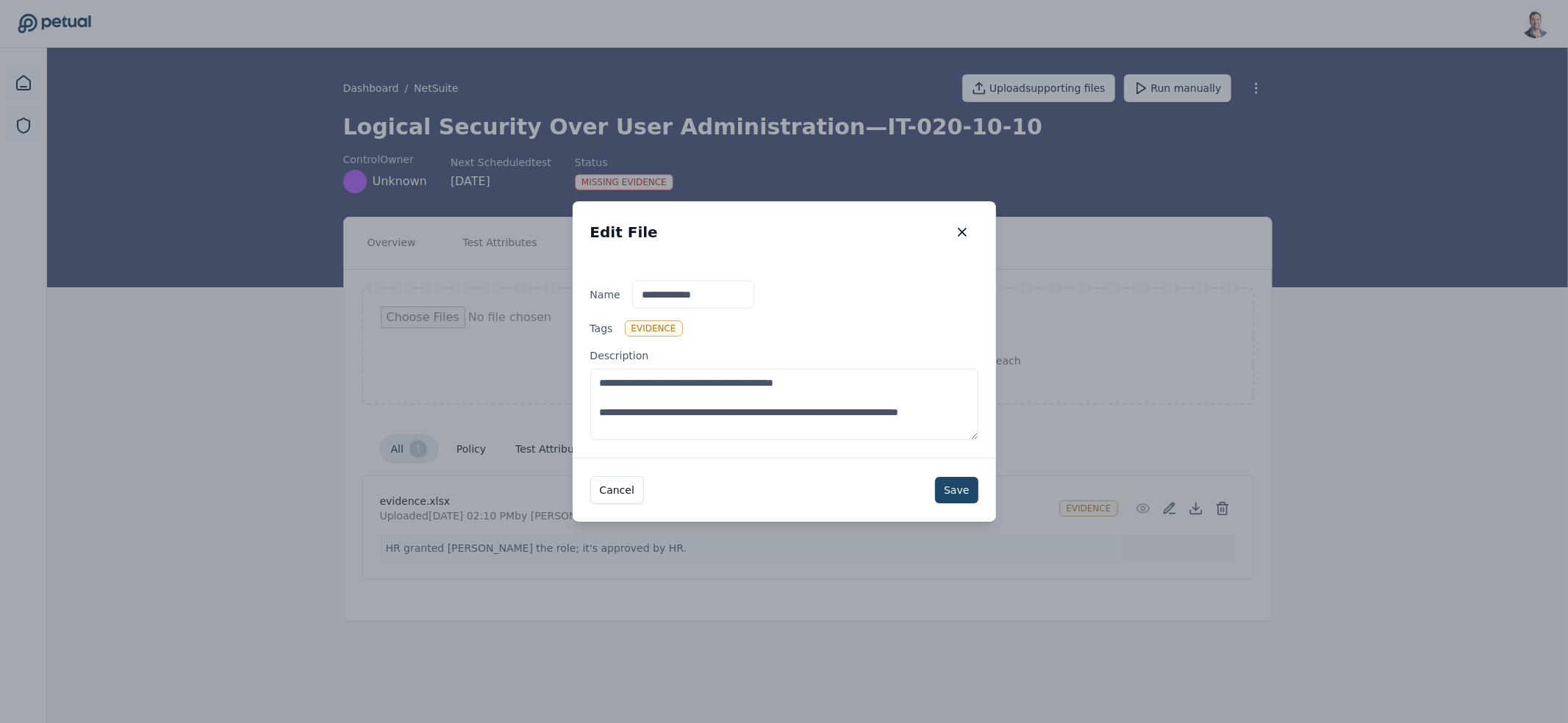
type textarea "**********"
click at [973, 487] on button "Save" at bounding box center [956, 490] width 42 height 26
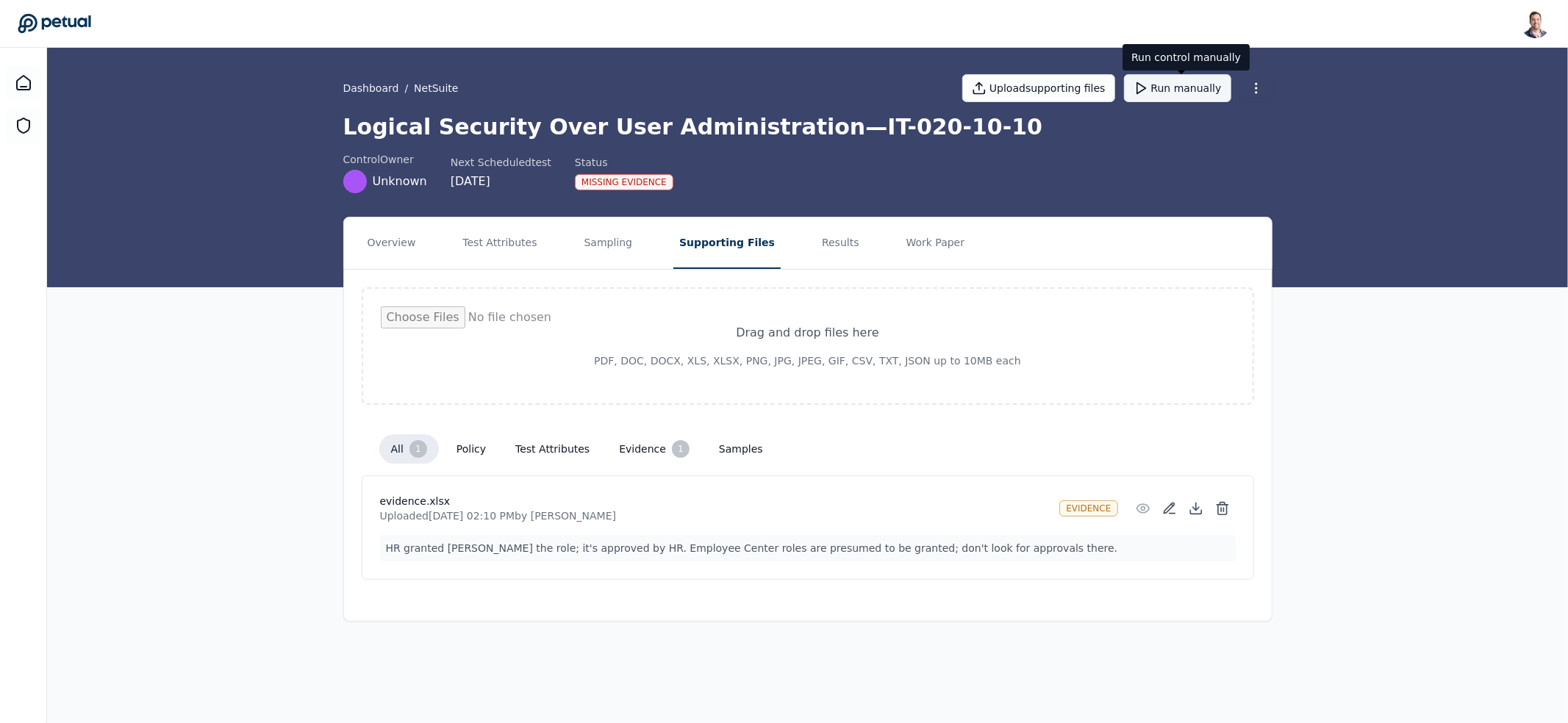
click at [1187, 87] on button "Run manually" at bounding box center [1177, 88] width 107 height 28
